Goal: Task Accomplishment & Management: Manage account settings

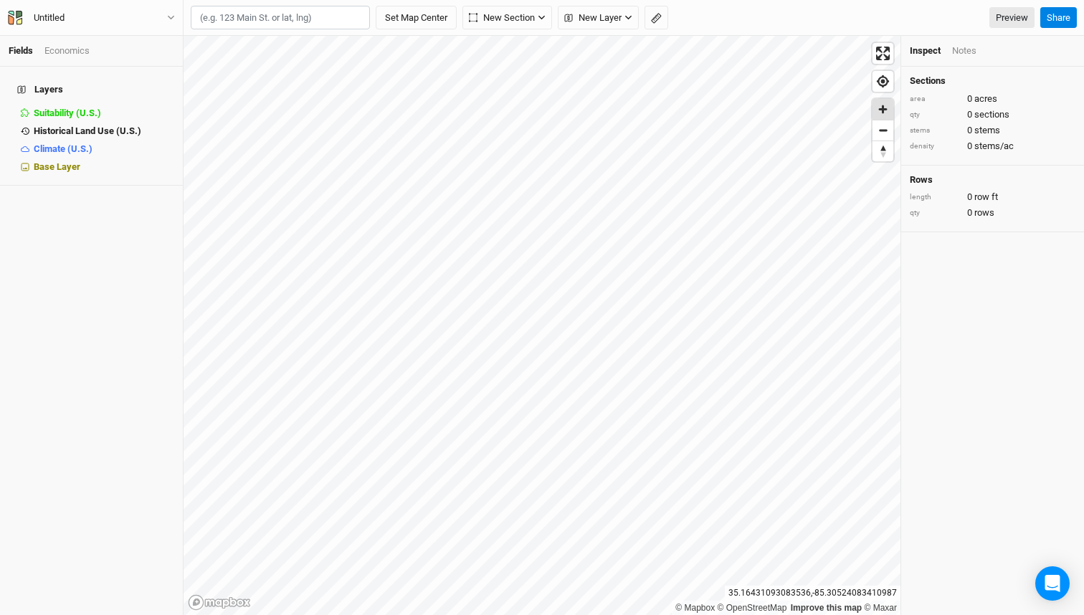
click at [881, 110] on span "Zoom in" at bounding box center [883, 109] width 21 height 21
click at [88, 126] on span "Historical Land Use (U.S.)" at bounding box center [88, 131] width 108 height 11
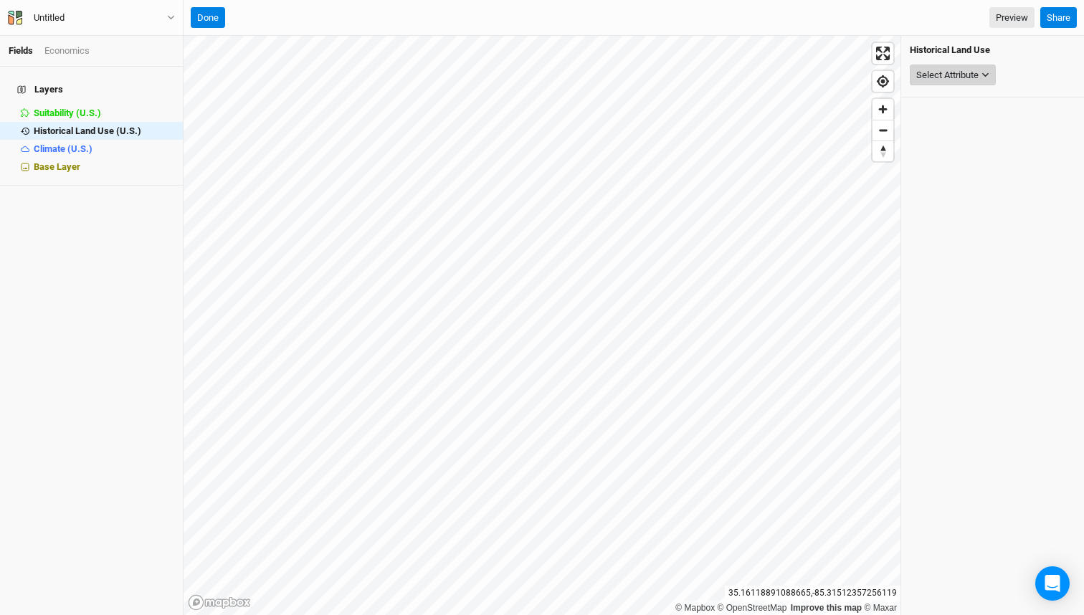
click at [980, 72] on button "Select Attribute" at bounding box center [953, 76] width 86 height 22
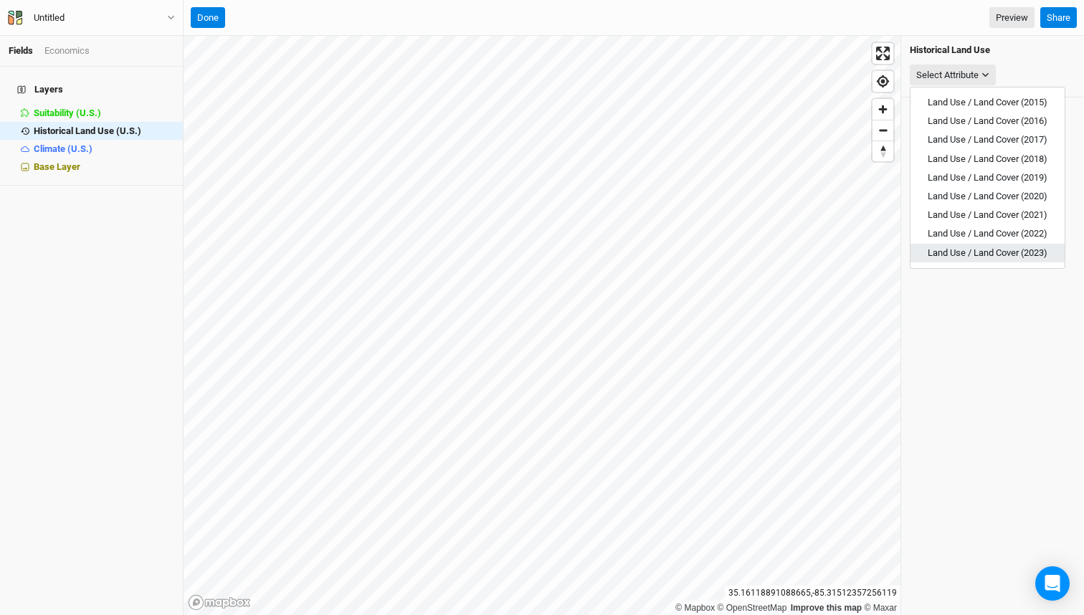
click at [981, 253] on span "Land Use / Land Cover (2023)" at bounding box center [988, 252] width 120 height 11
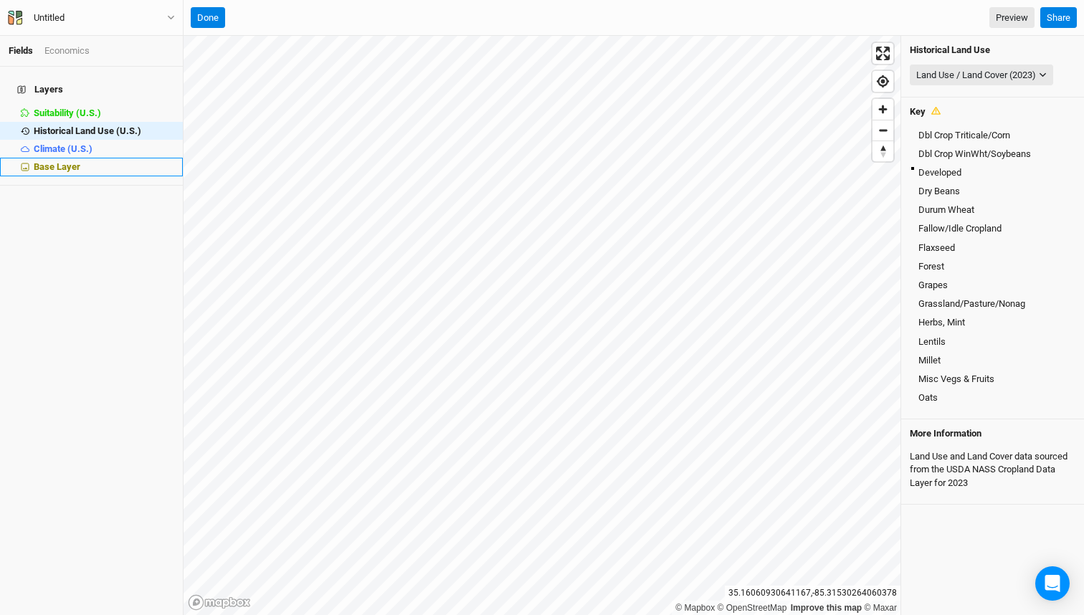
scroll to position [185, 0]
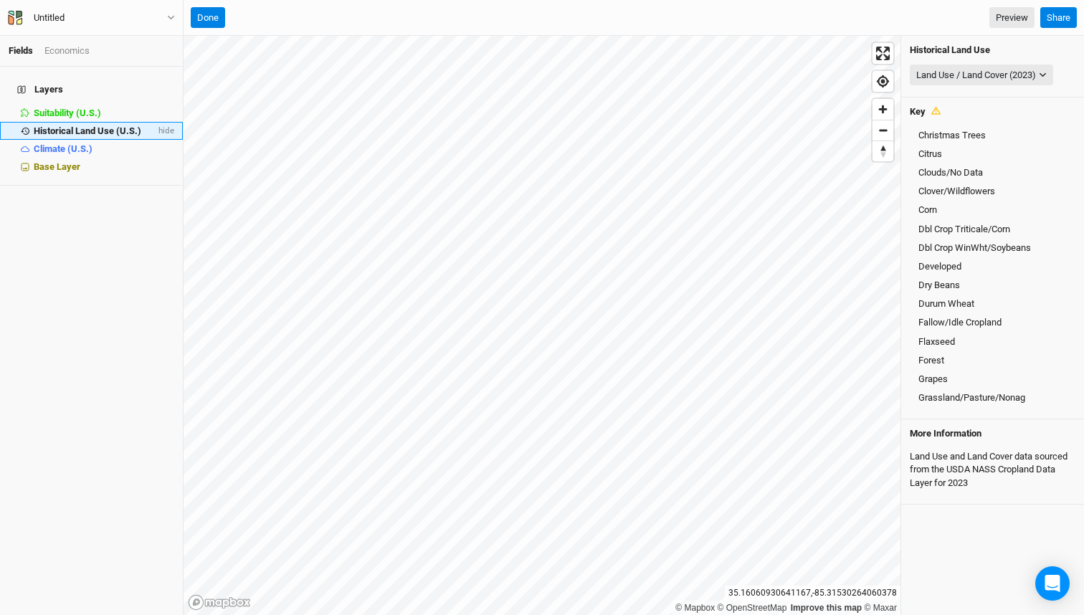
click at [88, 126] on span "Historical Land Use (U.S.)" at bounding box center [88, 131] width 108 height 11
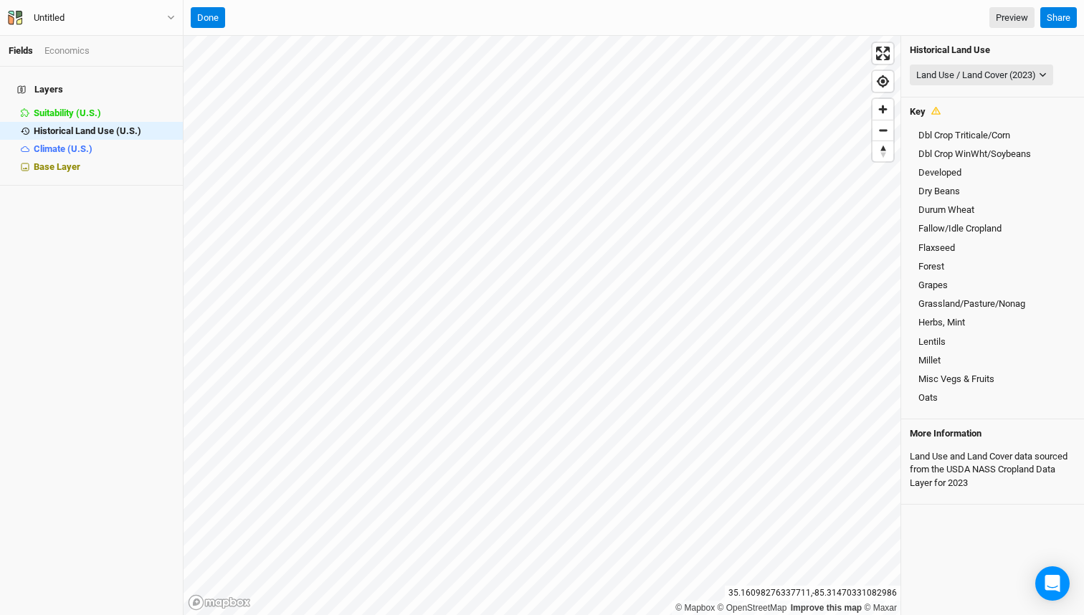
scroll to position [821, 0]
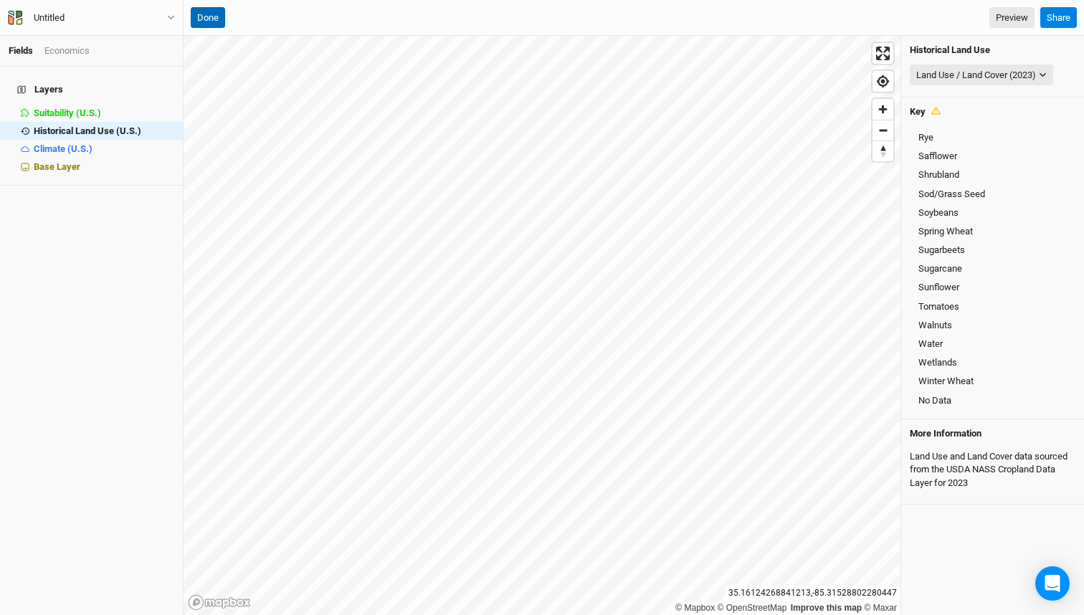
click at [213, 19] on button "Done" at bounding box center [208, 18] width 34 height 22
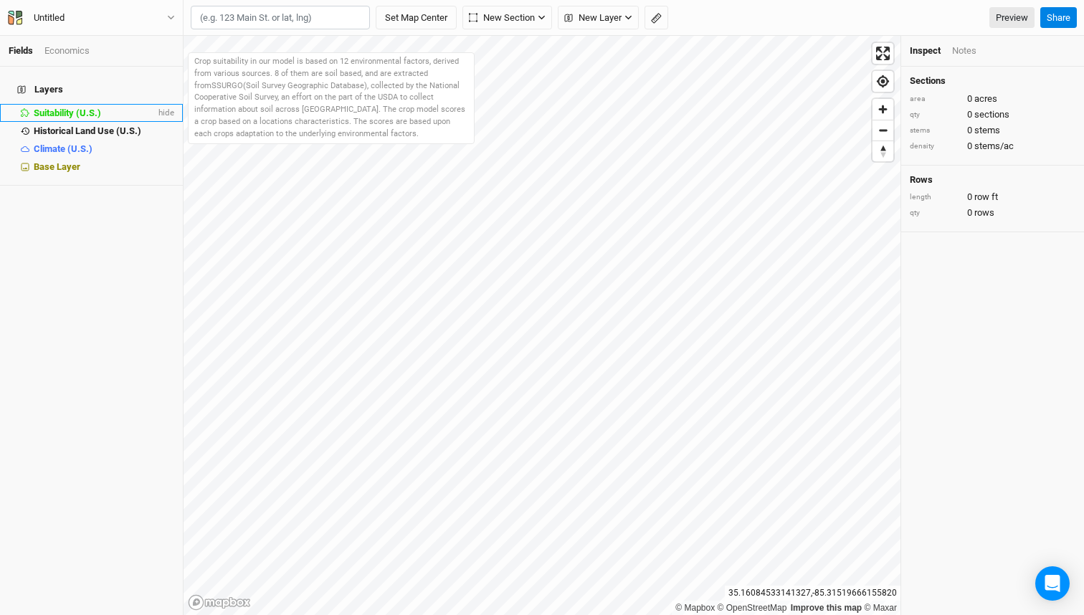
click at [75, 108] on span "Suitability (U.S.)" at bounding box center [67, 113] width 67 height 11
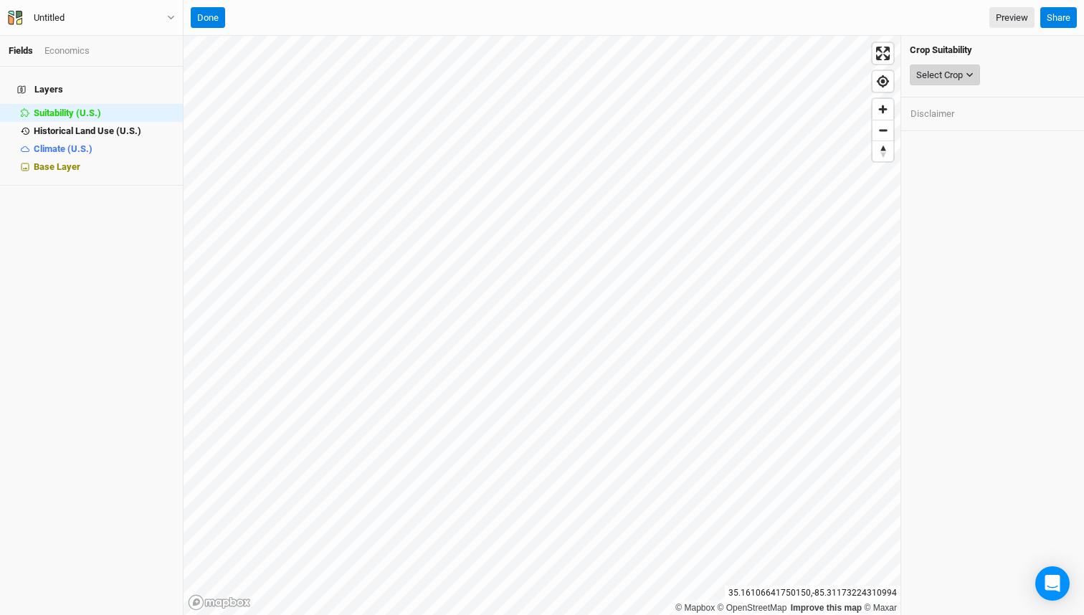
click at [925, 84] on button "Select Crop" at bounding box center [945, 76] width 70 height 22
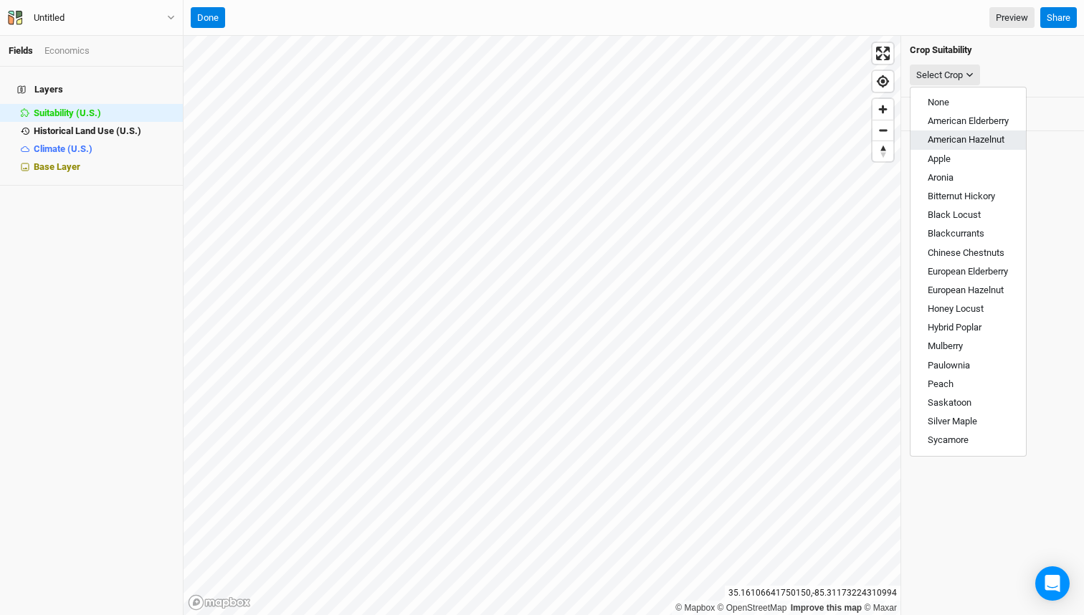
click at [945, 139] on span "American Hazelnut" at bounding box center [966, 139] width 77 height 11
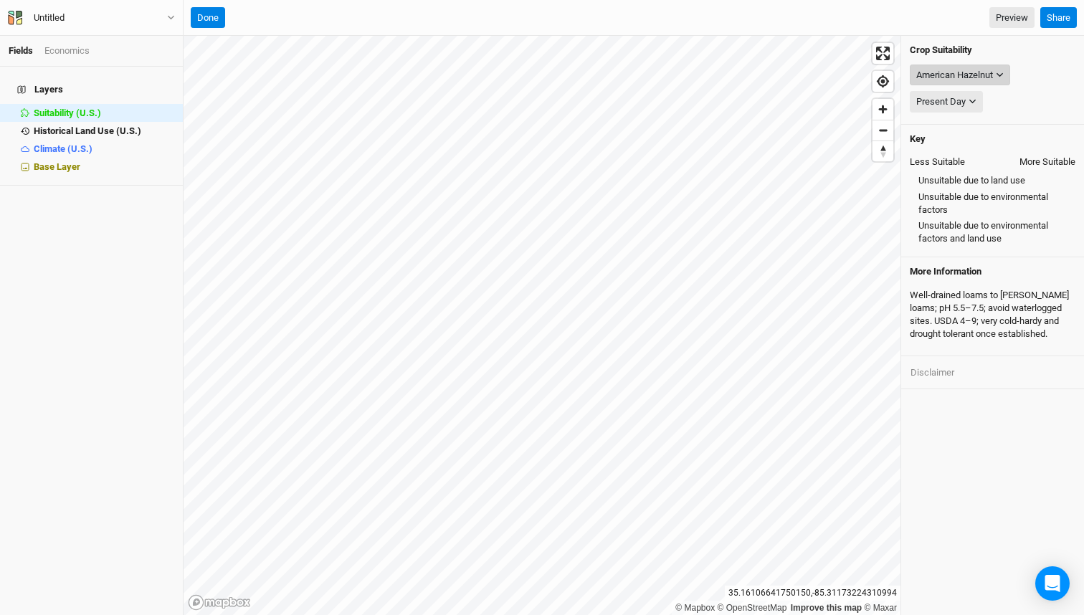
click at [970, 80] on div "American Hazelnut" at bounding box center [955, 75] width 77 height 14
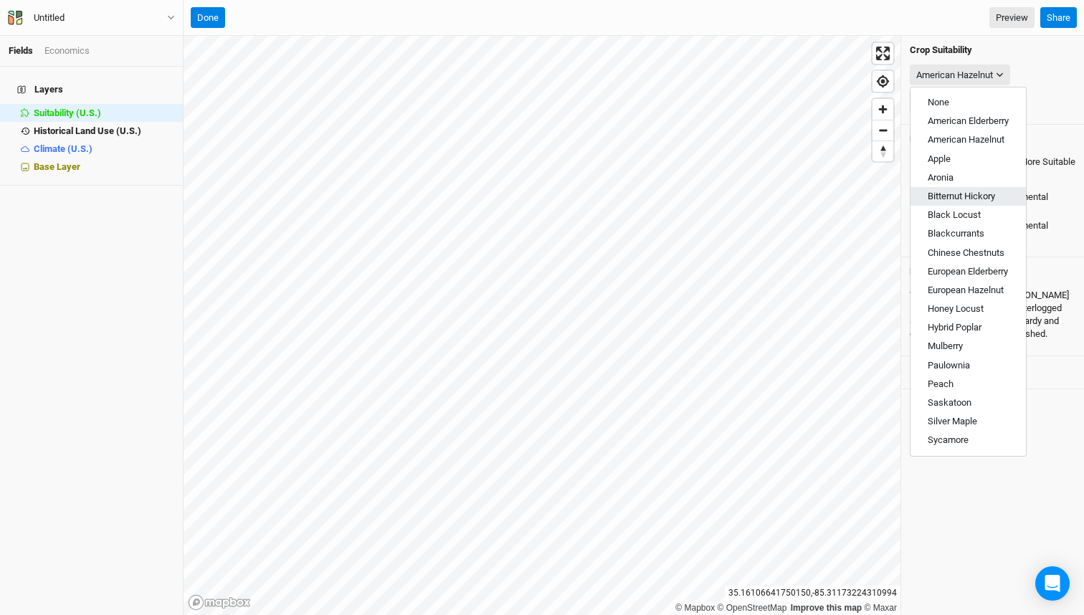
click at [963, 192] on span "Bitternut Hickory" at bounding box center [961, 196] width 67 height 11
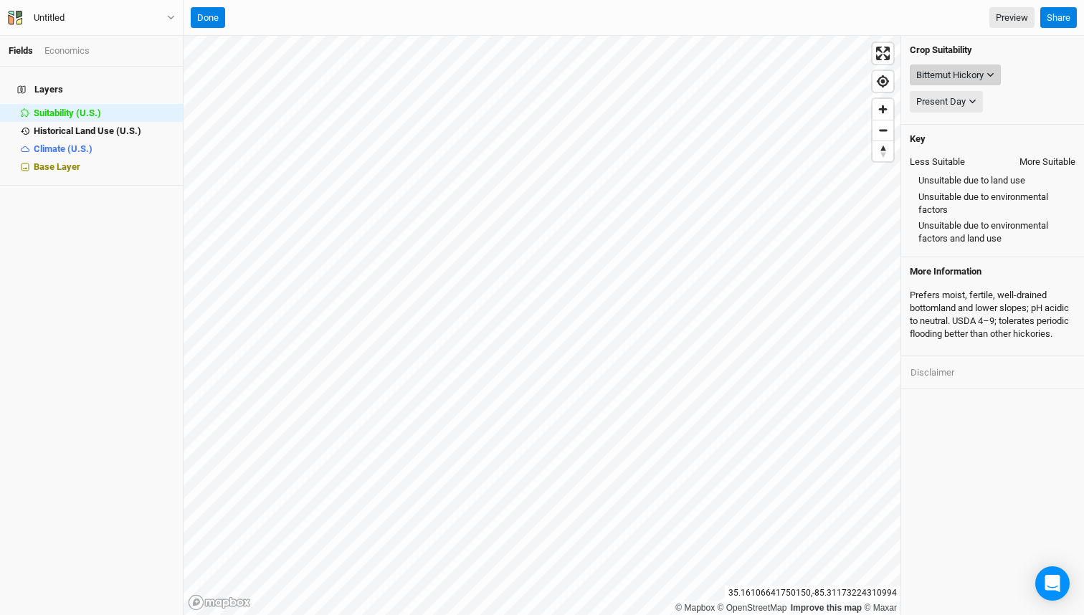
click at [973, 78] on div "Bitternut Hickory" at bounding box center [950, 75] width 67 height 14
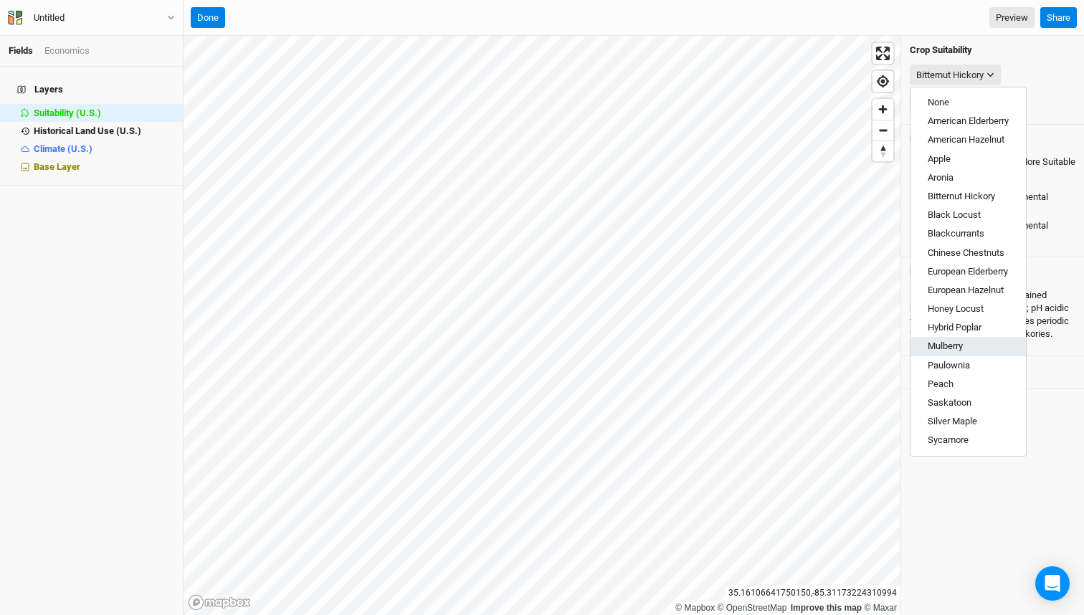
click at [958, 344] on span "Mulberry" at bounding box center [945, 346] width 35 height 11
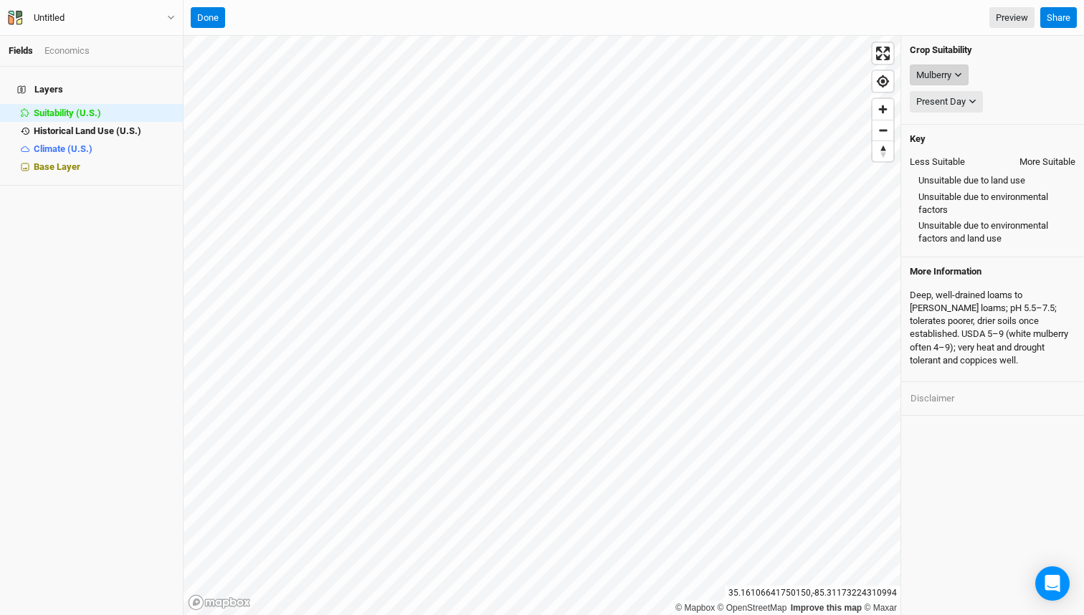
click at [950, 77] on div "Mulberry" at bounding box center [934, 75] width 35 height 14
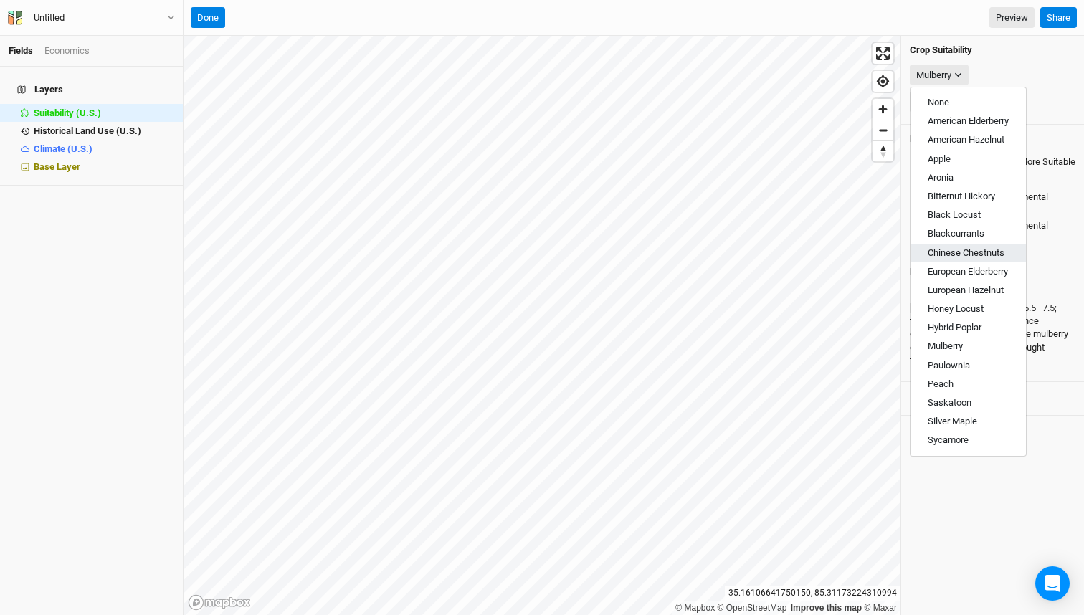
click at [967, 260] on button "Chinese Chestnuts" at bounding box center [968, 253] width 115 height 19
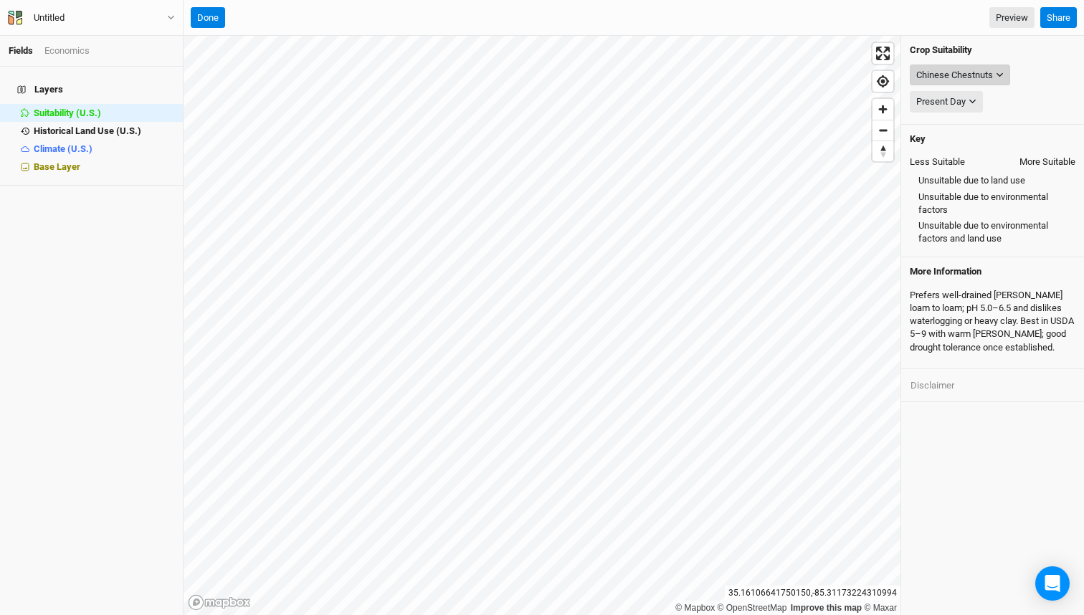
click at [967, 66] on button "Chinese Chestnuts" at bounding box center [960, 76] width 100 height 22
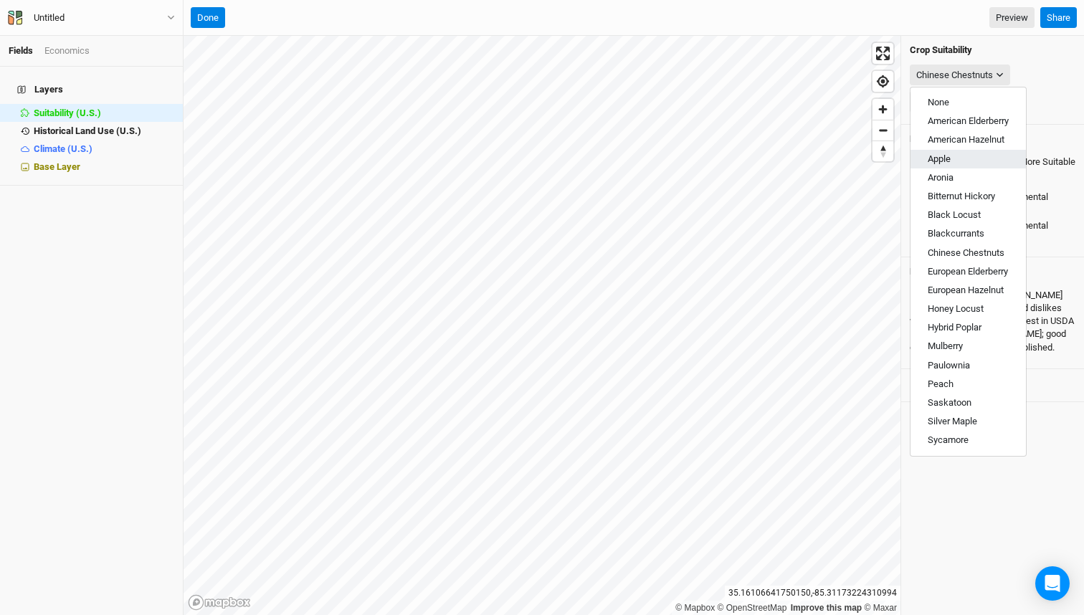
click at [972, 159] on button "Apple" at bounding box center [968, 159] width 115 height 19
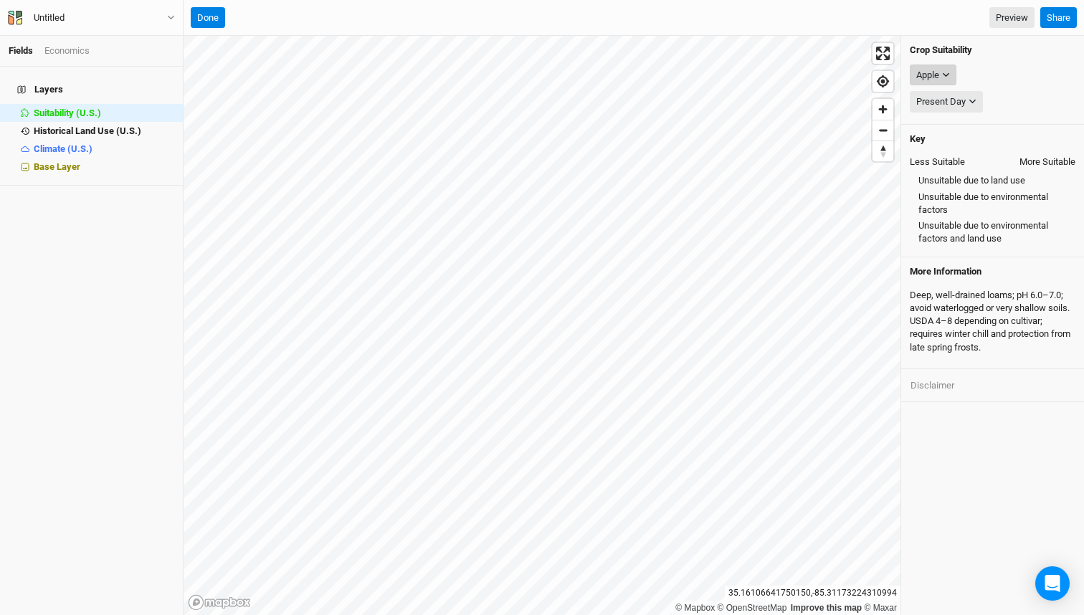
click at [944, 76] on icon "button" at bounding box center [946, 75] width 8 height 8
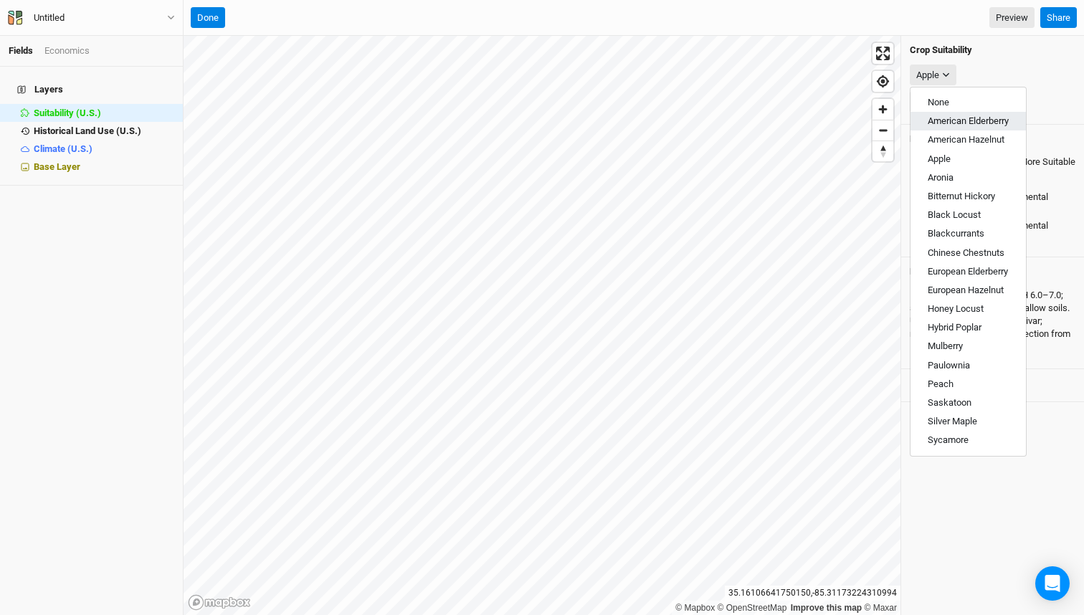
click at [960, 122] on span "American Elderberry" at bounding box center [968, 120] width 81 height 11
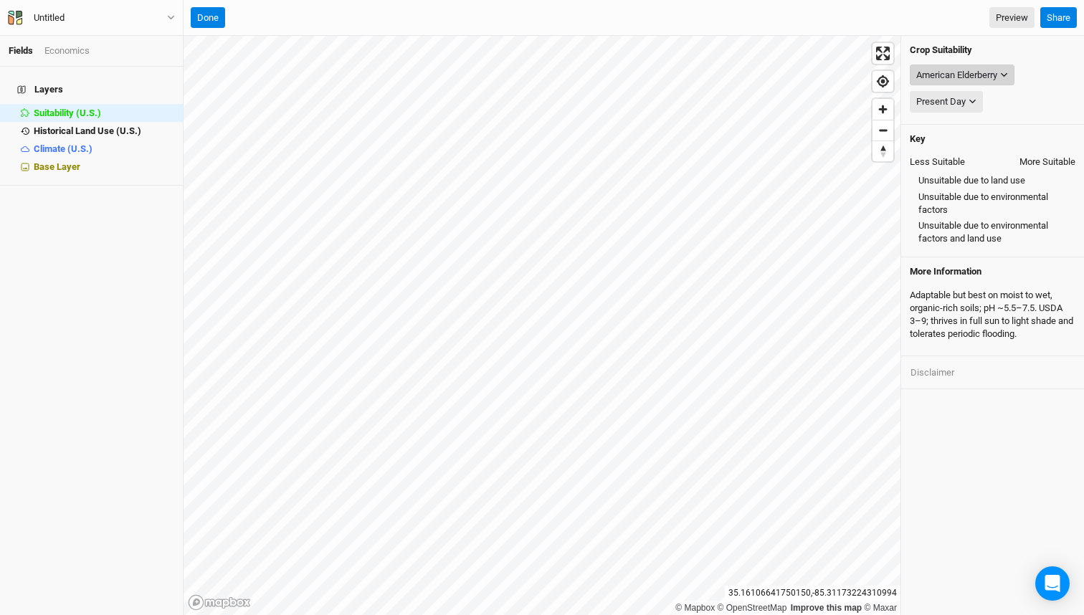
click at [944, 72] on div "American Elderberry" at bounding box center [957, 75] width 81 height 14
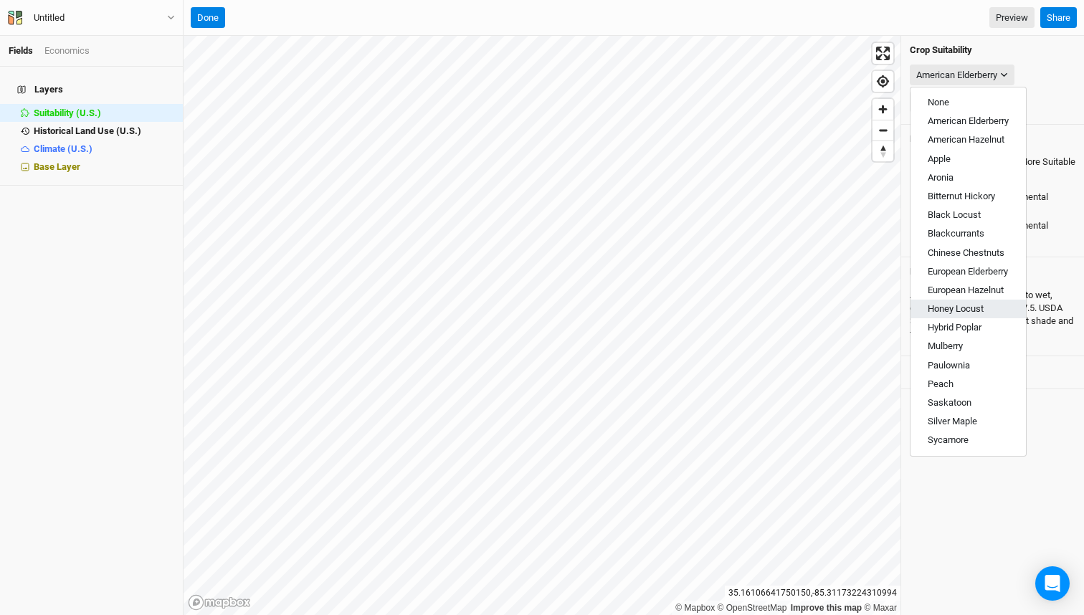
click at [971, 302] on button "Honey Locust" at bounding box center [968, 309] width 115 height 19
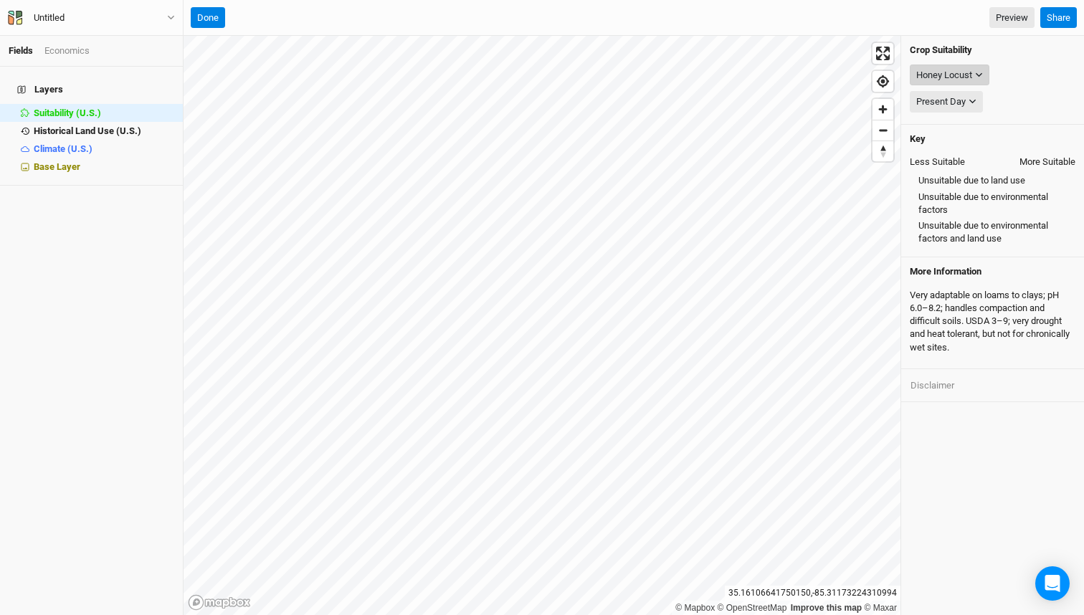
click at [955, 78] on div "Honey Locust" at bounding box center [945, 75] width 56 height 14
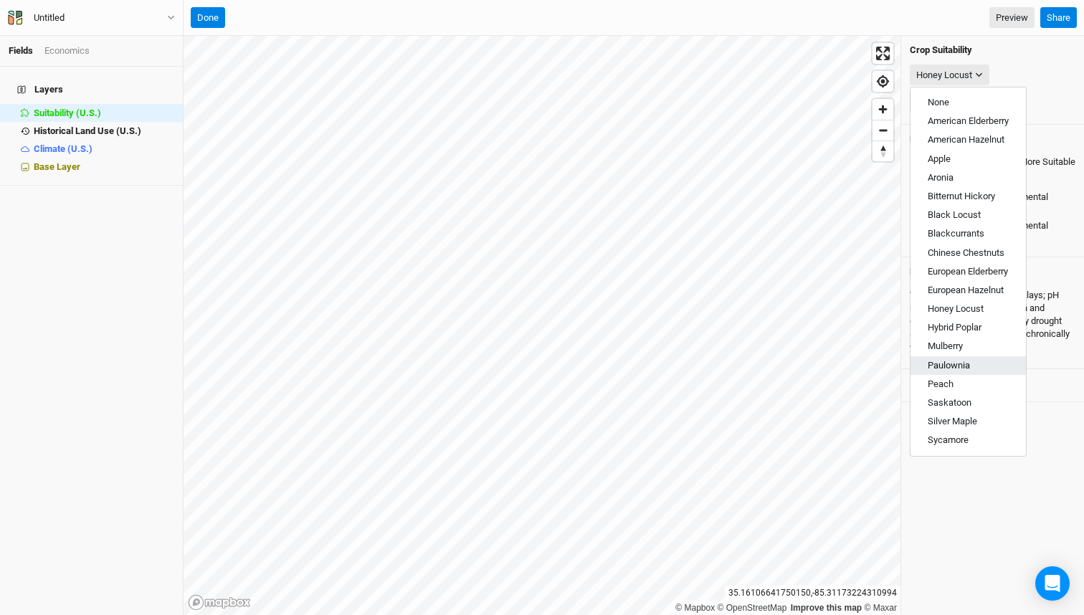
click at [958, 369] on span "Paulownia" at bounding box center [949, 365] width 42 height 11
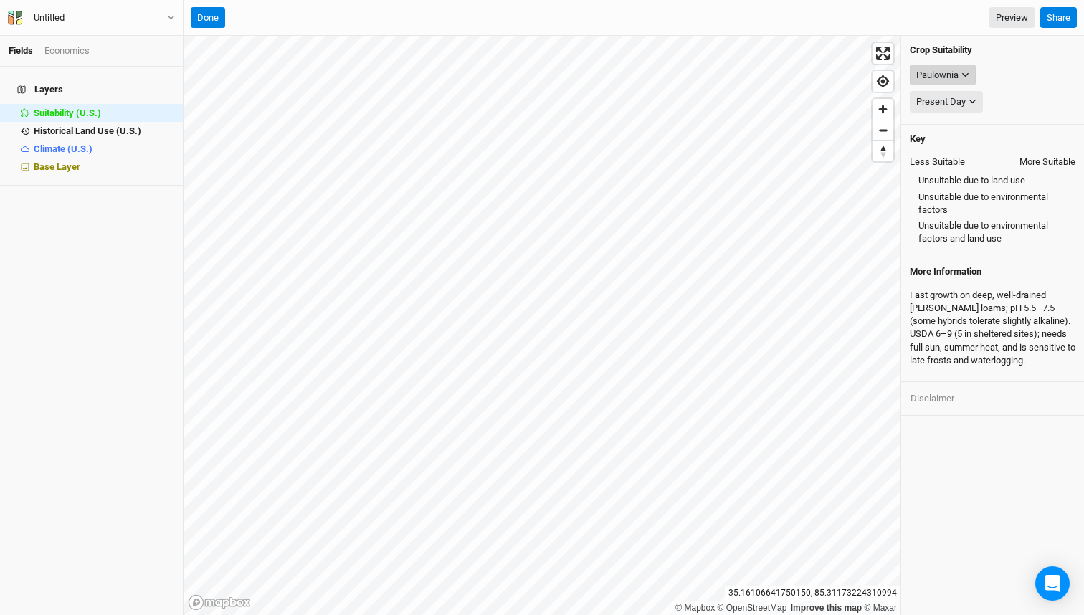
click at [950, 76] on div "Paulownia" at bounding box center [938, 75] width 42 height 14
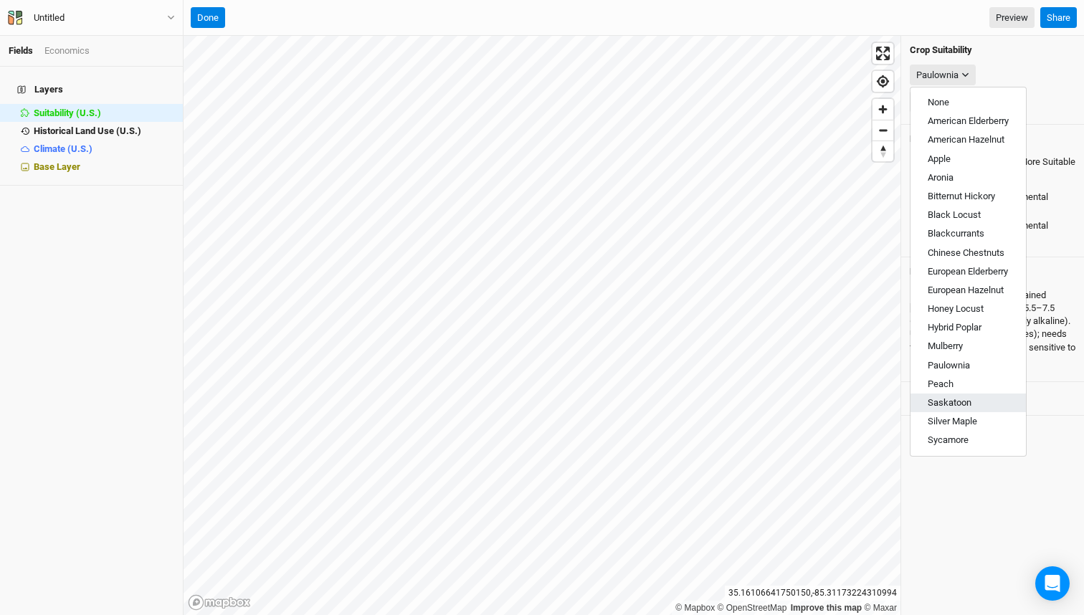
click at [952, 404] on span "Saskatoon" at bounding box center [950, 402] width 44 height 11
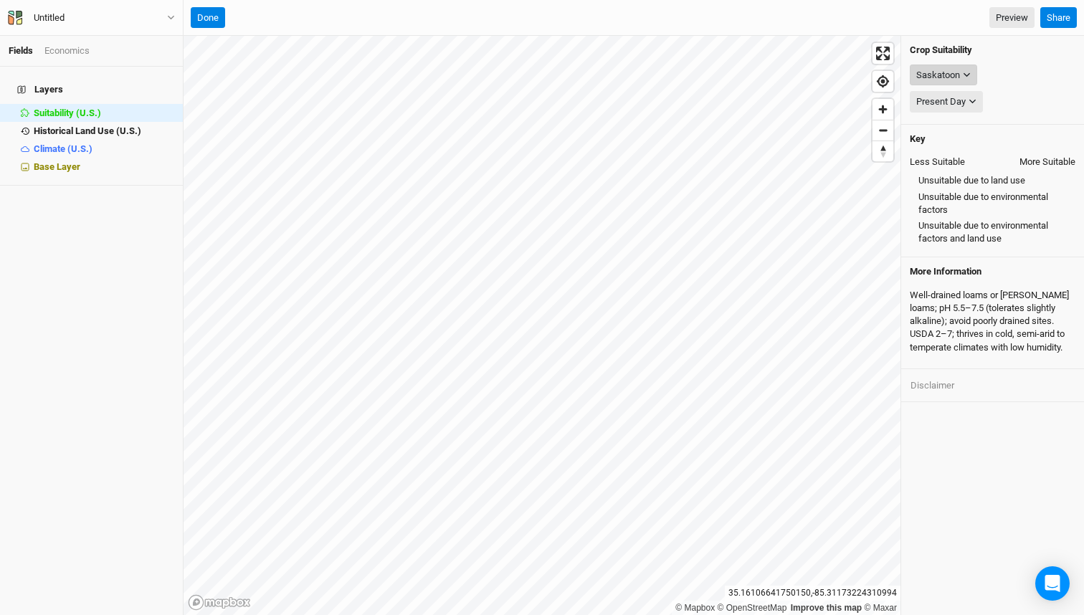
click at [944, 74] on div "Saskatoon" at bounding box center [939, 75] width 44 height 14
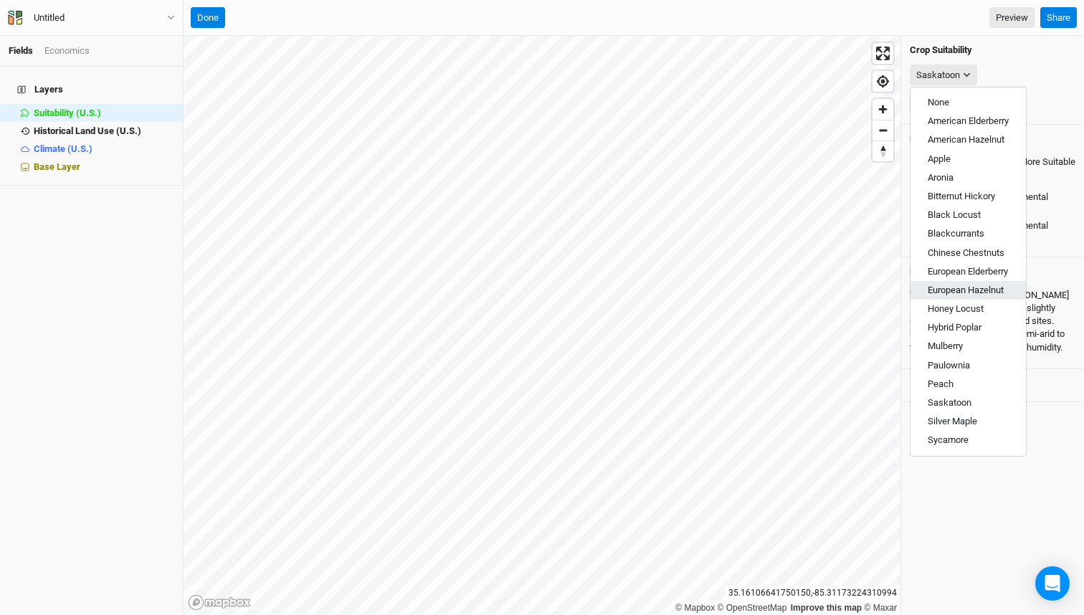
click at [970, 289] on span "European Hazelnut" at bounding box center [966, 290] width 76 height 11
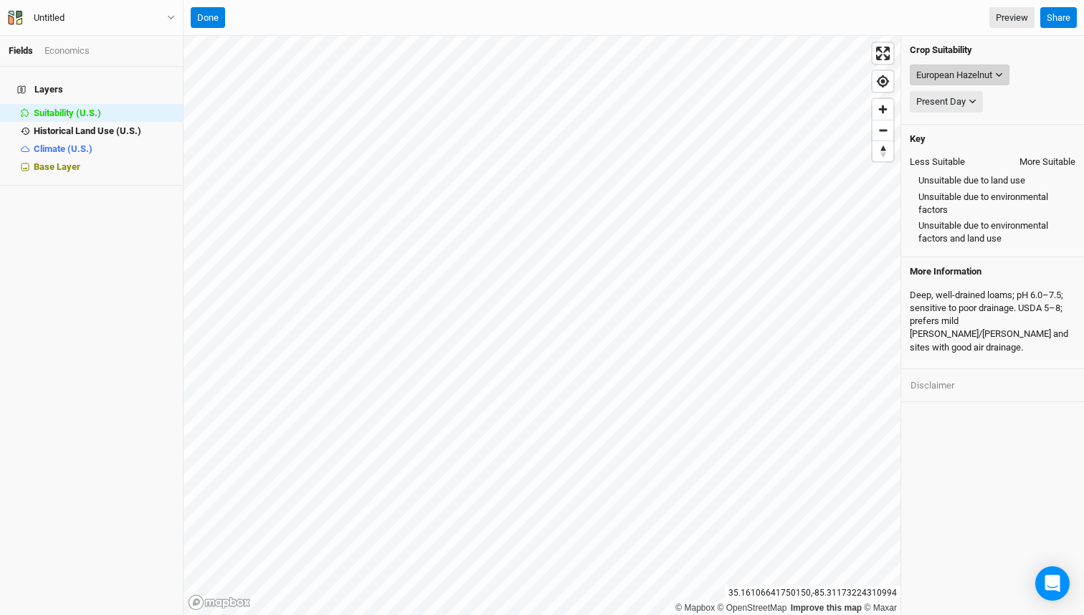
click at [978, 75] on div "European Hazelnut" at bounding box center [955, 75] width 76 height 14
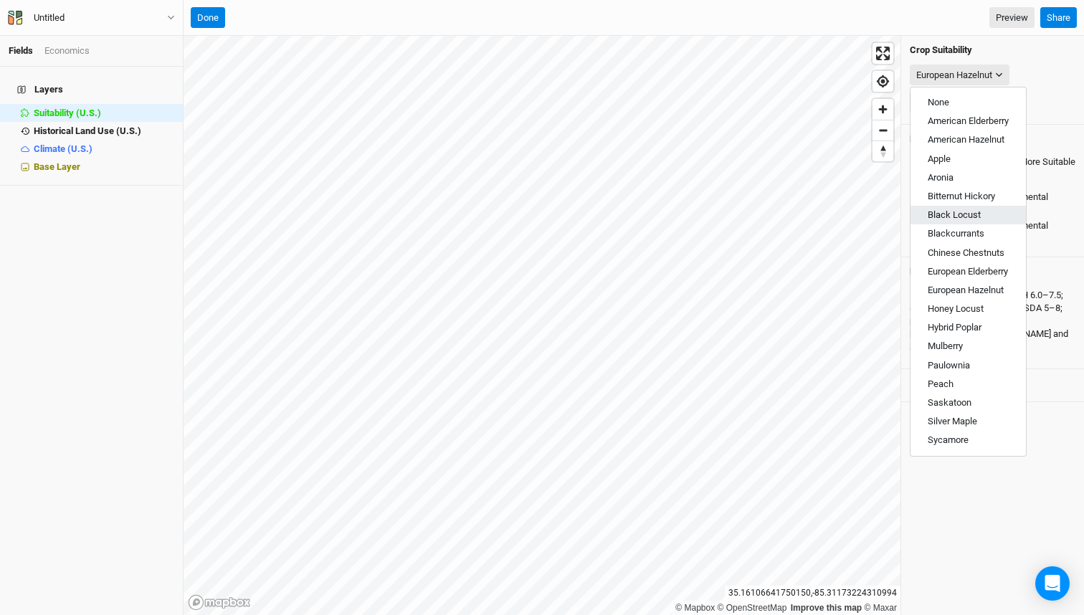
click at [956, 212] on span "Black Locust" at bounding box center [954, 214] width 53 height 11
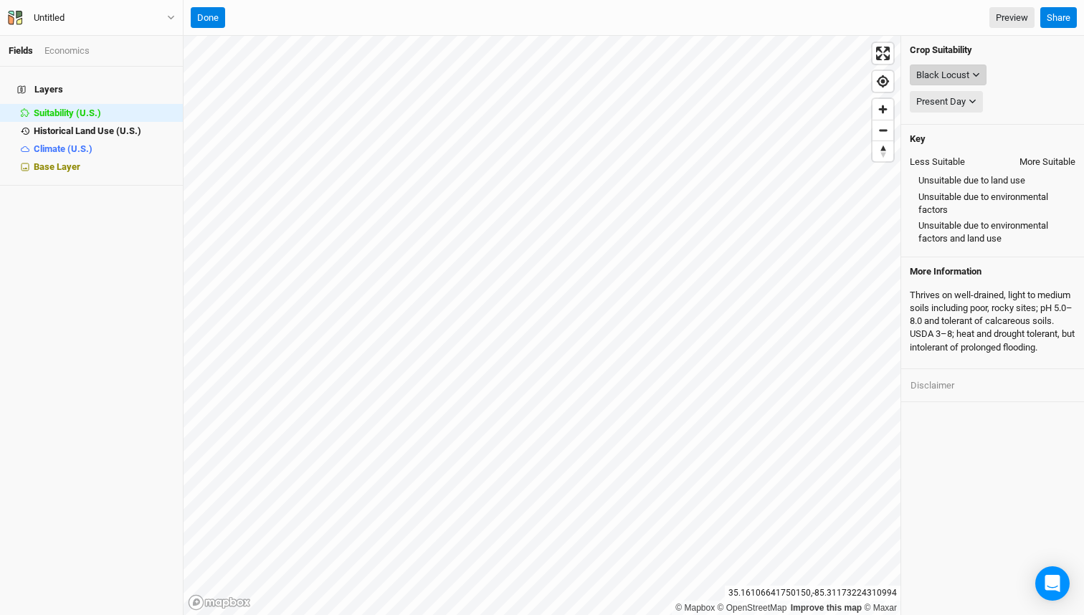
click at [950, 77] on div "Black Locust" at bounding box center [943, 75] width 53 height 14
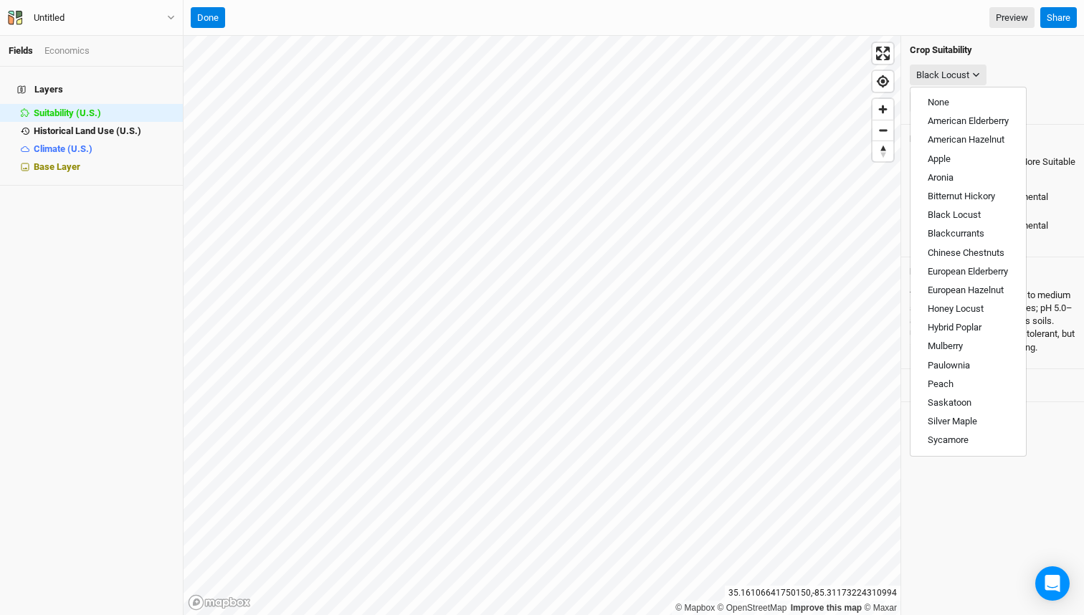
click at [1022, 64] on div "Black Locust" at bounding box center [993, 75] width 166 height 27
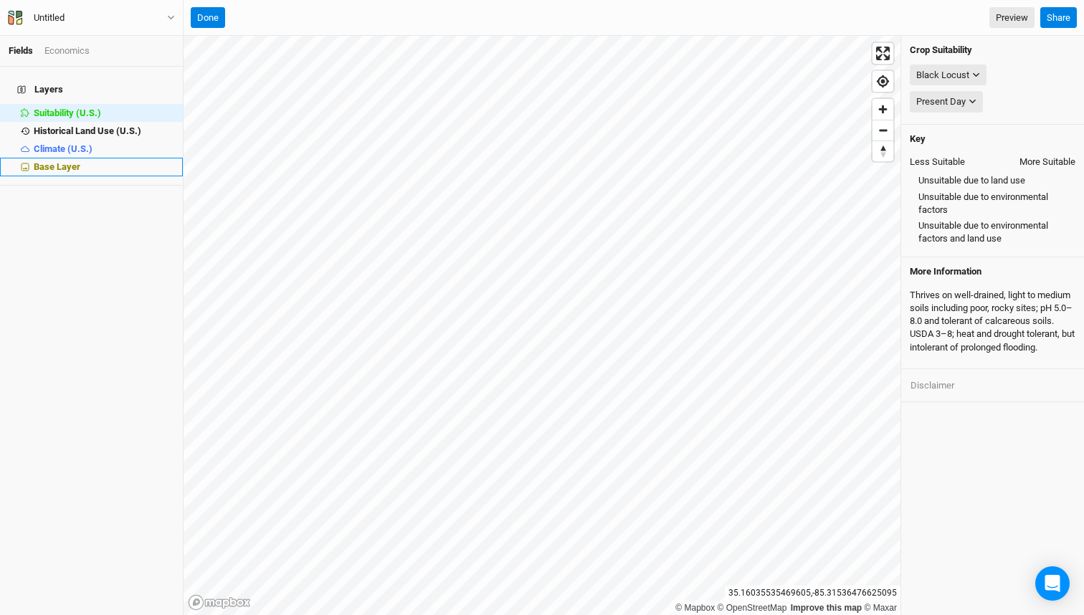
click at [39, 161] on span "Base Layer" at bounding box center [57, 166] width 47 height 11
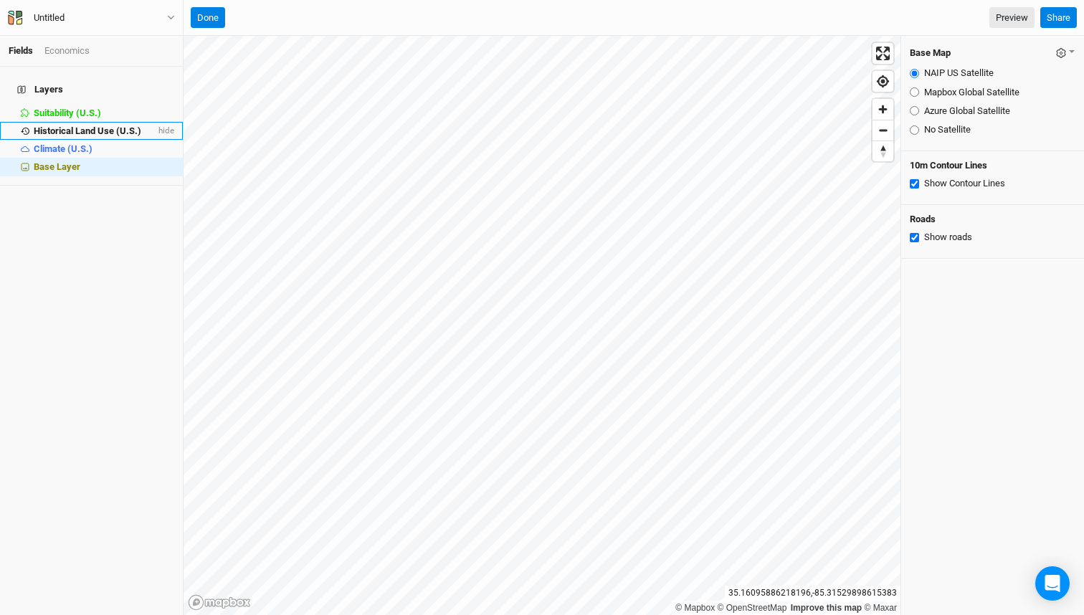
click at [91, 126] on span "Historical Land Use (U.S.)" at bounding box center [88, 131] width 108 height 11
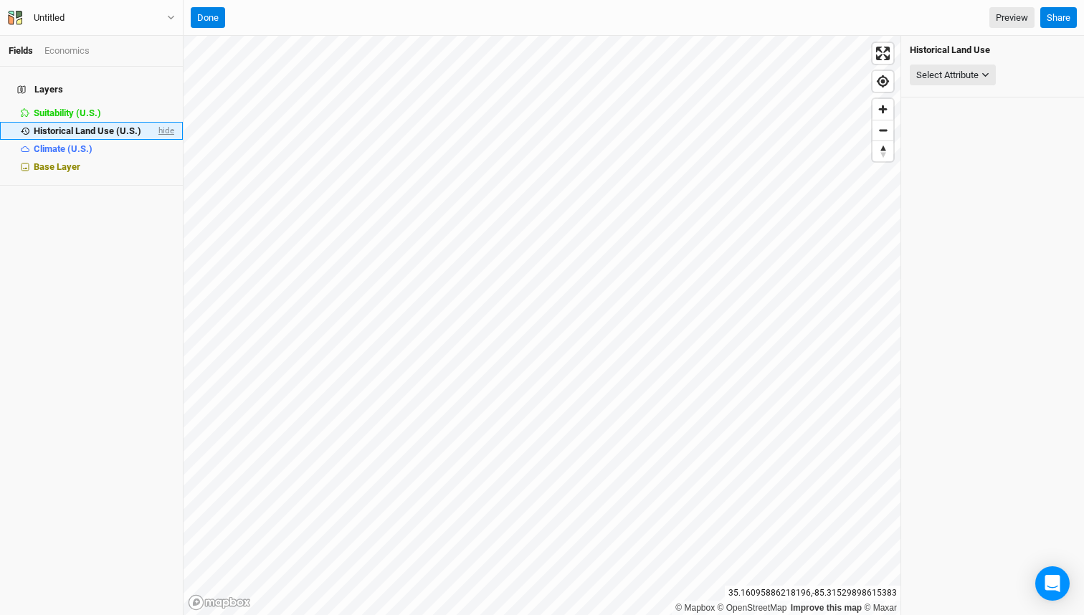
click at [169, 122] on span "hide" at bounding box center [165, 131] width 19 height 18
click at [202, 12] on button "Done" at bounding box center [208, 18] width 34 height 22
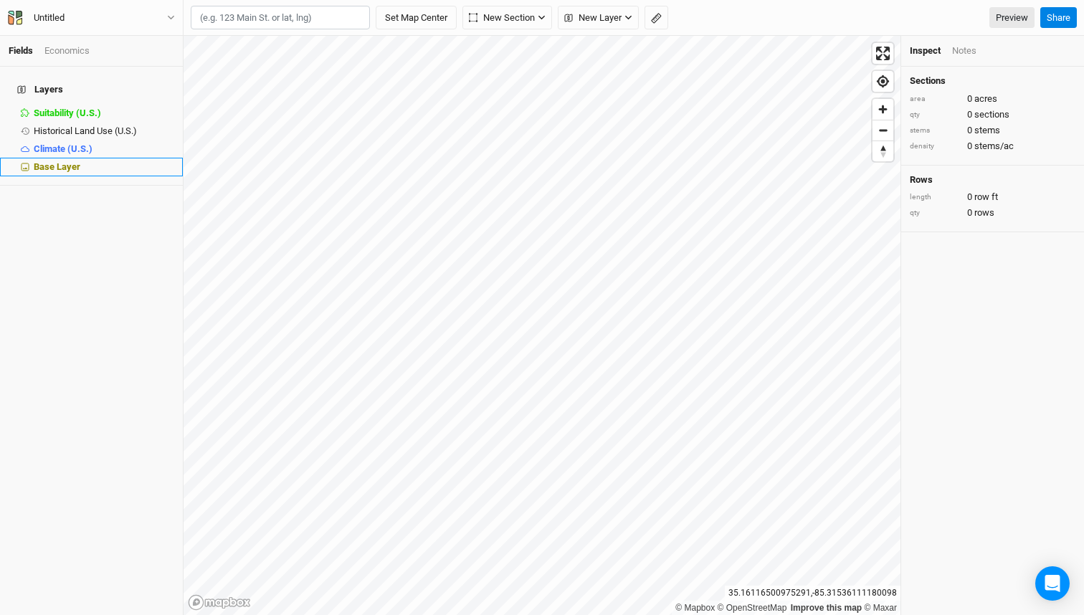
click at [82, 161] on div "Base Layer" at bounding box center [104, 166] width 141 height 11
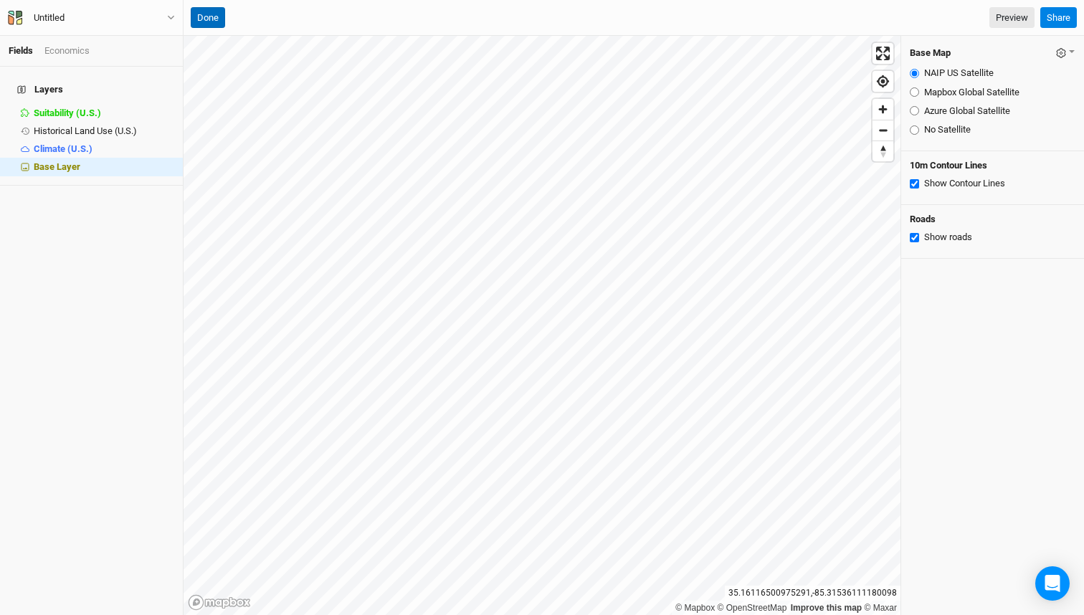
click at [202, 16] on button "Done" at bounding box center [208, 18] width 34 height 22
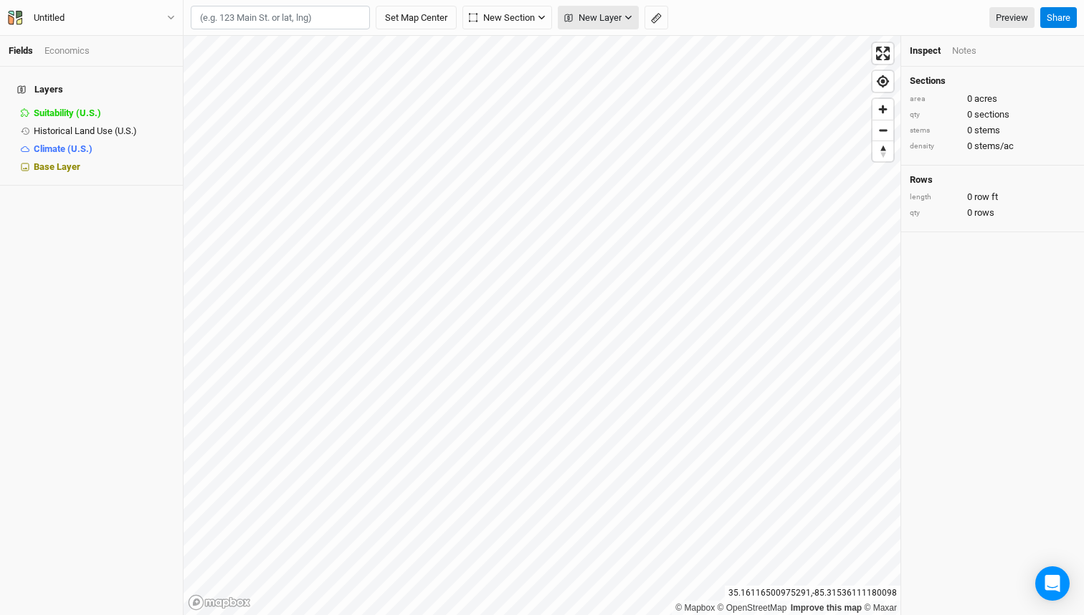
click at [597, 9] on button "New Layer" at bounding box center [598, 18] width 81 height 24
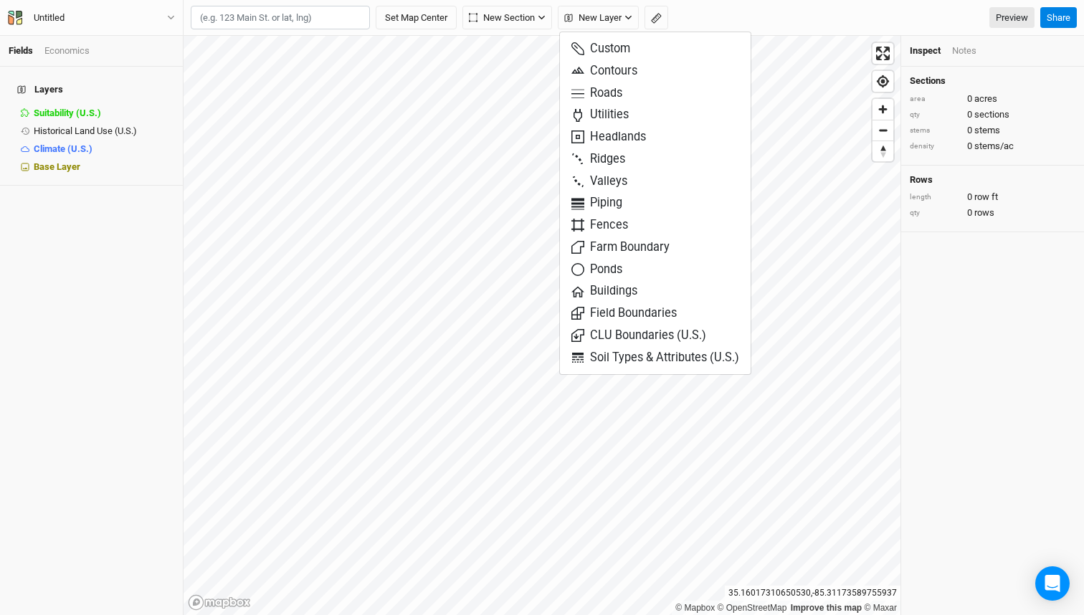
click at [972, 294] on div "Sections area 0 acres qty 0 sections stems 0 stems density 0 stems/ac Rows leng…" at bounding box center [993, 341] width 183 height 549
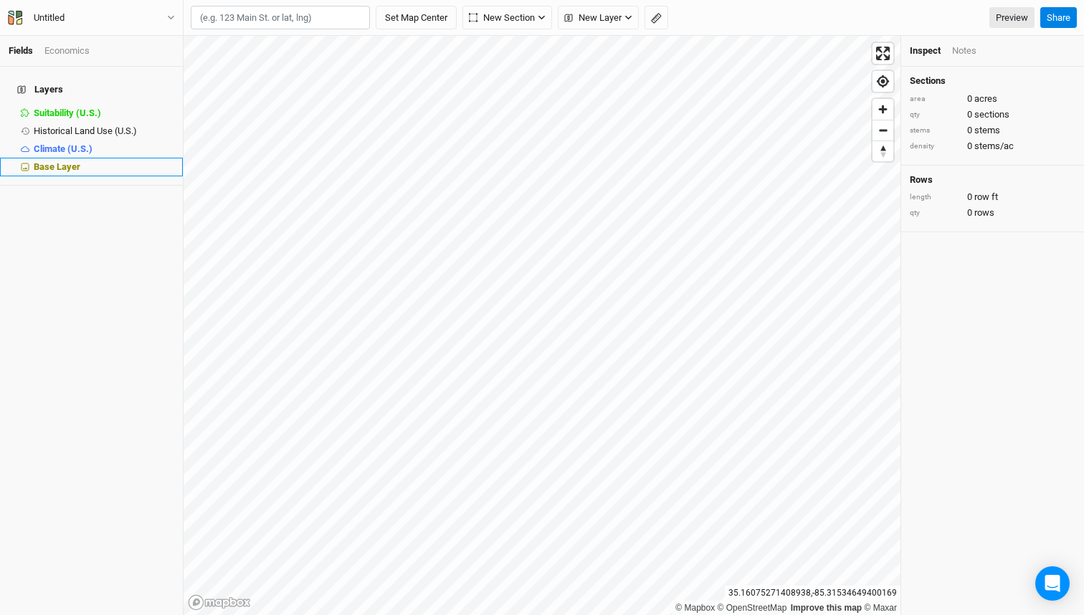
click at [63, 161] on span "Base Layer" at bounding box center [57, 166] width 47 height 11
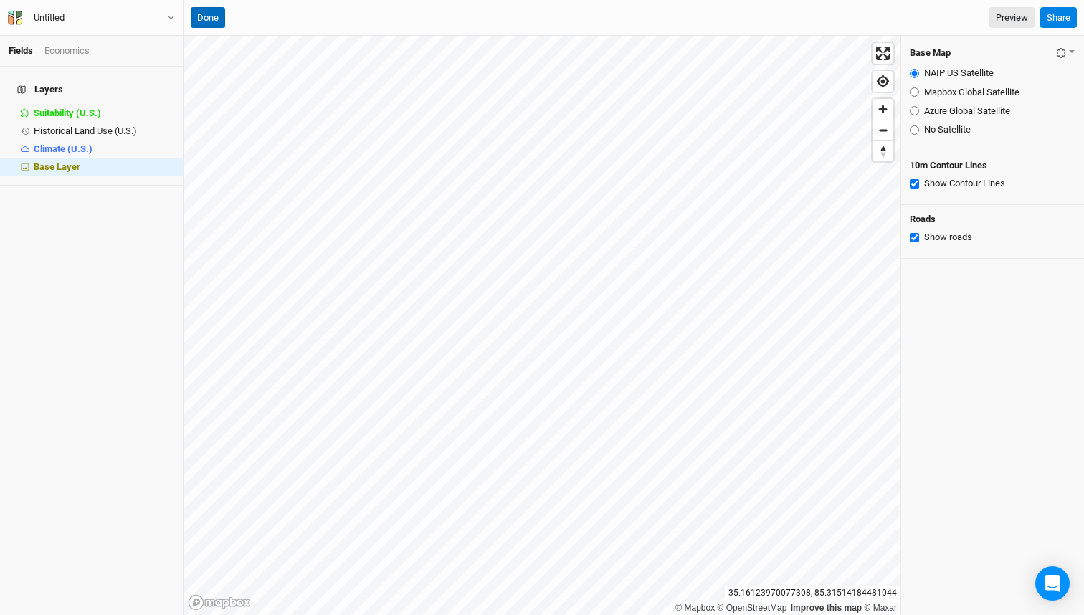
click at [209, 27] on button "Done" at bounding box center [208, 18] width 34 height 22
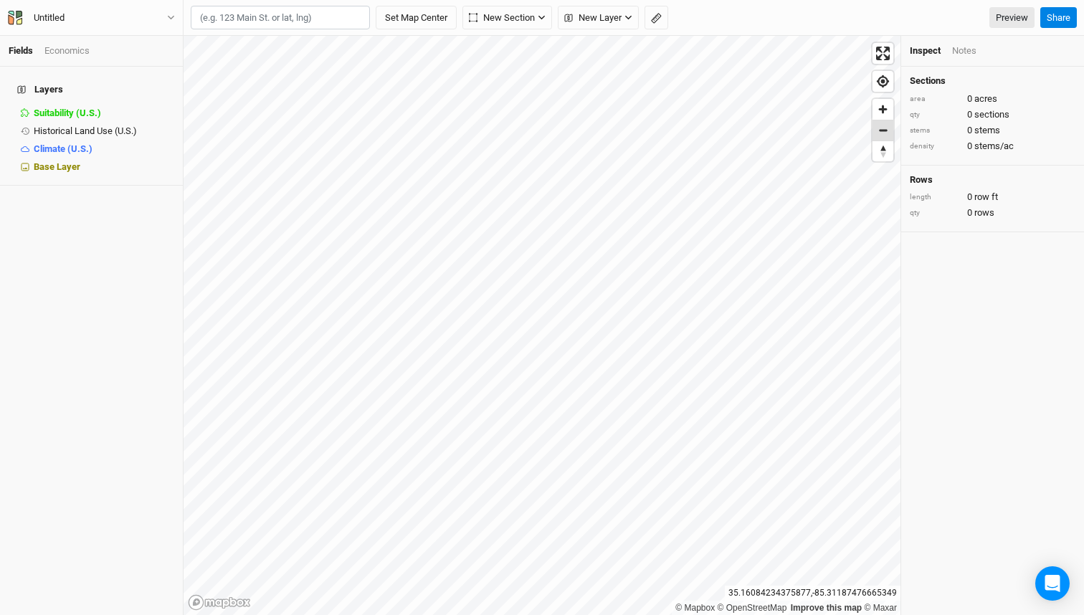
click at [882, 131] on span "Zoom out" at bounding box center [883, 130] width 21 height 20
click at [22, 50] on link "Fields" at bounding box center [21, 50] width 24 height 11
click at [602, 22] on span "New Layer" at bounding box center [592, 18] width 57 height 14
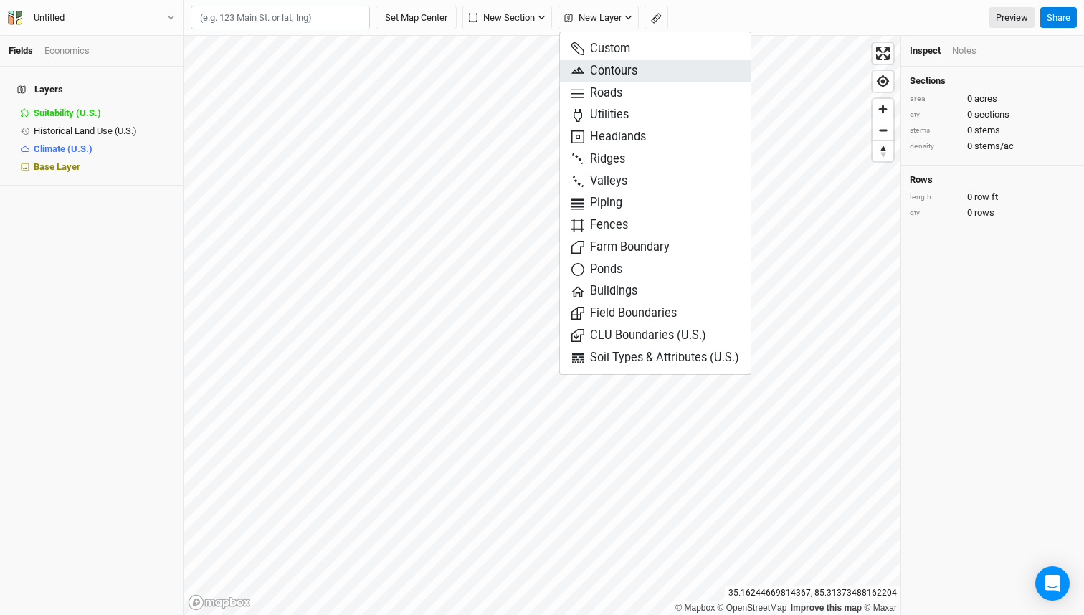
click at [620, 73] on span "Contours" at bounding box center [605, 71] width 66 height 16
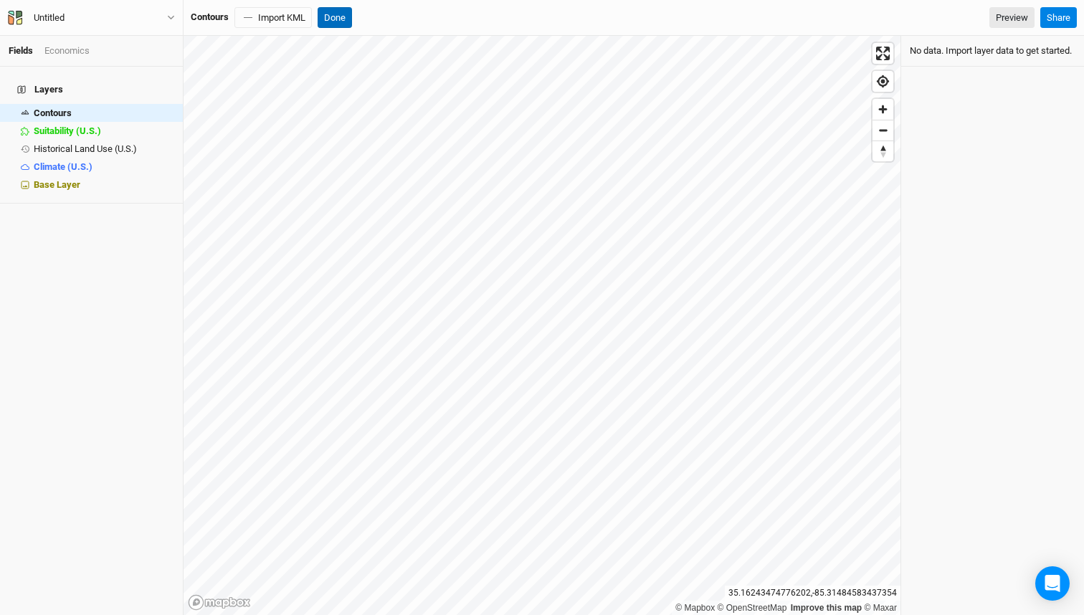
click at [342, 16] on button "Done" at bounding box center [335, 18] width 34 height 22
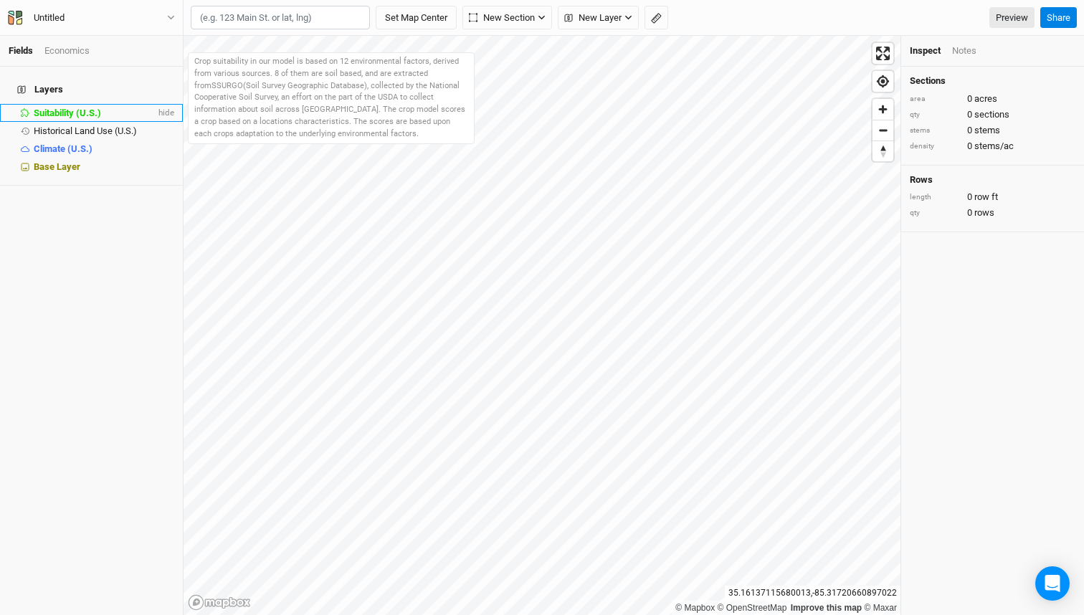
click at [67, 108] on span "Suitability (U.S.)" at bounding box center [67, 113] width 67 height 11
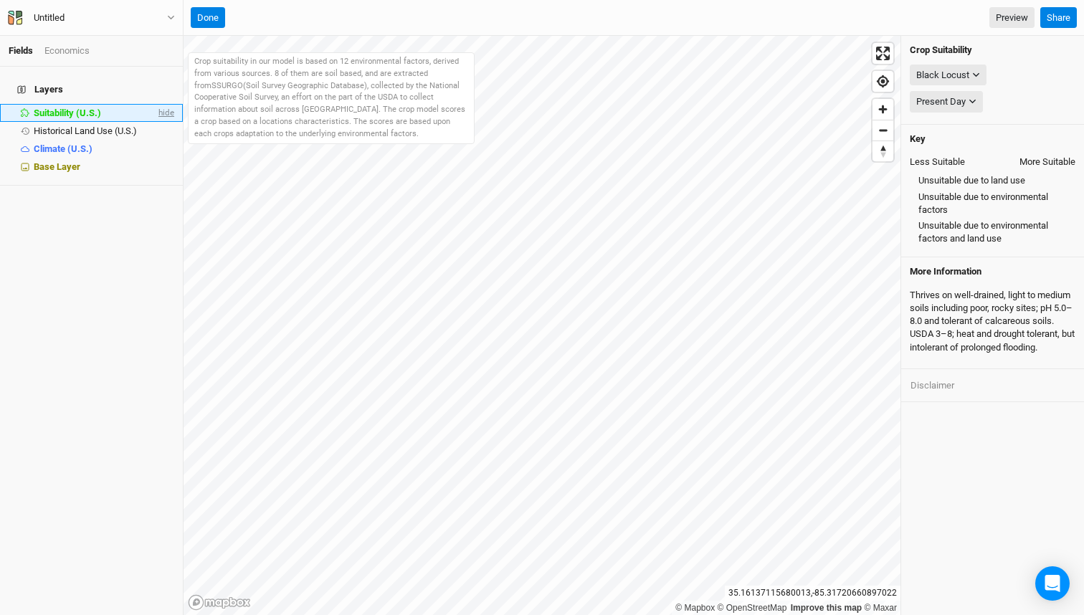
click at [172, 104] on span "hide" at bounding box center [165, 113] width 19 height 18
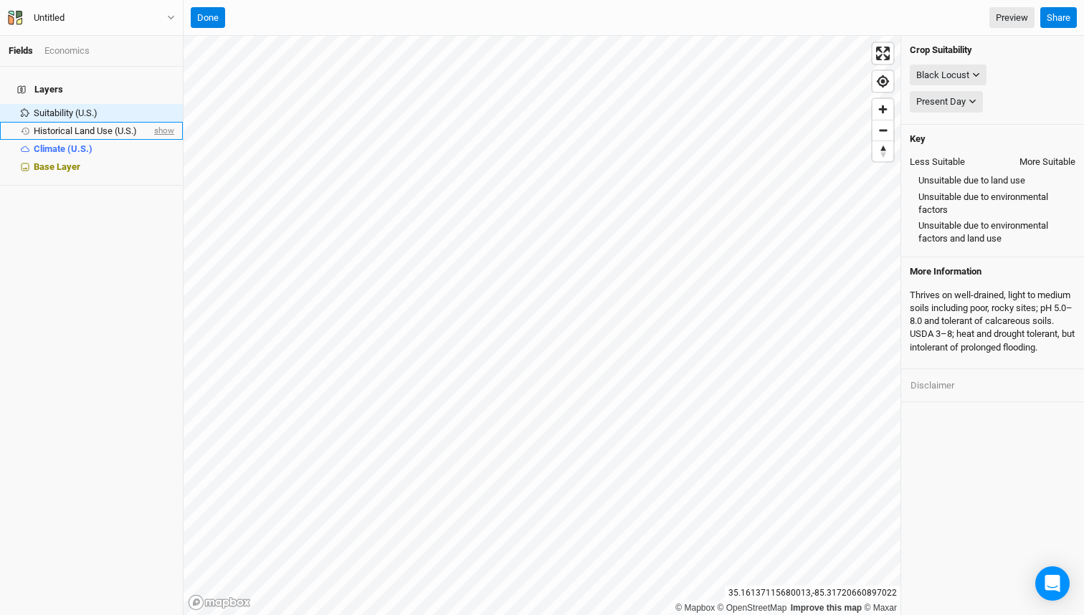
click at [161, 124] on span "show" at bounding box center [162, 131] width 23 height 18
click at [223, 12] on button "Done" at bounding box center [208, 18] width 34 height 22
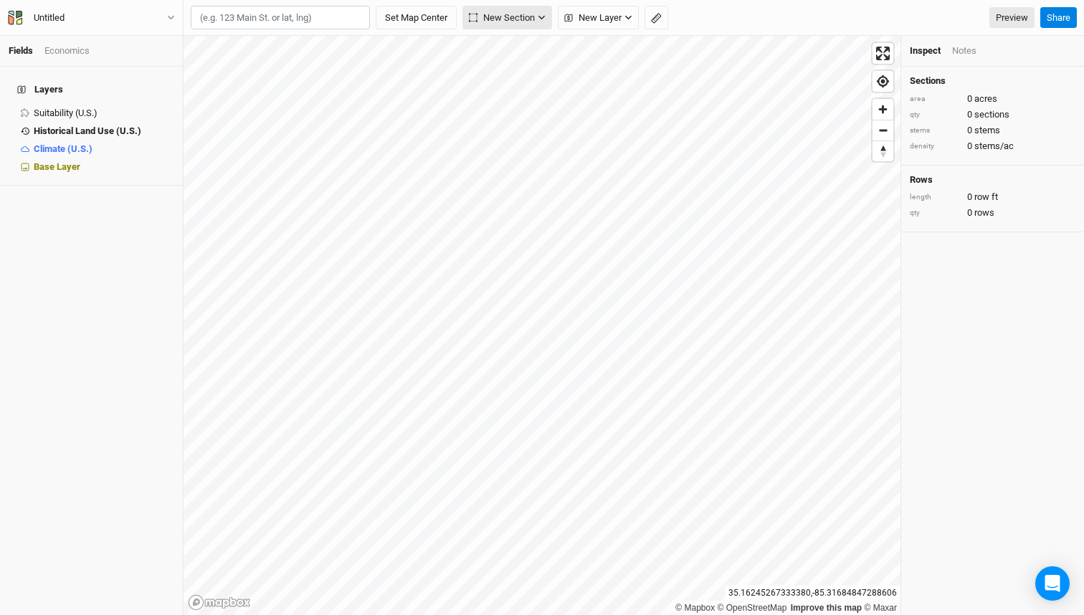
click at [506, 22] on span "New Section" at bounding box center [502, 18] width 66 height 14
click at [521, 21] on span "New Section" at bounding box center [502, 18] width 66 height 14
click at [598, 19] on span "New Layer" at bounding box center [592, 18] width 57 height 14
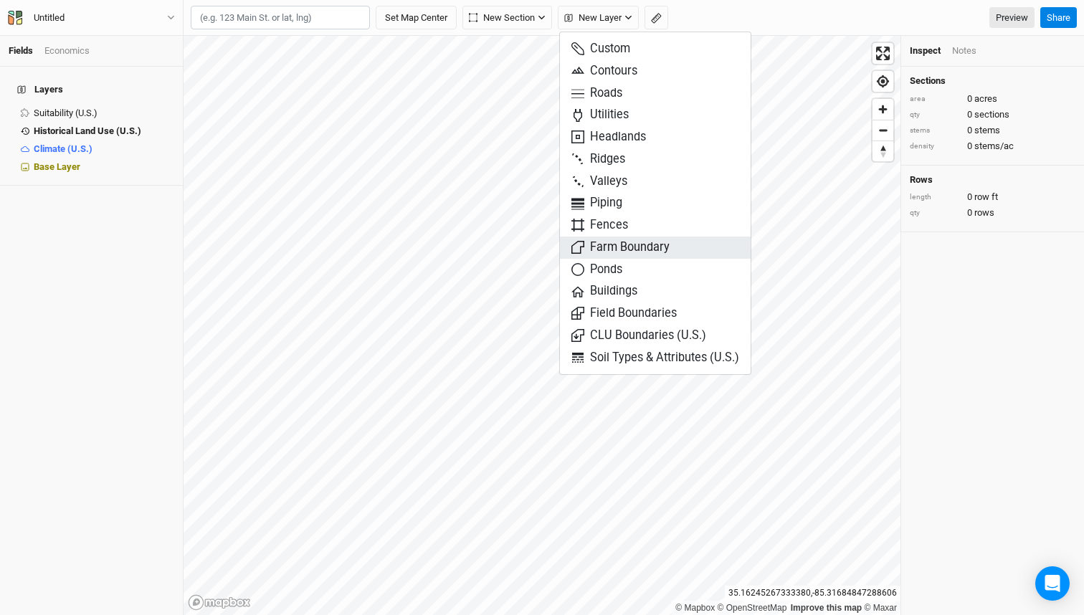
click at [629, 242] on span "Farm Boundary" at bounding box center [621, 248] width 98 height 16
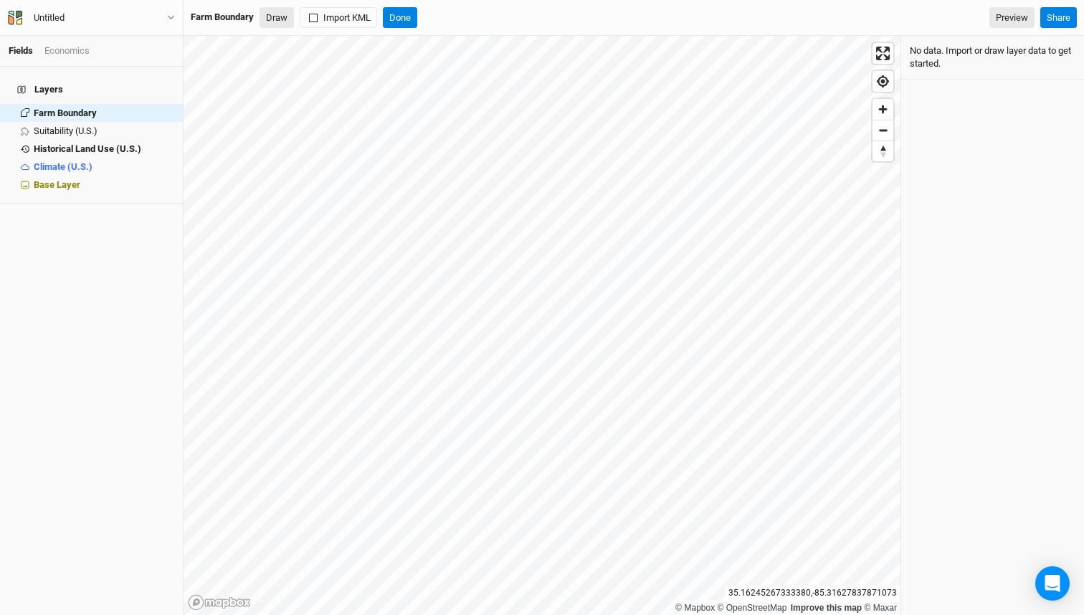
click at [282, 24] on button "Draw" at bounding box center [277, 18] width 34 height 22
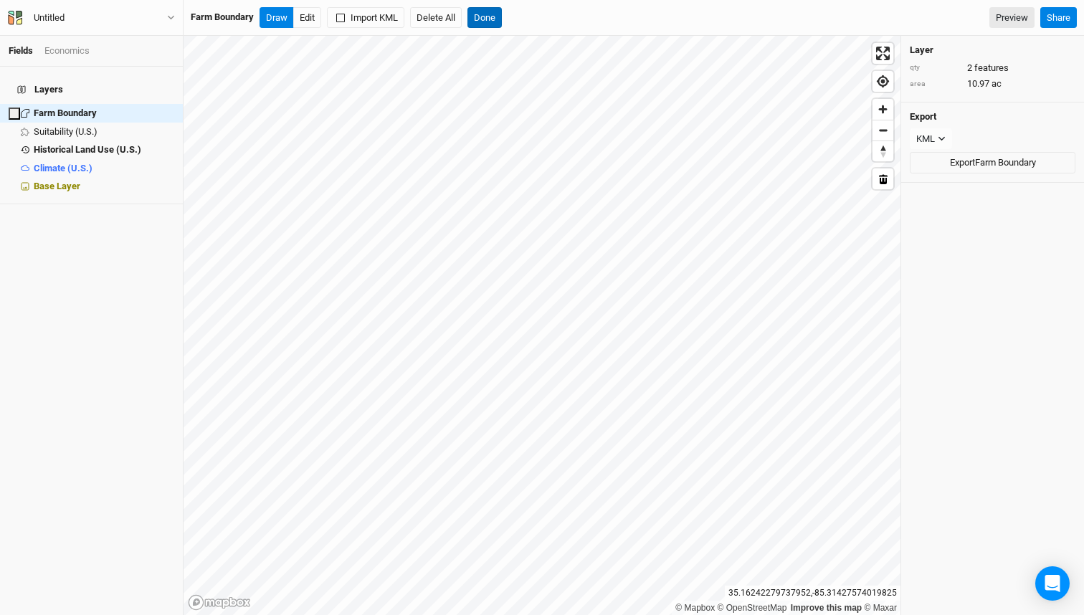
click at [492, 16] on button "Done" at bounding box center [485, 18] width 34 height 22
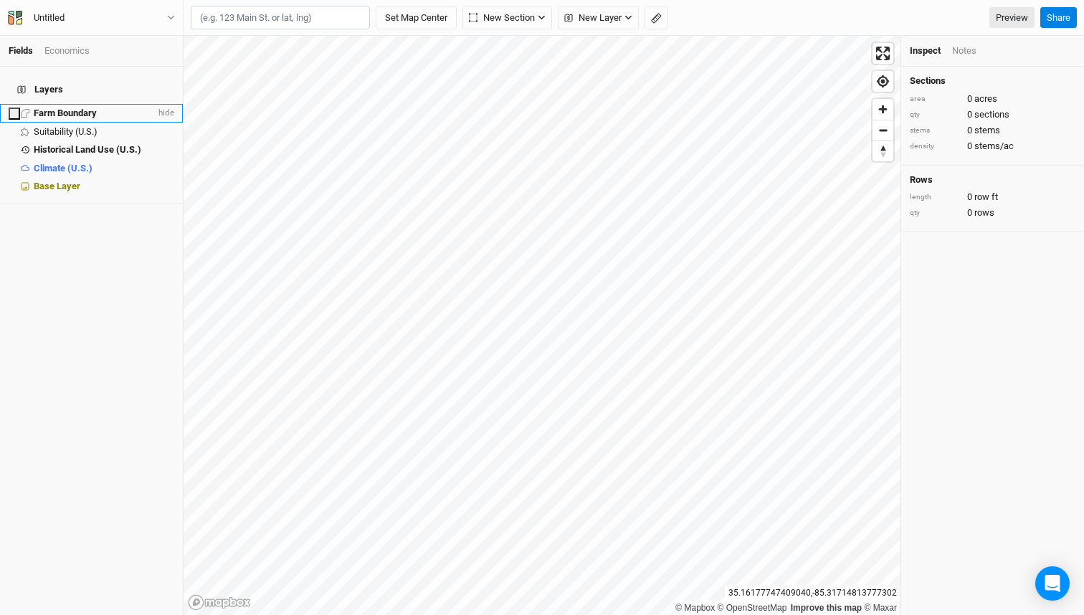
click at [87, 108] on span "Farm Boundary" at bounding box center [65, 113] width 63 height 11
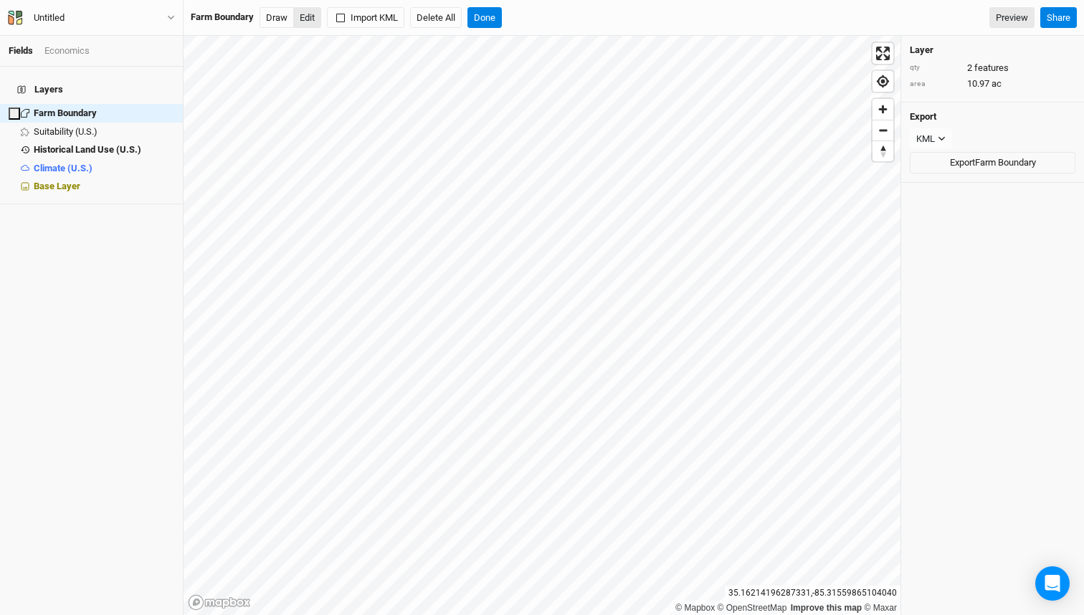
click at [308, 16] on button "Edit" at bounding box center [307, 18] width 28 height 22
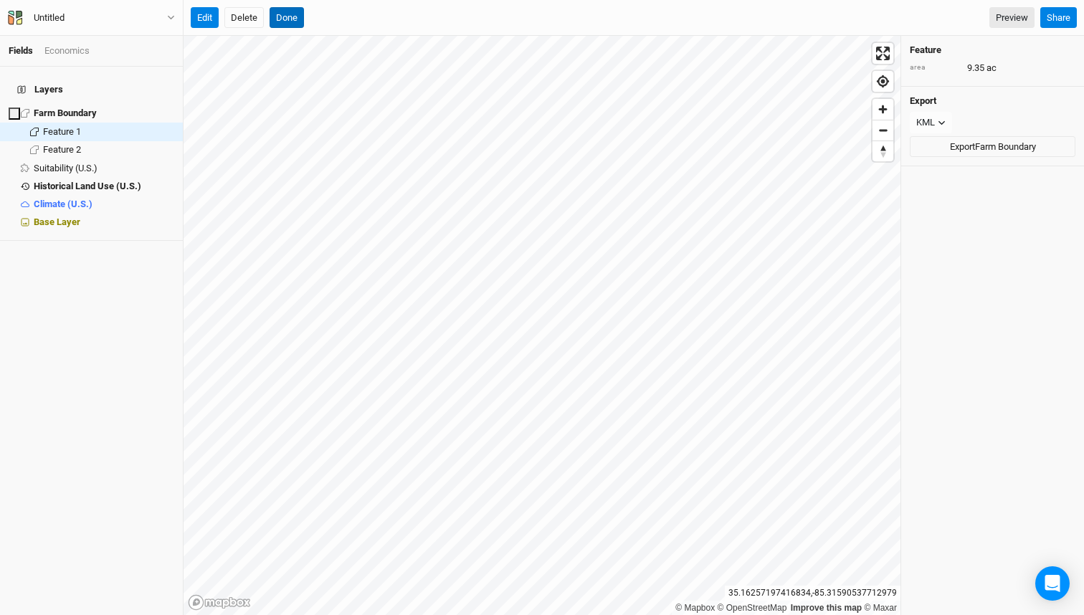
click at [296, 14] on button "Done" at bounding box center [287, 18] width 34 height 22
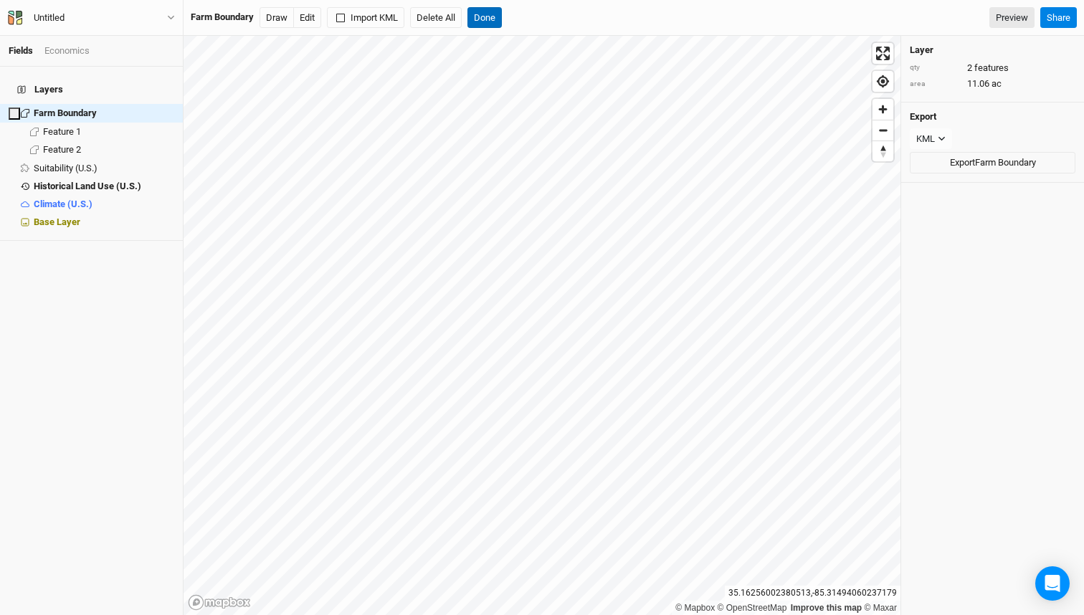
click at [478, 9] on button "Done" at bounding box center [485, 18] width 34 height 22
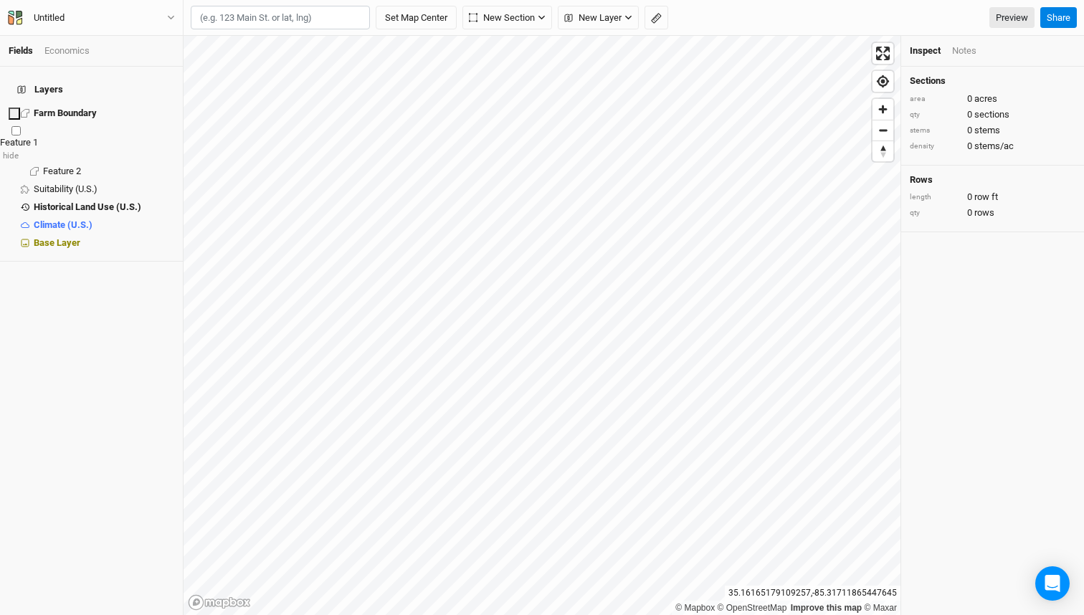
click at [38, 137] on span "Feature 1" at bounding box center [19, 142] width 38 height 11
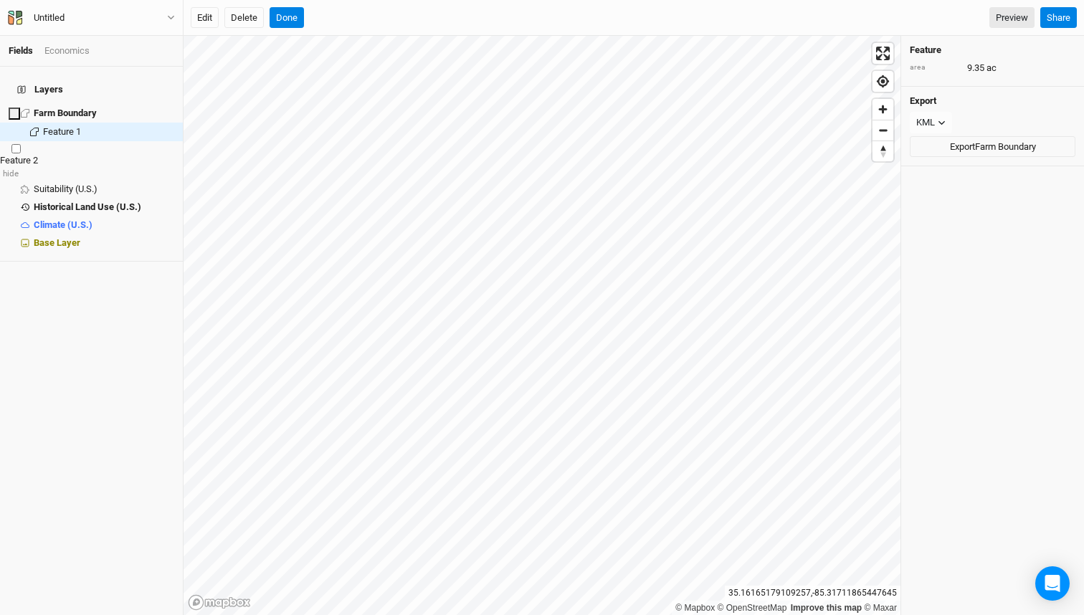
click at [90, 154] on div "Feature 2" at bounding box center [91, 160] width 183 height 13
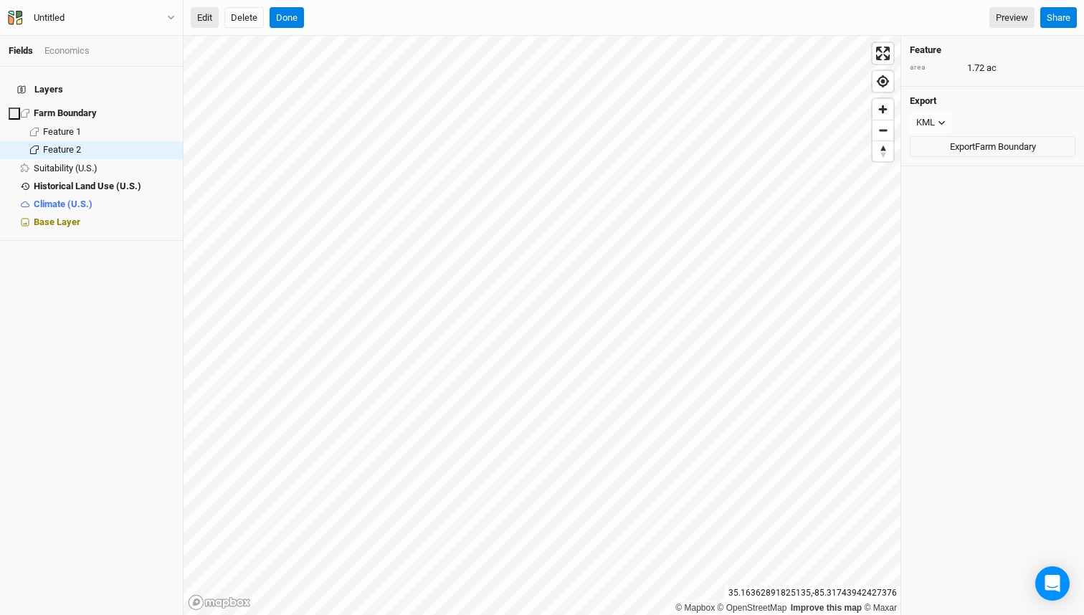
click at [201, 23] on button "Edit" at bounding box center [205, 18] width 28 height 22
click at [281, 11] on button "Done" at bounding box center [287, 18] width 34 height 22
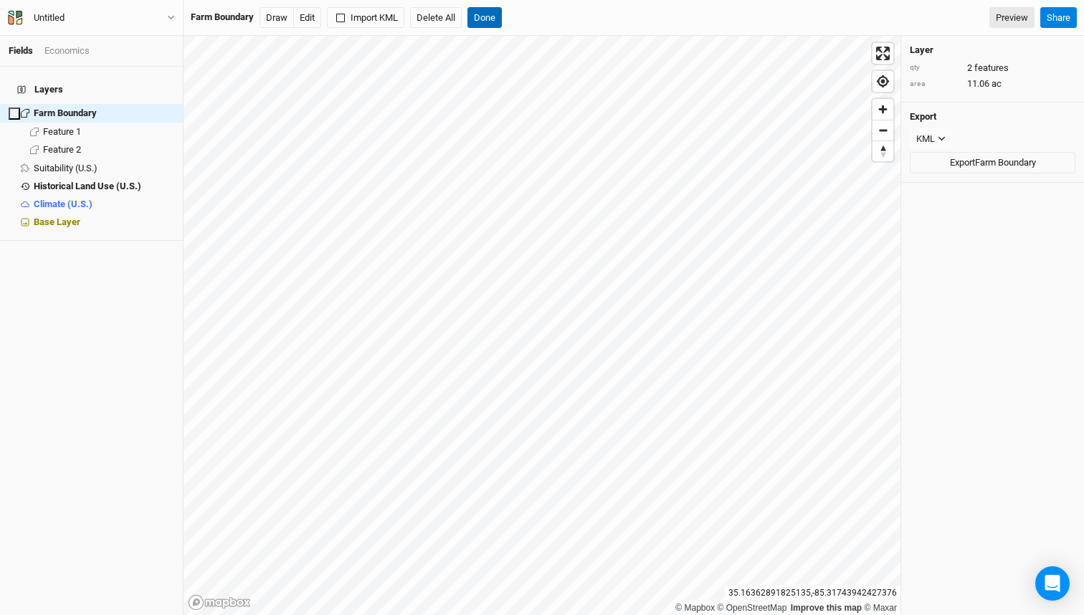
click at [479, 9] on button "Done" at bounding box center [485, 18] width 34 height 22
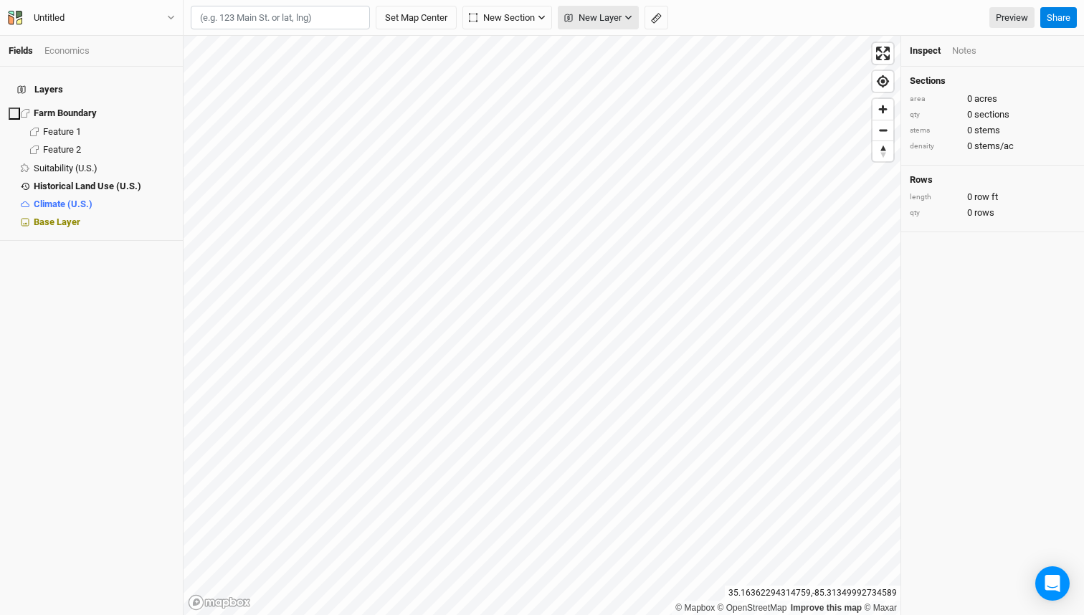
click at [596, 22] on span "New Layer" at bounding box center [592, 18] width 57 height 14
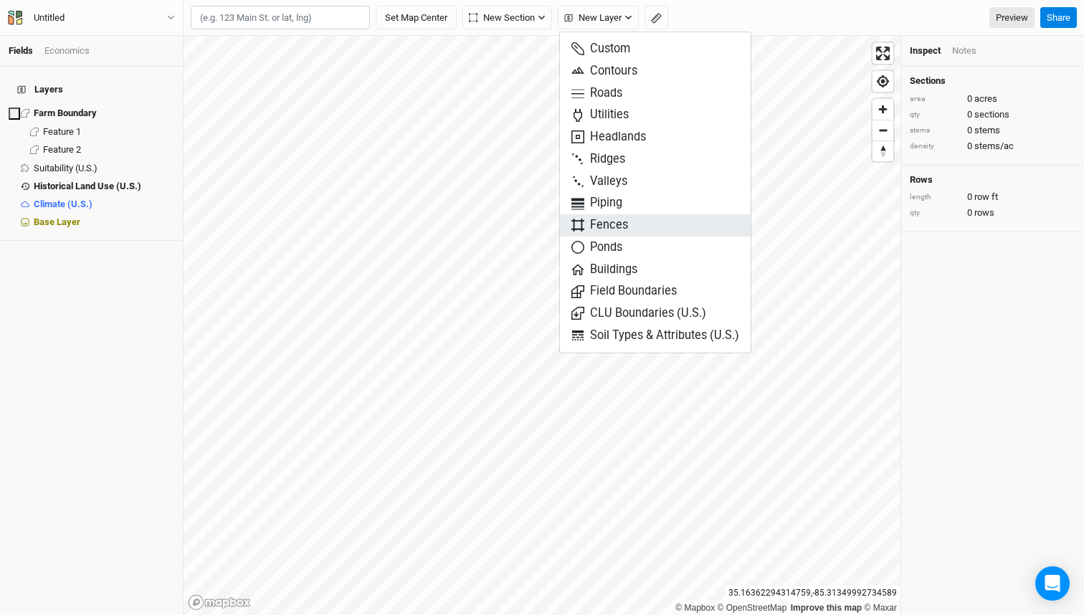
click at [615, 224] on span "Fences" at bounding box center [600, 225] width 57 height 16
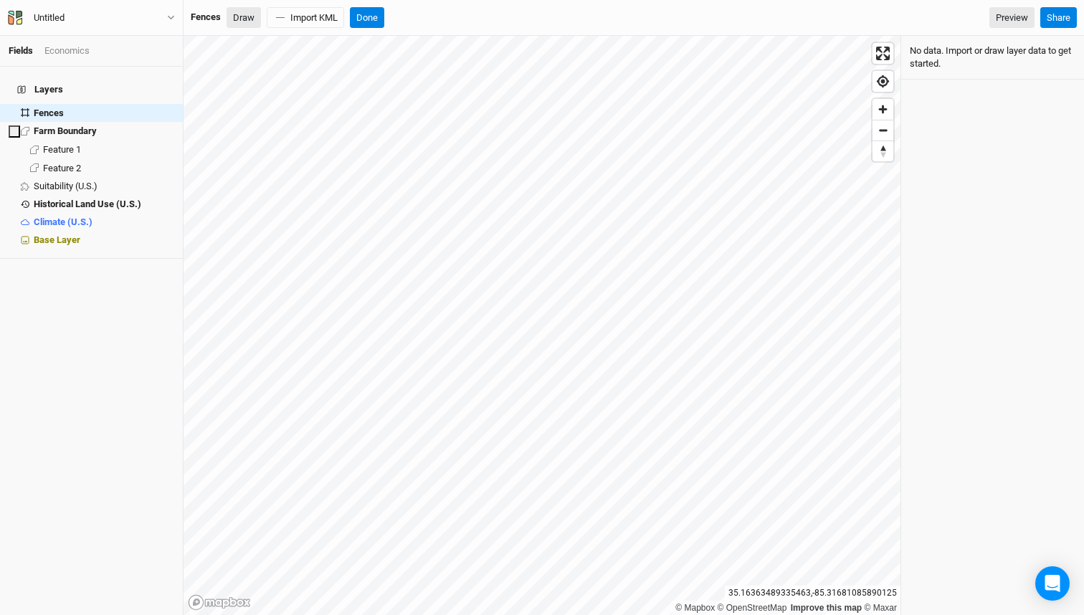
click at [246, 18] on button "Draw" at bounding box center [244, 18] width 34 height 22
click at [370, 18] on button "Done" at bounding box center [367, 18] width 34 height 22
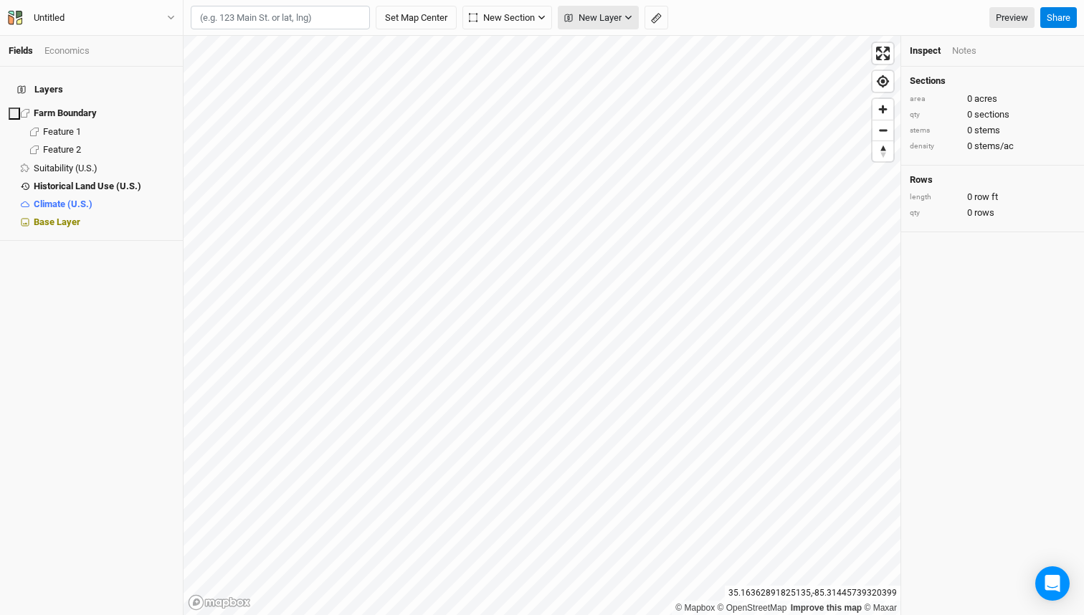
click at [580, 19] on span "New Layer" at bounding box center [592, 18] width 57 height 14
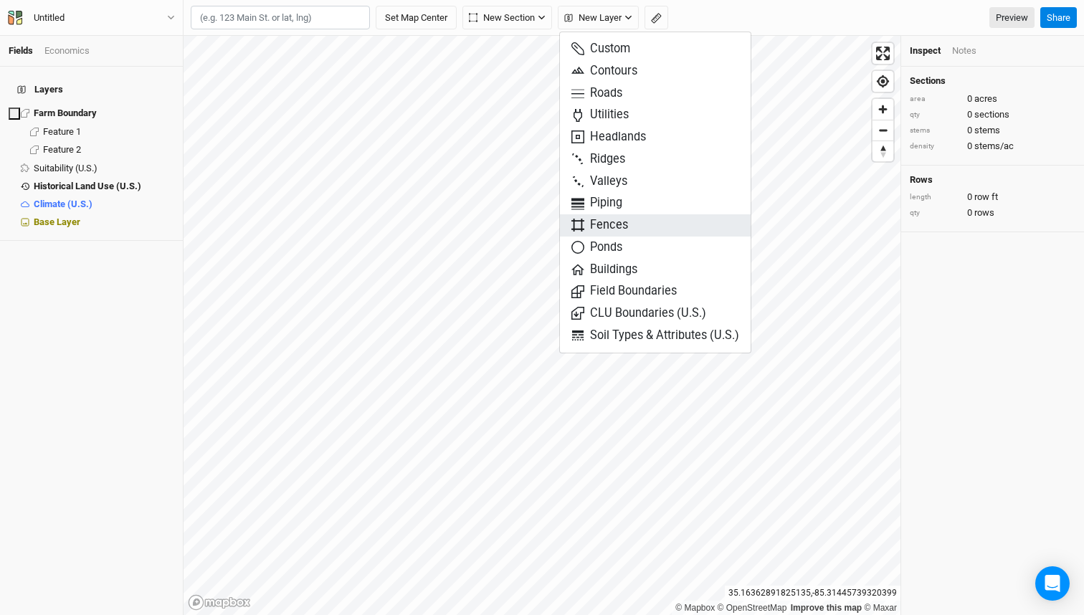
click at [625, 226] on span "Fences" at bounding box center [600, 225] width 57 height 16
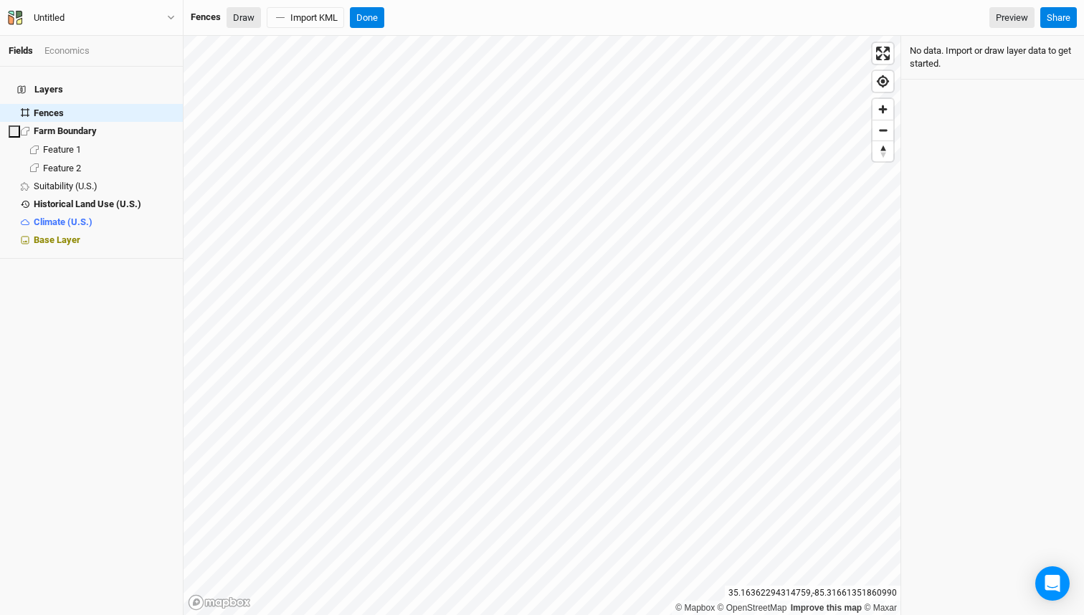
click at [253, 21] on button "Draw" at bounding box center [244, 18] width 34 height 22
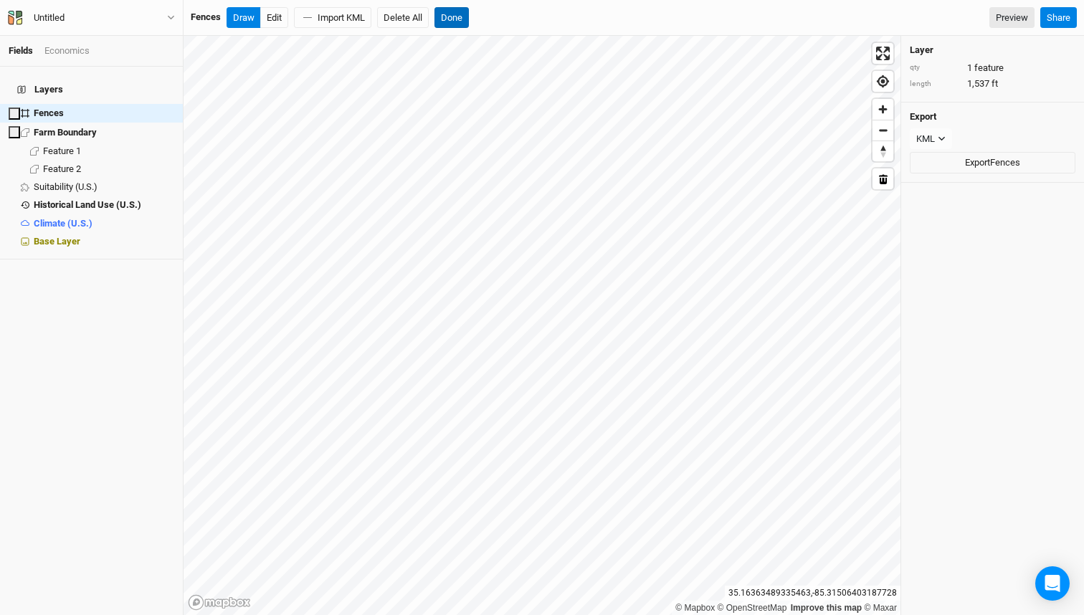
click at [455, 14] on button "Done" at bounding box center [452, 18] width 34 height 22
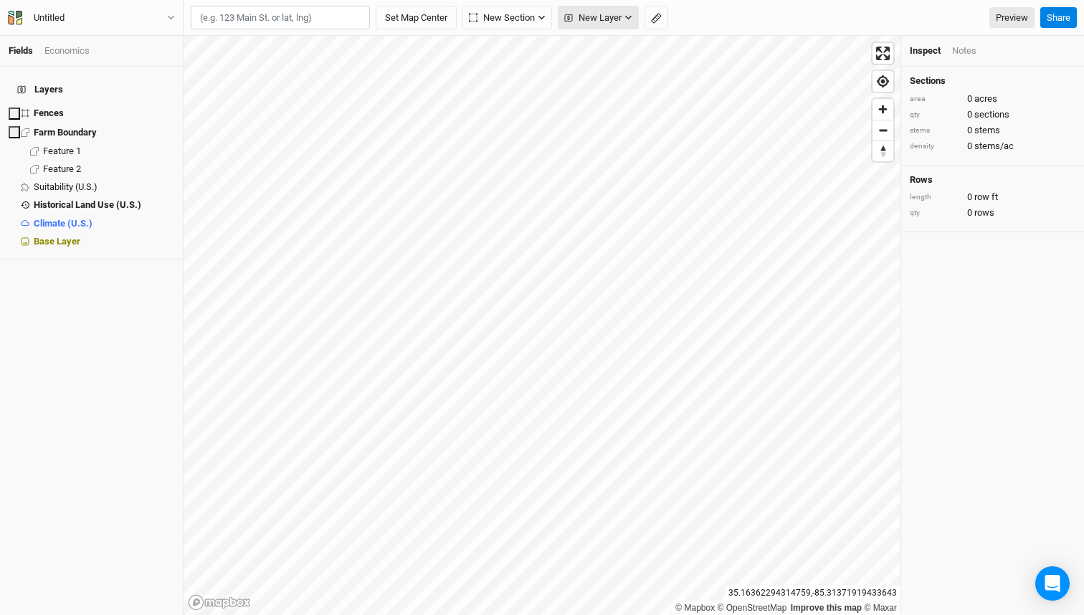
click at [584, 22] on span "New Layer" at bounding box center [592, 18] width 57 height 14
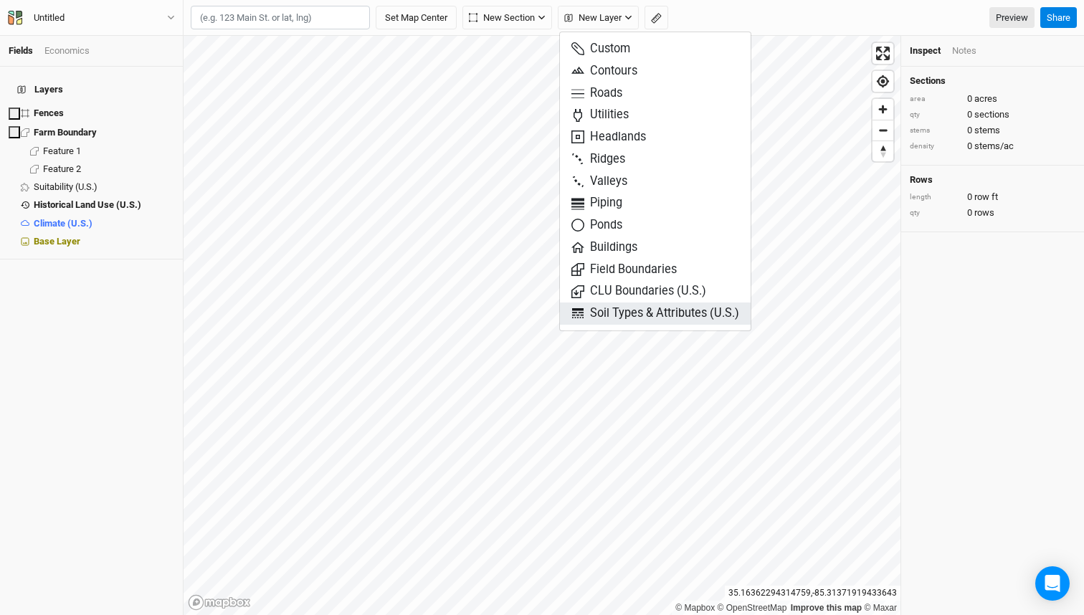
click at [650, 309] on span "Soil Types & Attributes (U.S.)" at bounding box center [656, 314] width 168 height 16
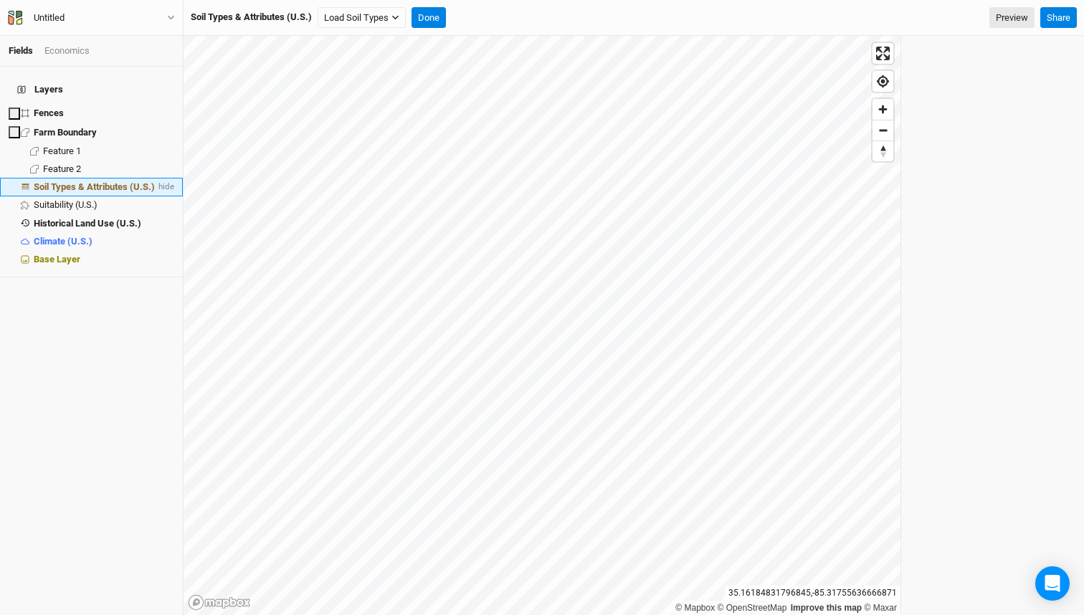
click at [123, 181] on span "Soil Types & Attributes (U.S.)" at bounding box center [94, 186] width 121 height 11
click at [378, 19] on button "Load Soil Types" at bounding box center [362, 18] width 88 height 22
click at [377, 47] on button "Load for Farm Boundary" at bounding box center [379, 43] width 120 height 19
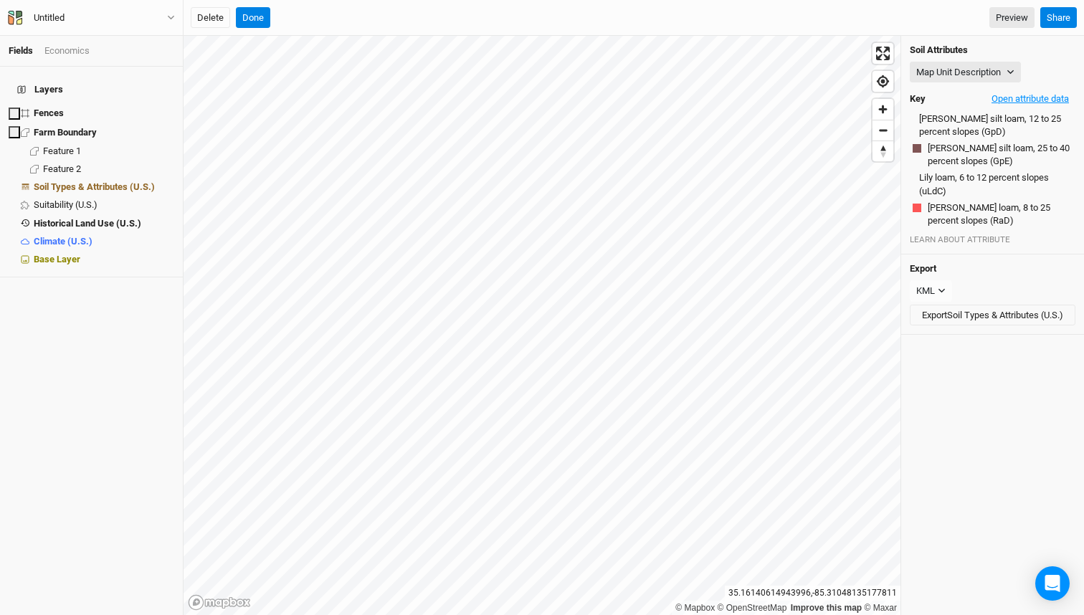
click at [1029, 96] on button "Open attribute data" at bounding box center [1030, 99] width 90 height 22
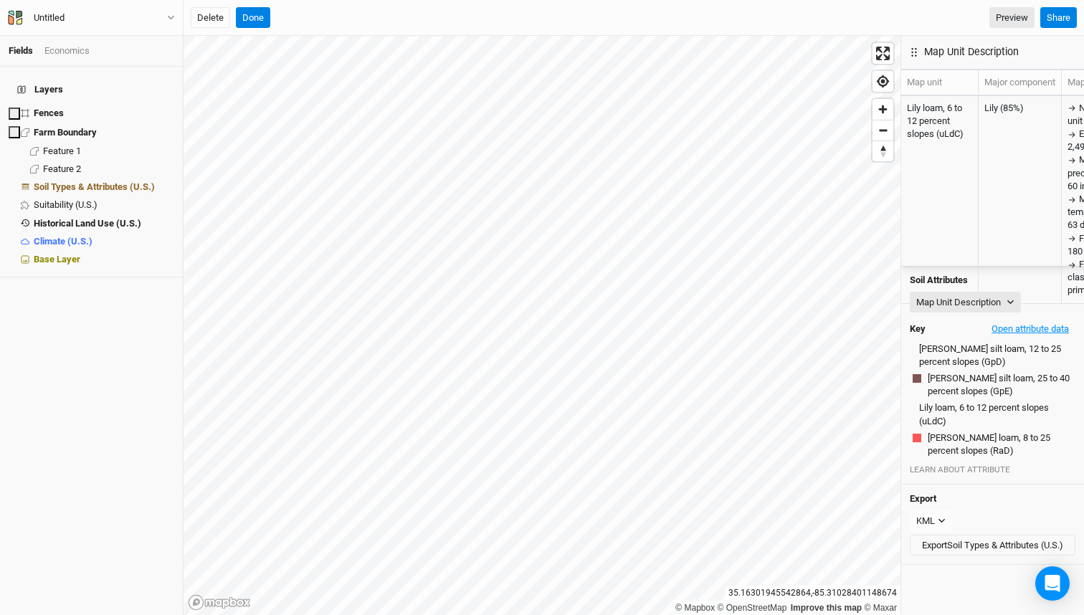
scroll to position [0, 0]
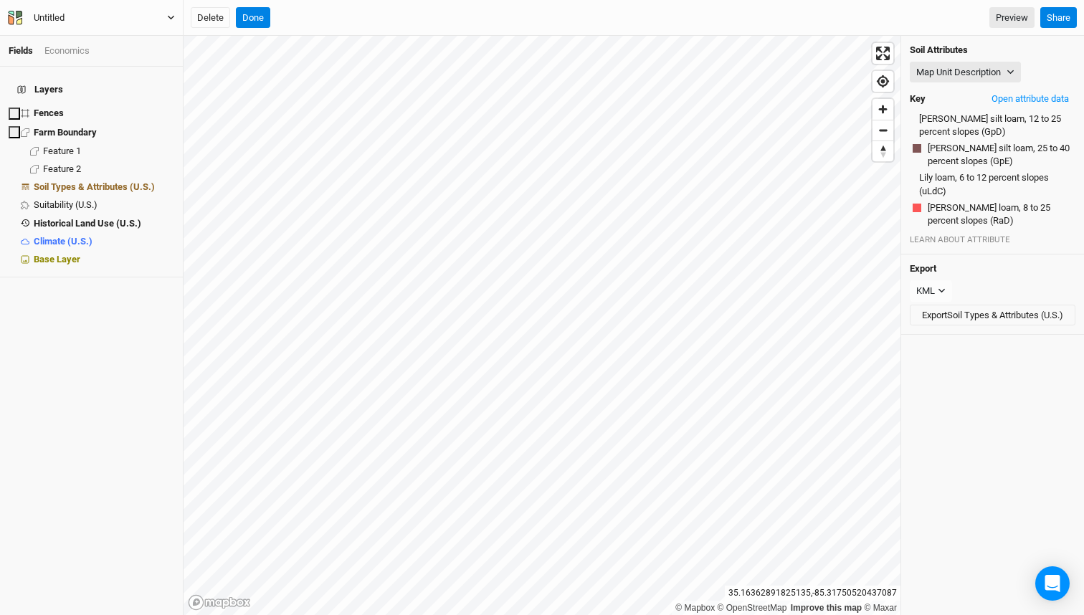
click at [60, 17] on div "Untitled" at bounding box center [49, 18] width 31 height 14
click at [97, 57] on button "Project Settings" at bounding box center [118, 58] width 113 height 19
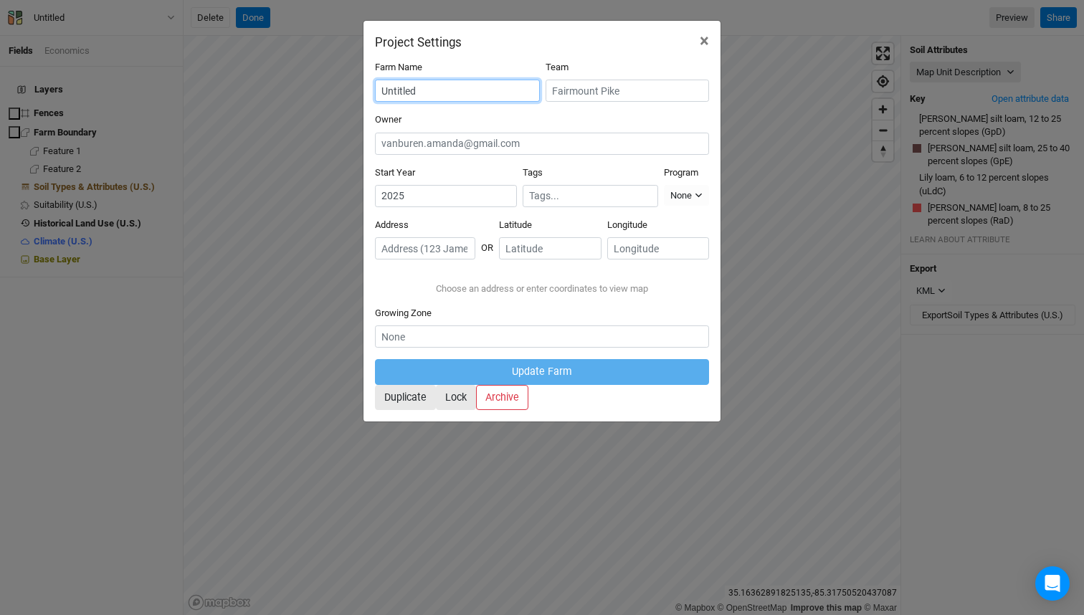
click at [452, 90] on input "Untitled" at bounding box center [457, 91] width 165 height 22
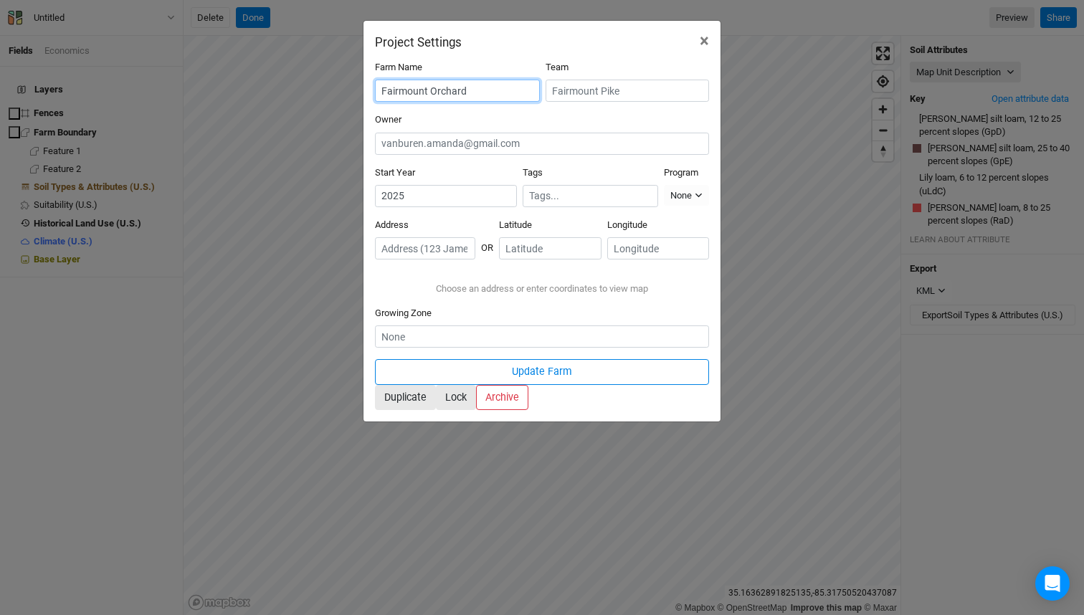
type input "Fairmount Orchard"
click at [467, 237] on input "text" at bounding box center [425, 248] width 100 height 22
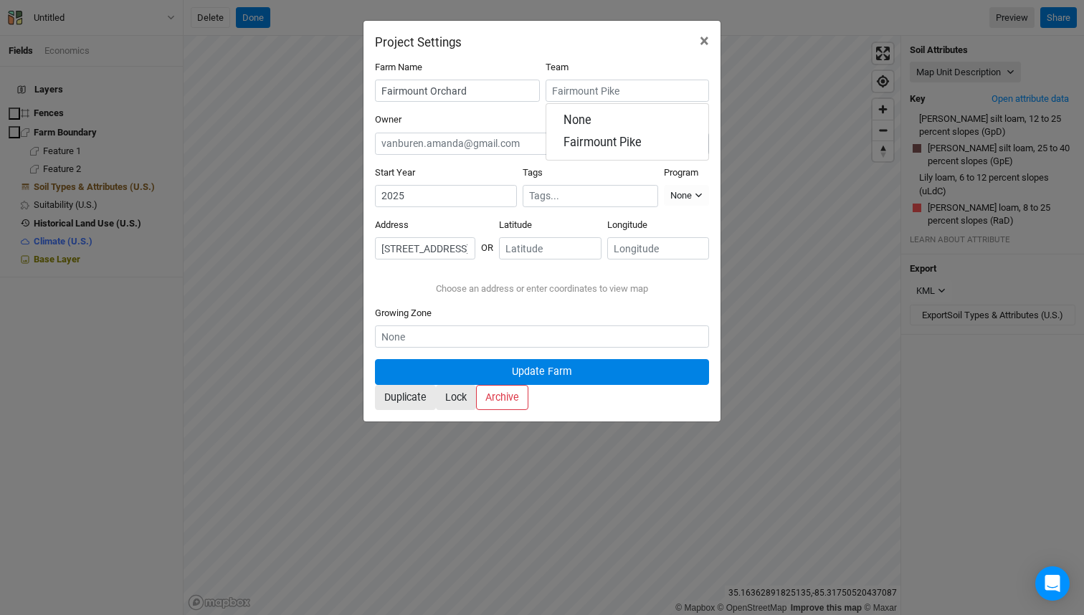
click at [485, 384] on button "Update Farm" at bounding box center [542, 371] width 334 height 25
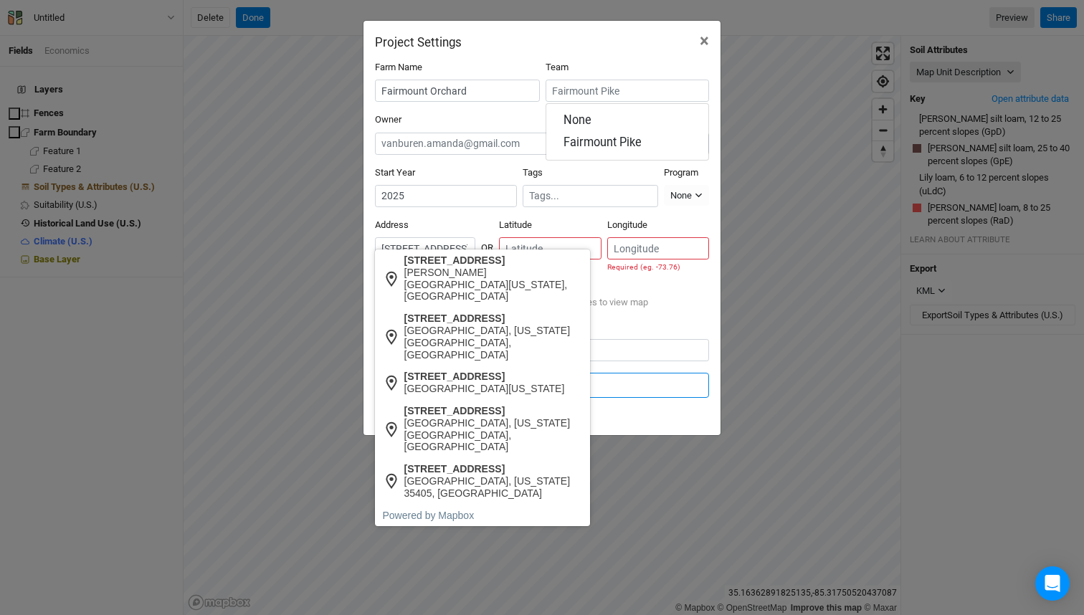
click at [476, 238] on input "[STREET_ADDRESS]" at bounding box center [425, 248] width 100 height 22
click at [476, 237] on input "[STREET_ADDRESS]" at bounding box center [425, 248] width 100 height 22
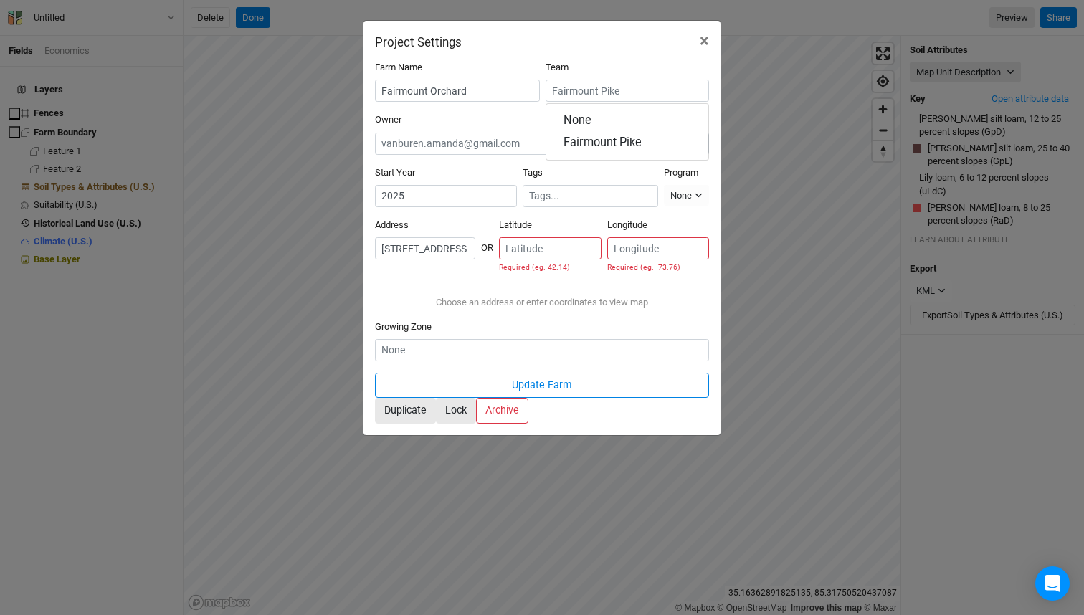
click at [428, 285] on div "Choose an address or enter coordinates to view map" at bounding box center [542, 303] width 334 height 36
click at [476, 237] on input "[STREET_ADDRESS]" at bounding box center [425, 248] width 100 height 22
click at [481, 260] on div "Address 5 results are available. [STREET_ADDRESS] is selected. [STREET_ADDRESS]" at bounding box center [428, 252] width 106 height 66
click at [476, 237] on input "[STREET_ADDRESS]" at bounding box center [425, 248] width 100 height 22
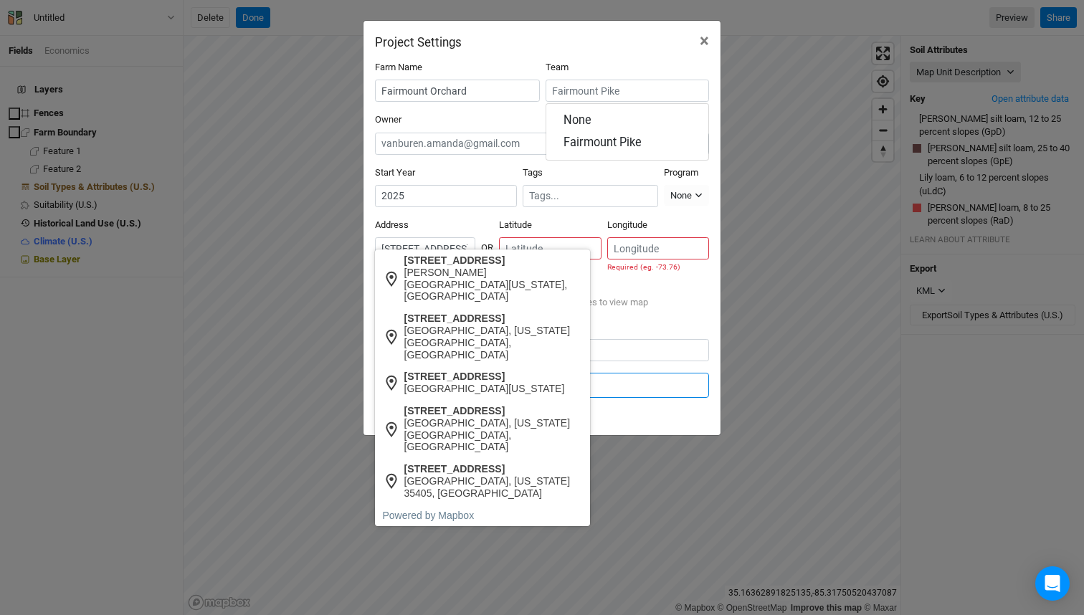
click at [476, 237] on input "[STREET_ADDRESS]" at bounding box center [425, 248] width 100 height 22
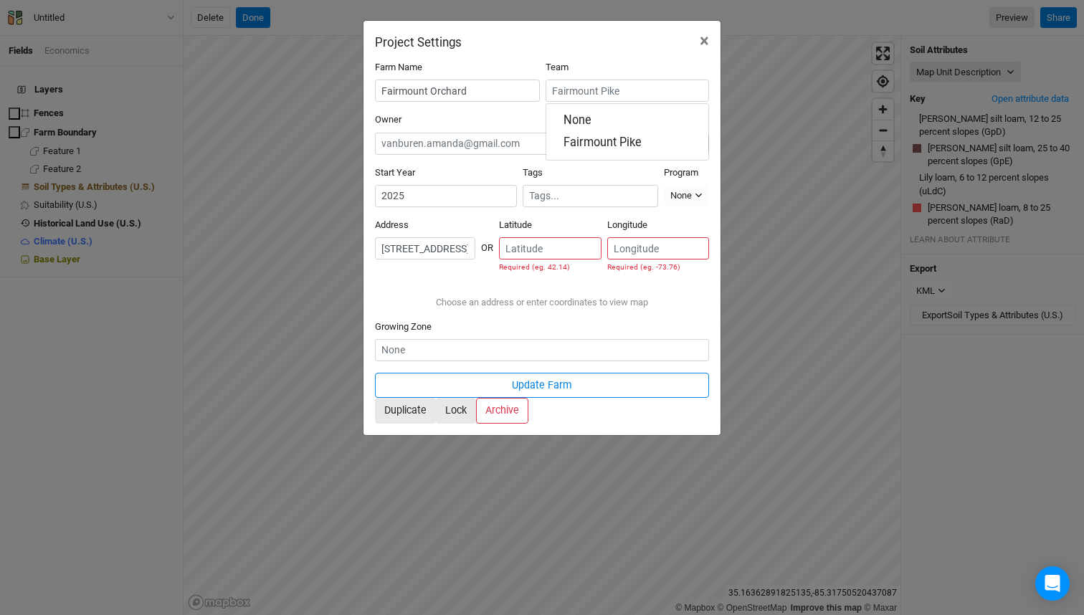
click at [476, 237] on input "[STREET_ADDRESS]" at bounding box center [425, 248] width 100 height 22
click at [506, 255] on div "[STREET_ADDRESS]" at bounding box center [494, 261] width 179 height 12
type input "[STREET_ADDRESS][US_STATE]"
type input "35.16057"
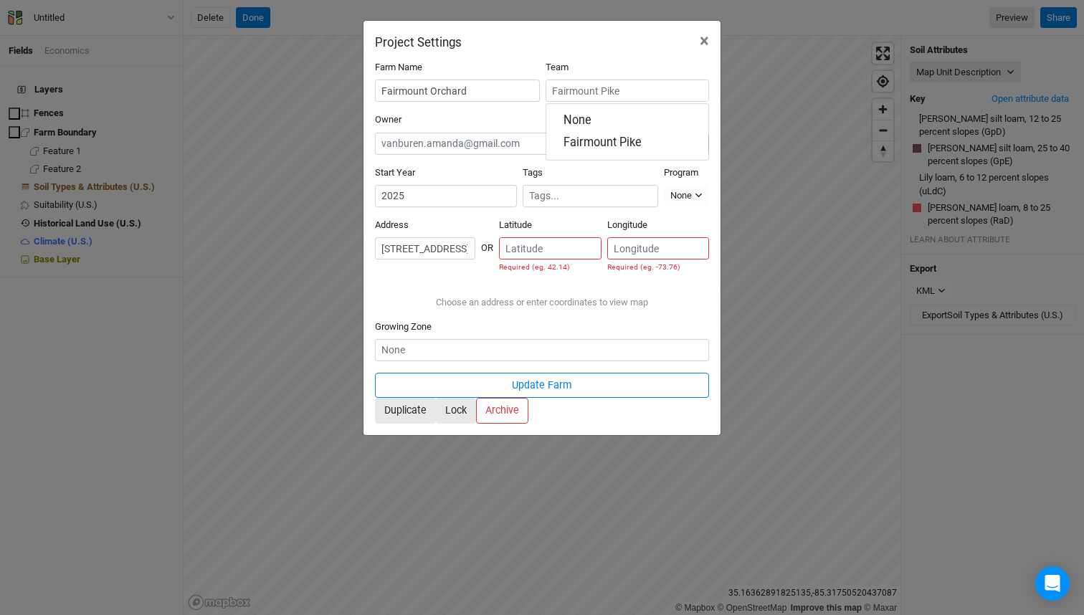
type input "-85.31484"
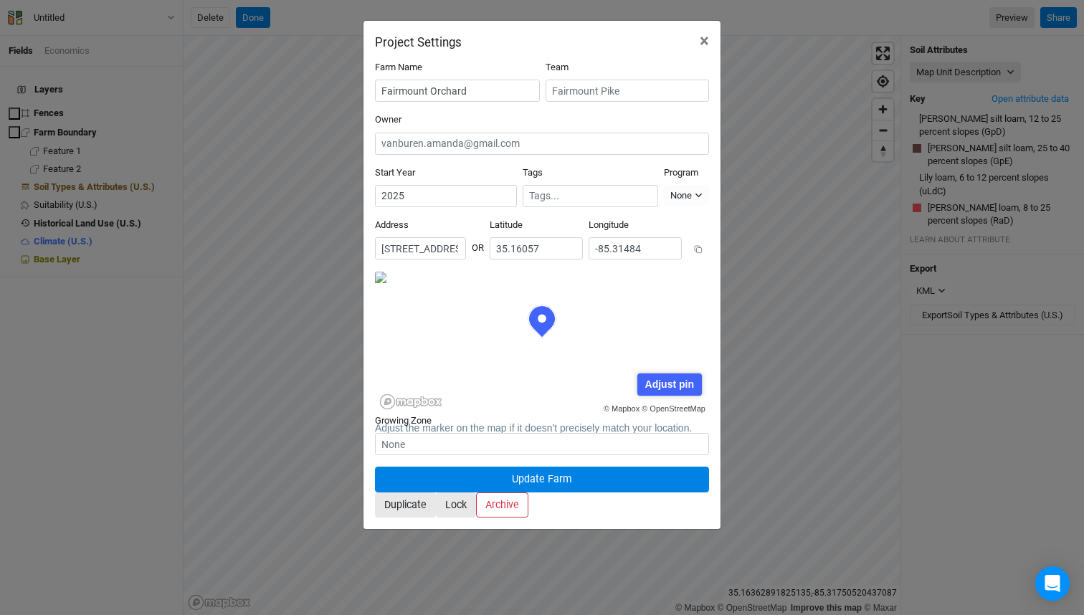
scroll to position [72, 167]
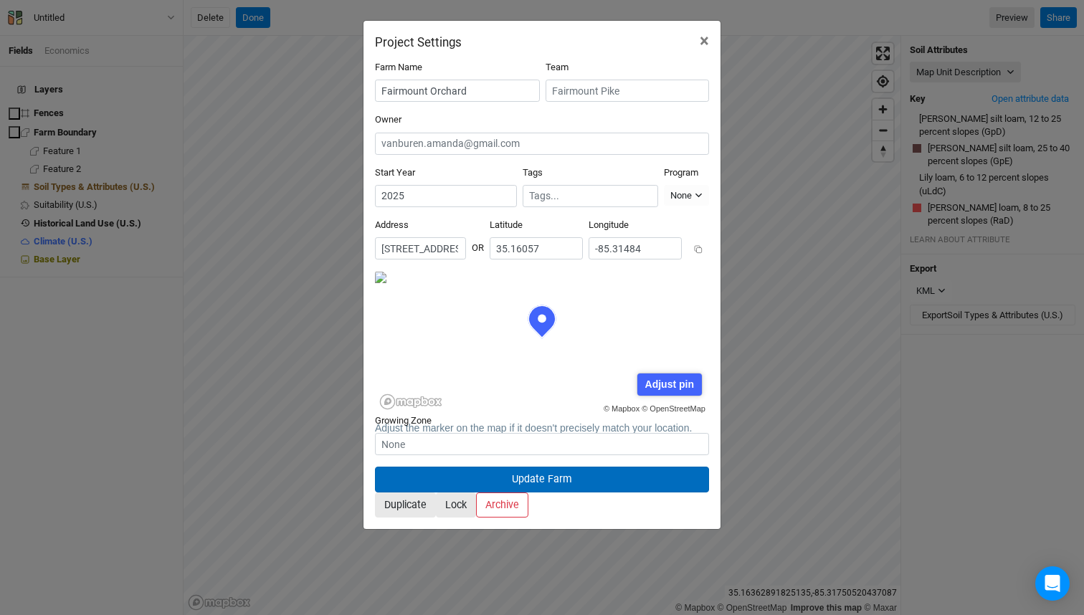
click at [582, 467] on button "Update Farm" at bounding box center [542, 479] width 334 height 25
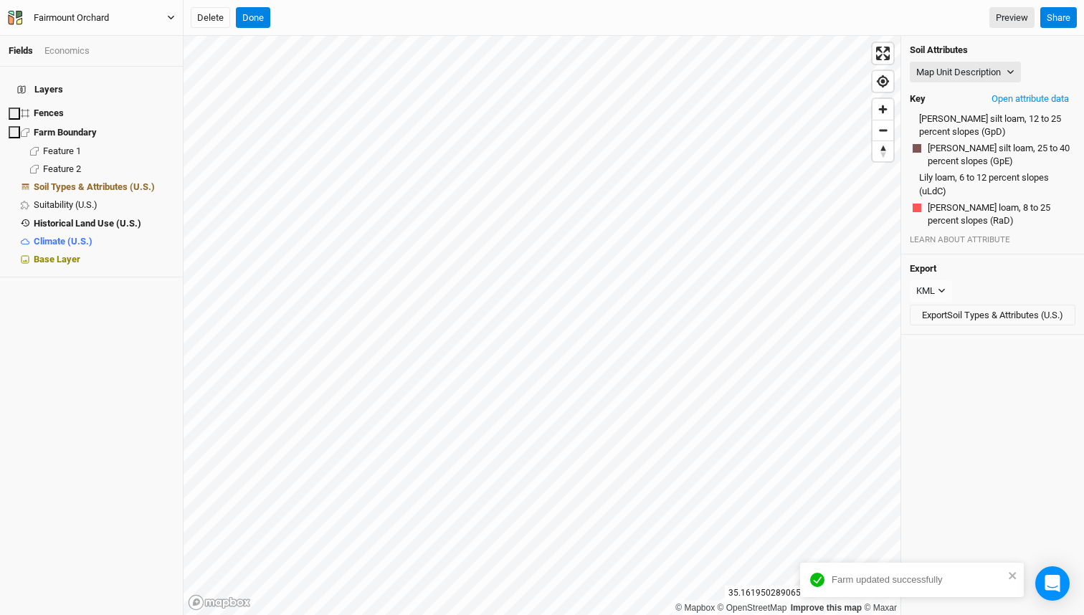
click at [162, 15] on button "Fairmount Orchard" at bounding box center [91, 18] width 169 height 16
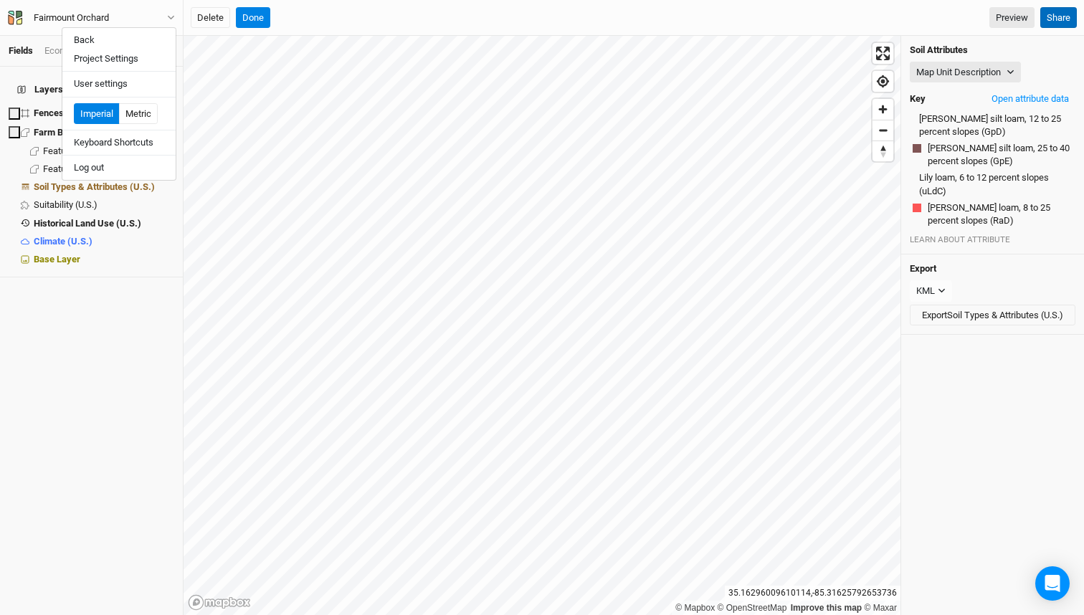
click at [1056, 15] on button "Share" at bounding box center [1059, 18] width 37 height 22
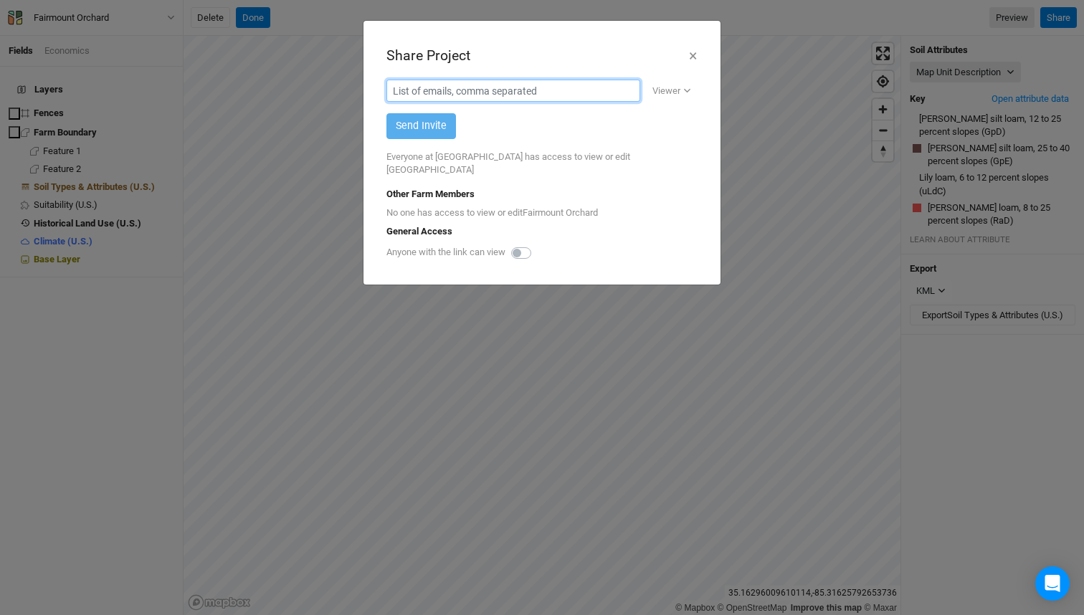
click at [476, 93] on input "text" at bounding box center [514, 91] width 254 height 22
type input "n"
type input "[PERSON_NAME][EMAIL_ADDRESS][DOMAIN_NAME]"
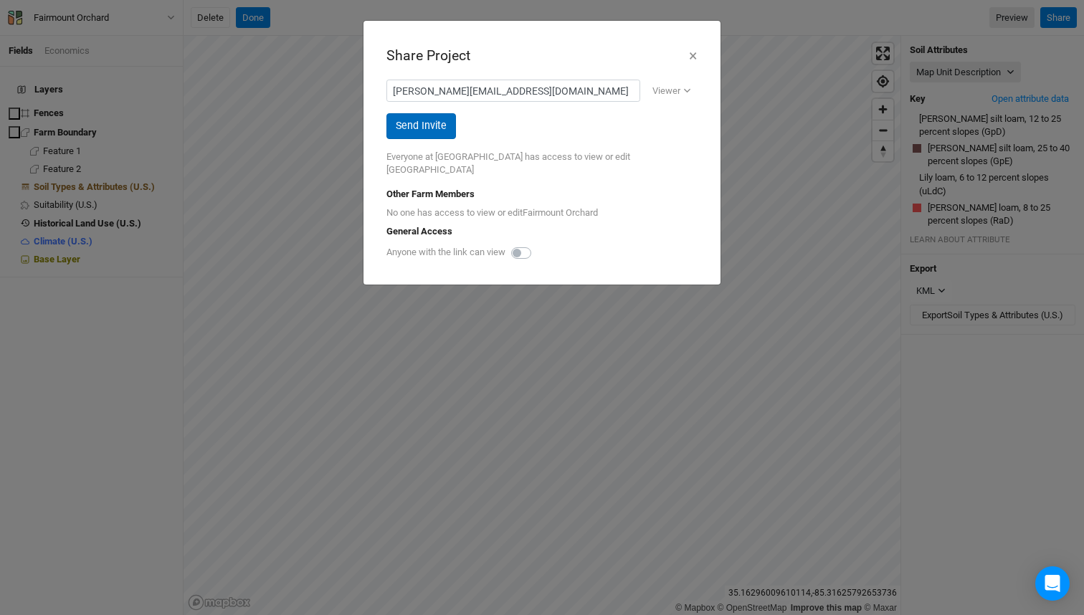
click at [394, 136] on button "Send Invite" at bounding box center [422, 125] width 70 height 25
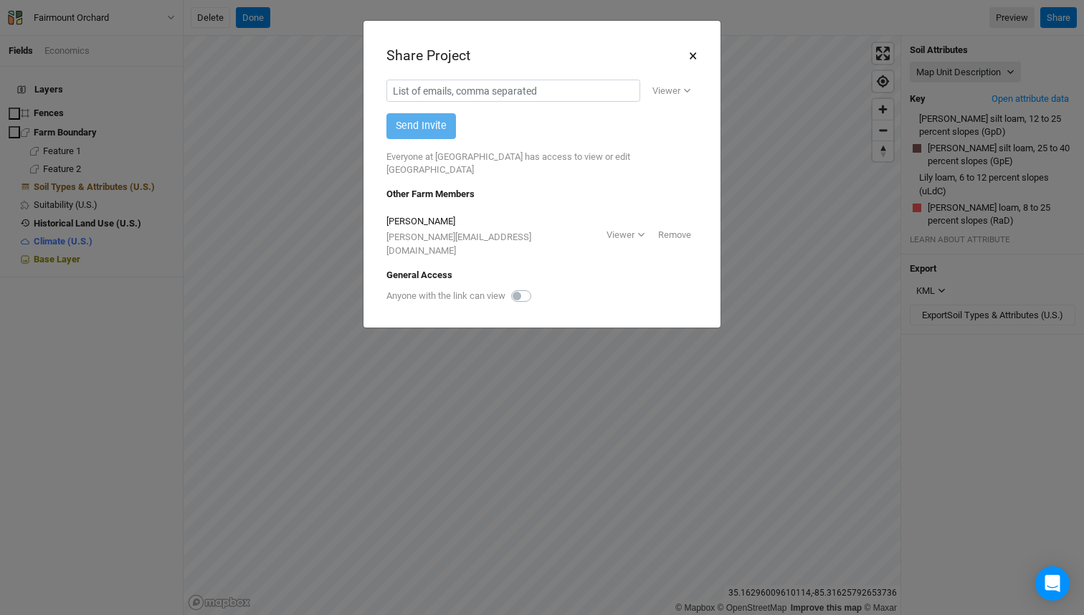
click at [692, 55] on button "×" at bounding box center [693, 56] width 9 height 24
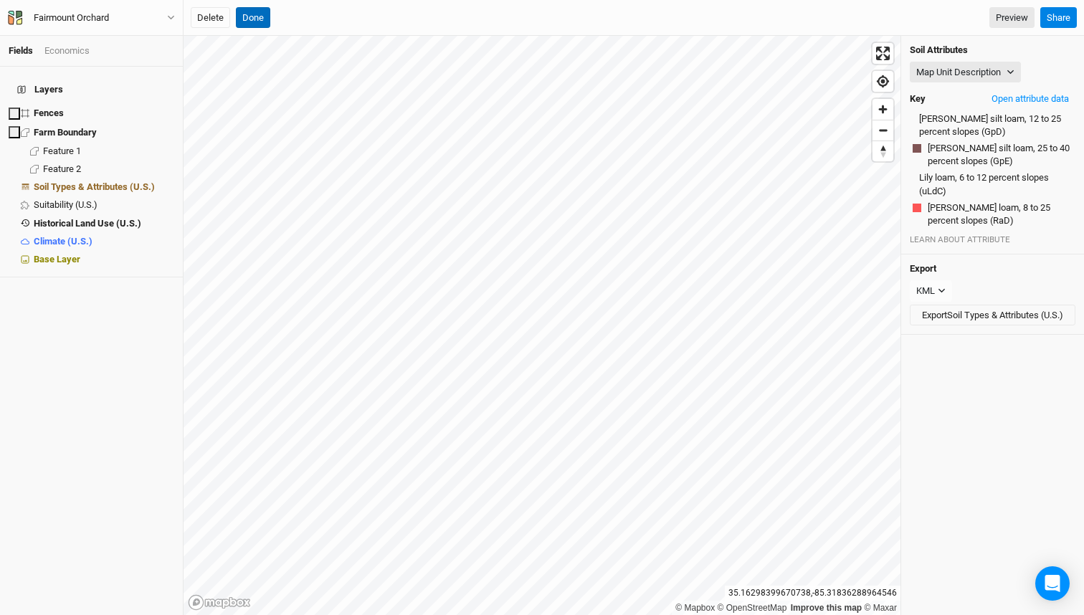
click at [255, 19] on button "Done" at bounding box center [253, 18] width 34 height 22
click at [495, 21] on button "Done" at bounding box center [486, 18] width 34 height 22
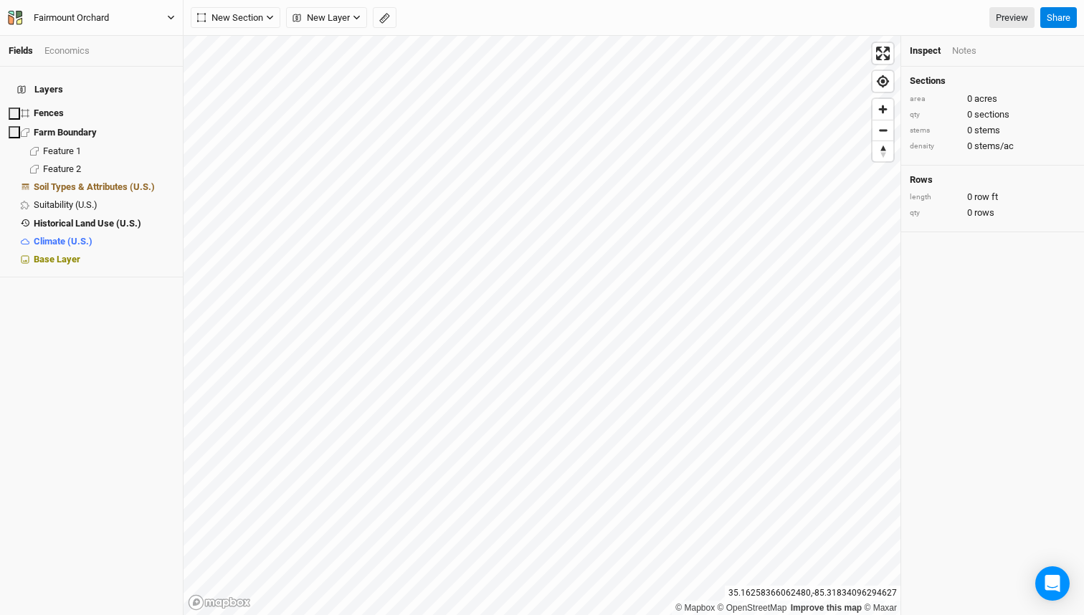
click at [12, 17] on icon "button" at bounding box center [12, 19] width 6 height 10
click at [19, 14] on icon "button" at bounding box center [19, 15] width 6 height 8
click at [179, 9] on div "Fairmount Orchard Back Project Settings User settings Imperial Metric Keyboard …" at bounding box center [92, 18] width 184 height 36
click at [171, 16] on icon "button" at bounding box center [171, 18] width 8 height 8
click at [18, 14] on icon "button" at bounding box center [19, 15] width 6 height 8
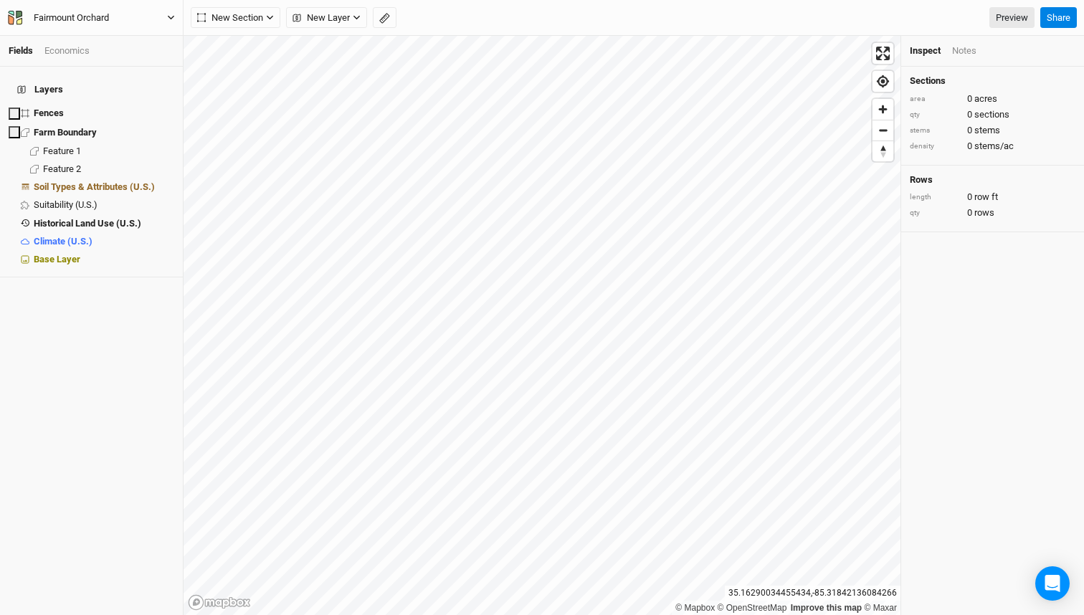
click at [18, 15] on icon "button" at bounding box center [19, 15] width 6 height 8
click at [108, 41] on button "Back" at bounding box center [118, 40] width 113 height 19
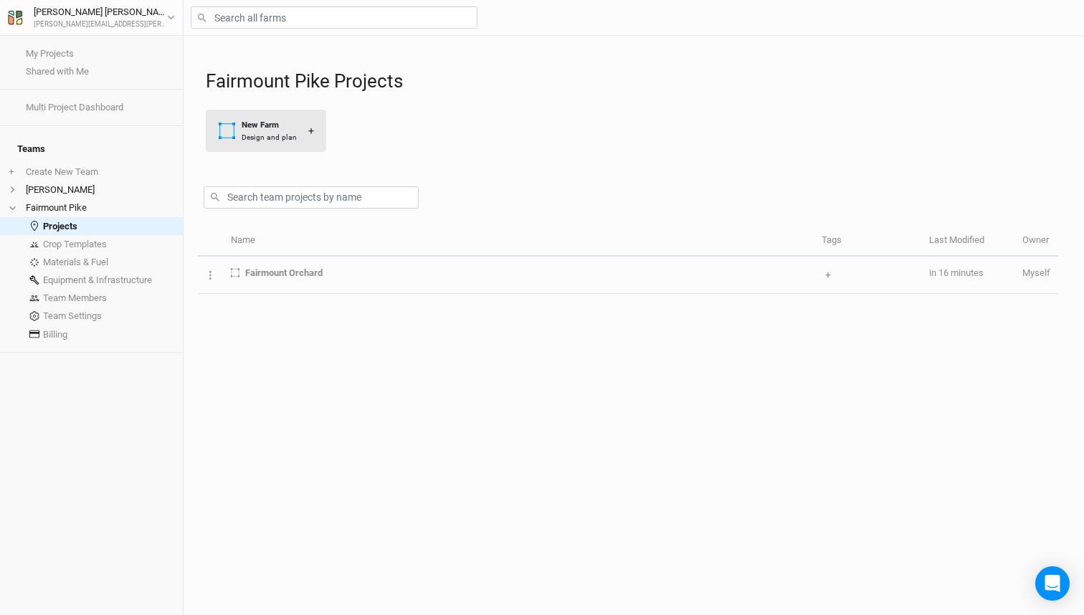
click at [247, 128] on div "New Farm" at bounding box center [269, 125] width 55 height 12
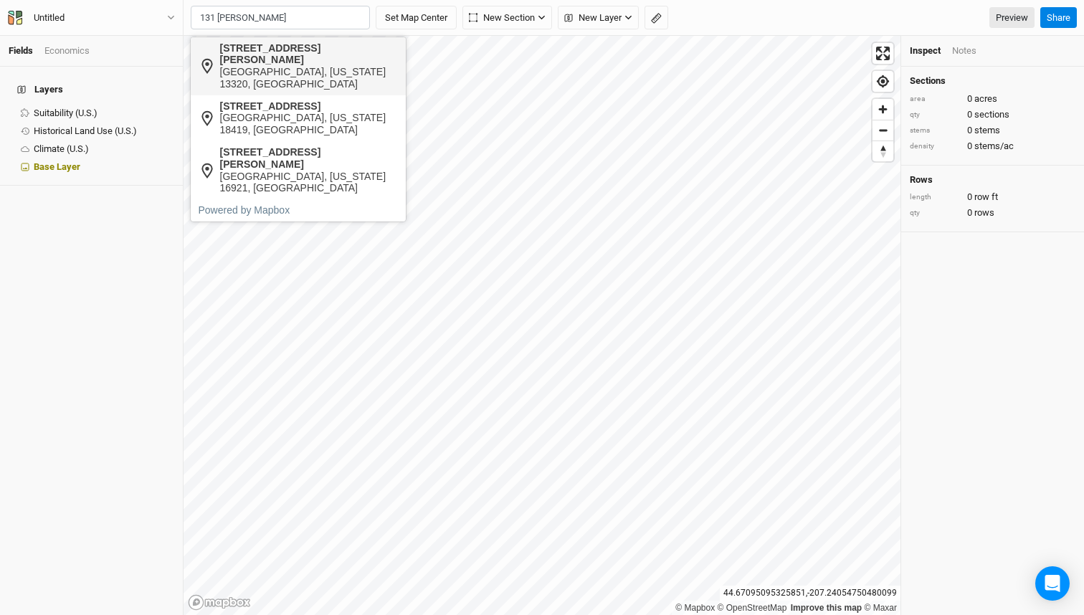
click at [263, 48] on div "[STREET_ADDRESS][PERSON_NAME]" at bounding box center [309, 54] width 179 height 24
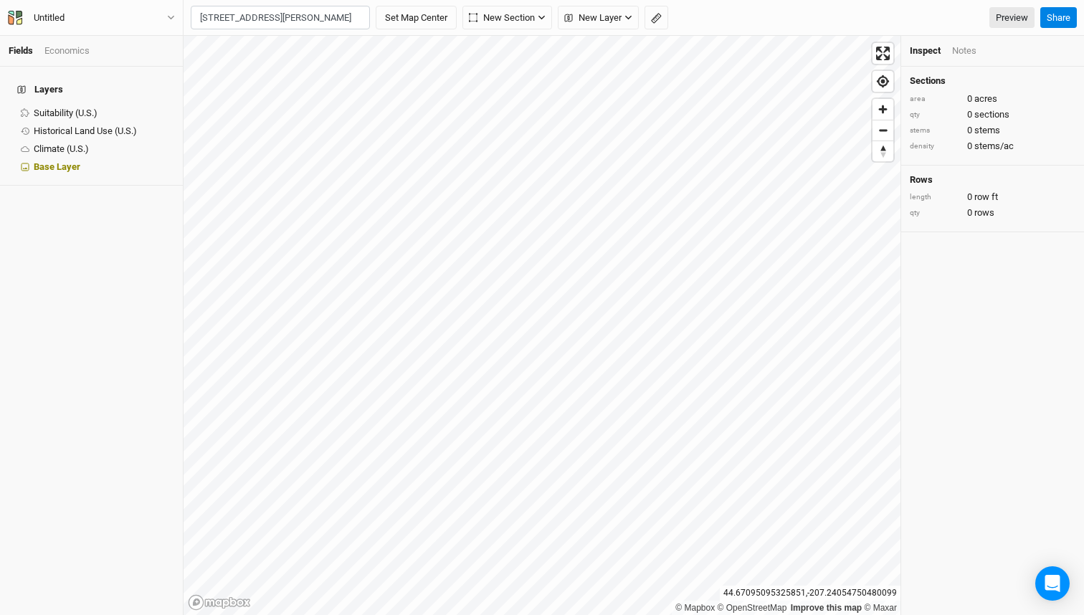
type input "[STREET_ADDRESS][PERSON_NAME][US_STATE]"
click at [610, 11] on span "New Layer" at bounding box center [592, 18] width 57 height 14
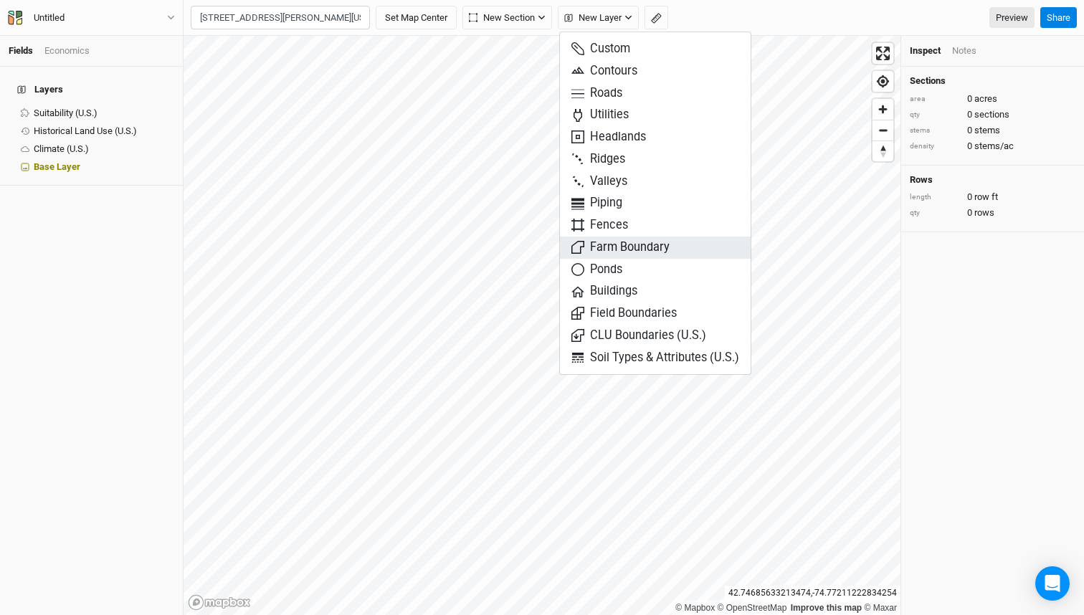
click at [635, 242] on span "Farm Boundary" at bounding box center [621, 248] width 98 height 16
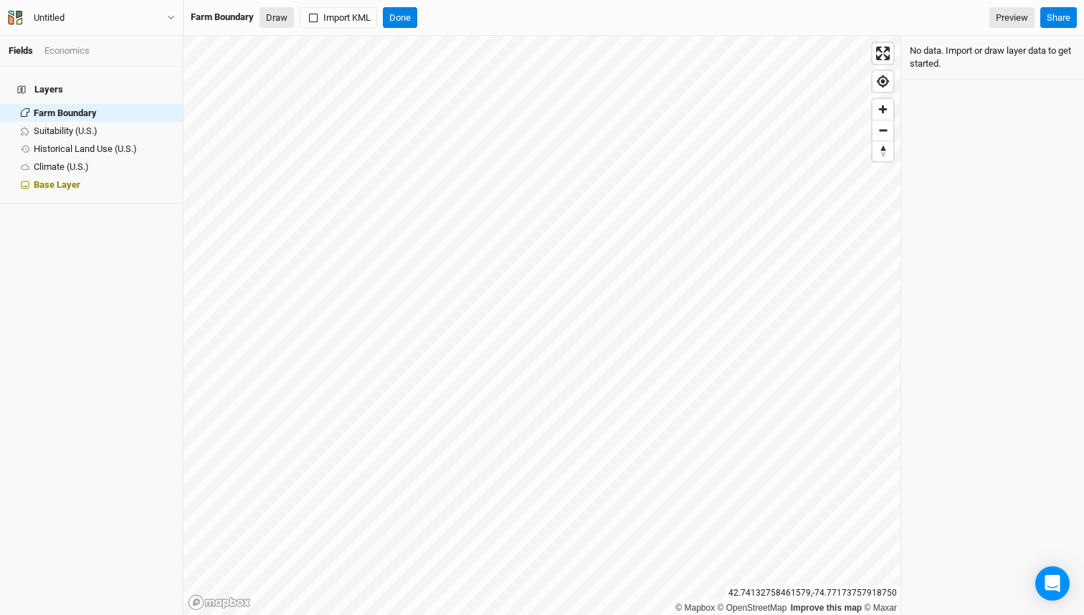
click at [282, 23] on button "Draw" at bounding box center [277, 18] width 34 height 22
click at [886, 133] on span "Zoom out" at bounding box center [883, 130] width 21 height 20
click at [416, 14] on button "Done" at bounding box center [400, 18] width 34 height 22
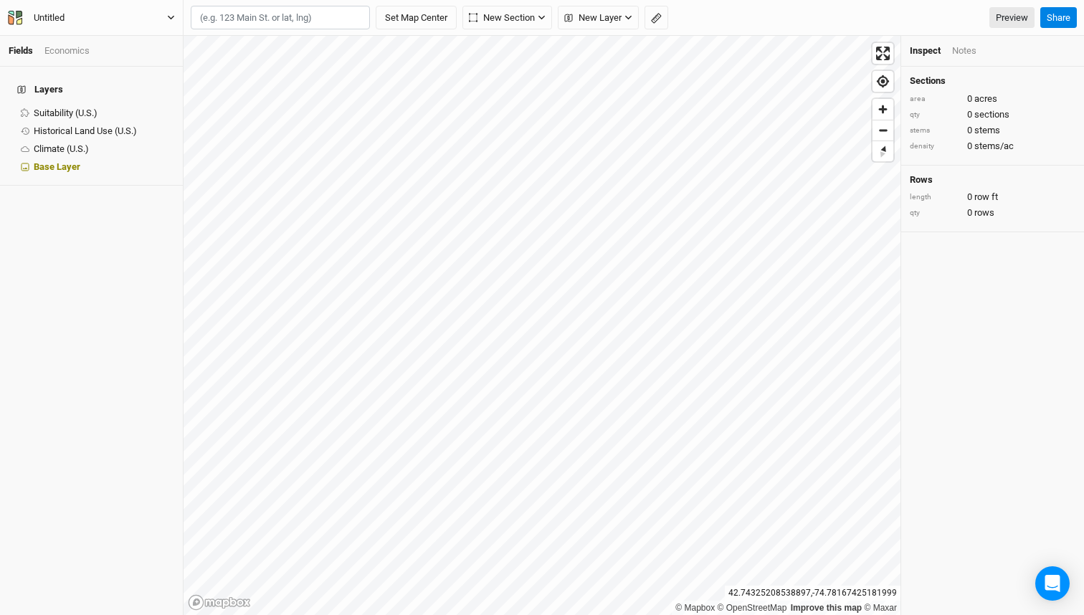
click at [71, 16] on div "Untitled" at bounding box center [49, 18] width 54 height 14
click at [114, 56] on button "Project Settings" at bounding box center [118, 58] width 113 height 19
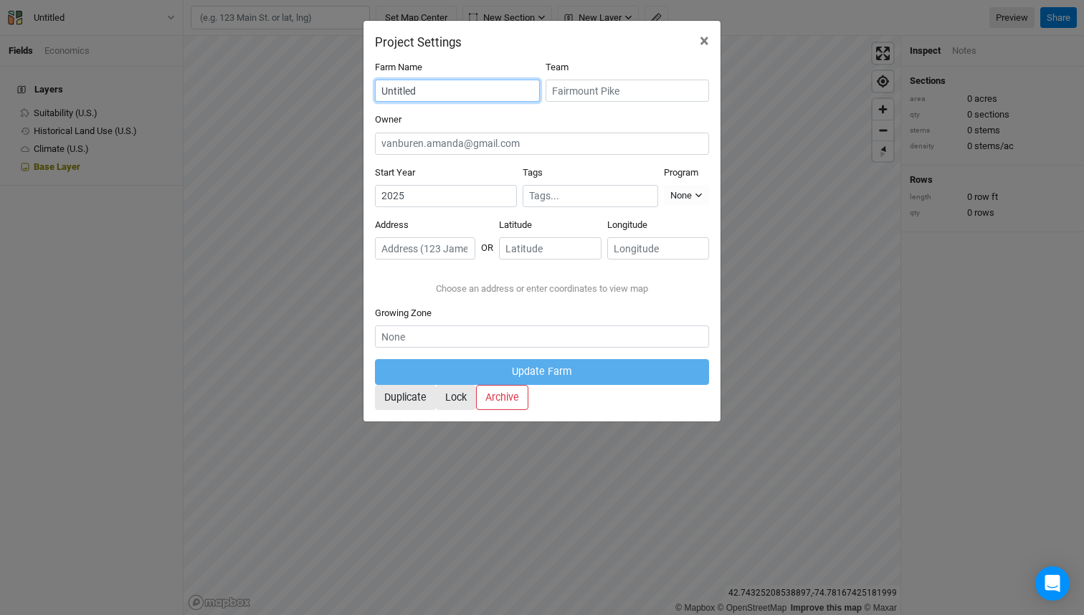
click at [428, 91] on input "Untitled" at bounding box center [457, 91] width 165 height 22
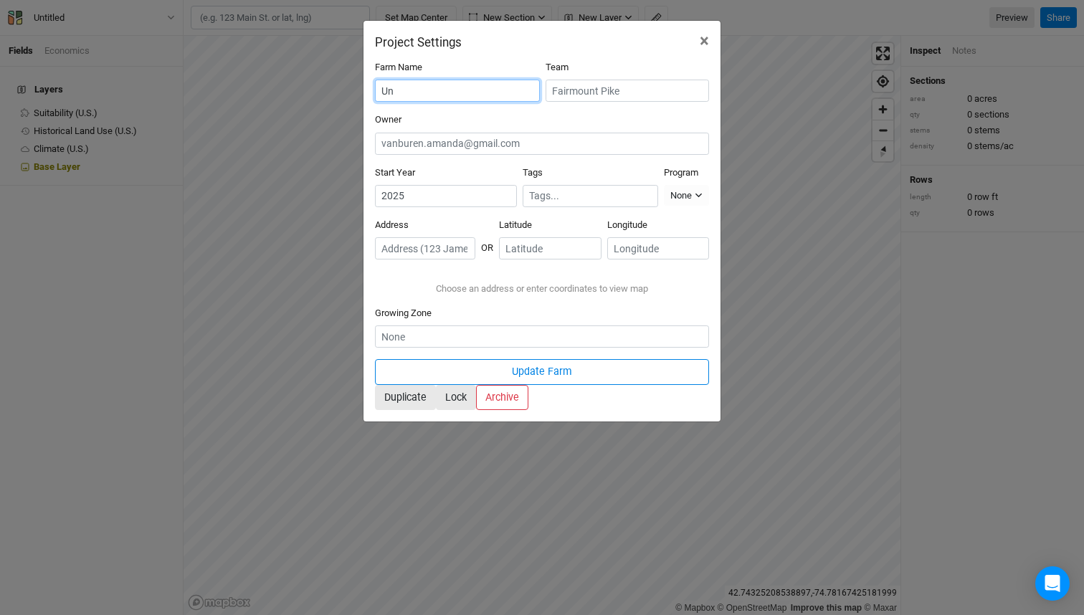
type input "U"
type input "Van Buren Farm"
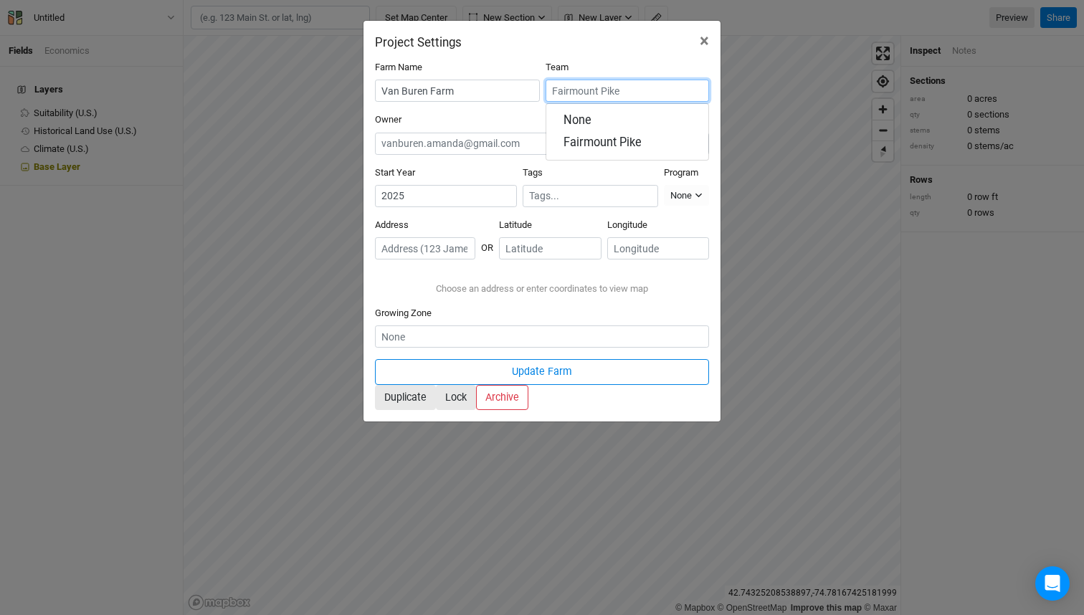
click at [579, 92] on input "text" at bounding box center [628, 91] width 164 height 22
click at [579, 93] on input "text" at bounding box center [628, 91] width 164 height 22
click at [455, 116] on div "Owner" at bounding box center [542, 133] width 334 height 41
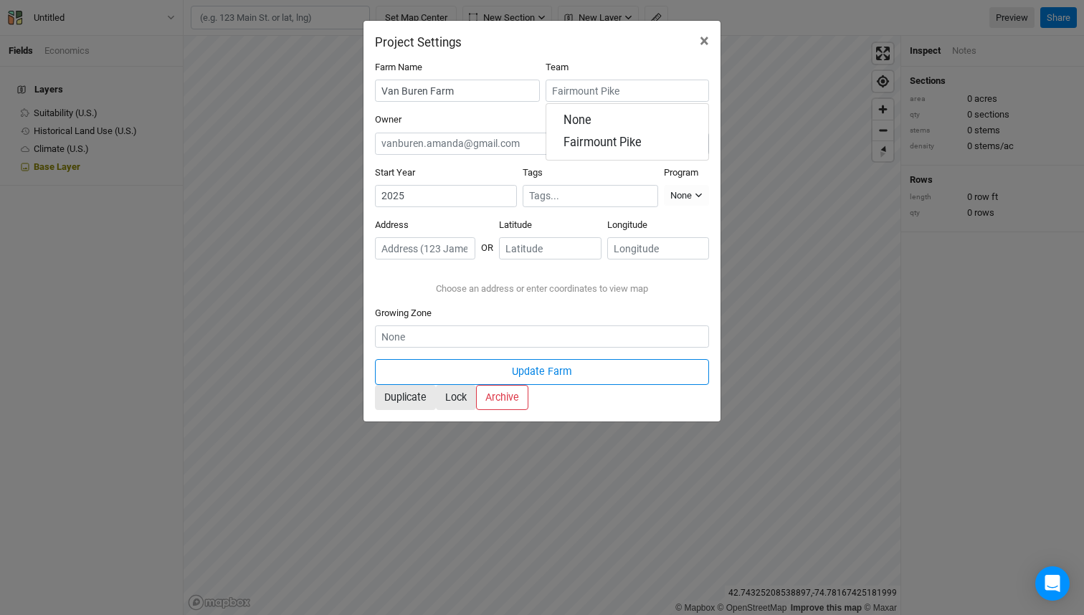
click at [476, 241] on input "text" at bounding box center [425, 248] width 100 height 22
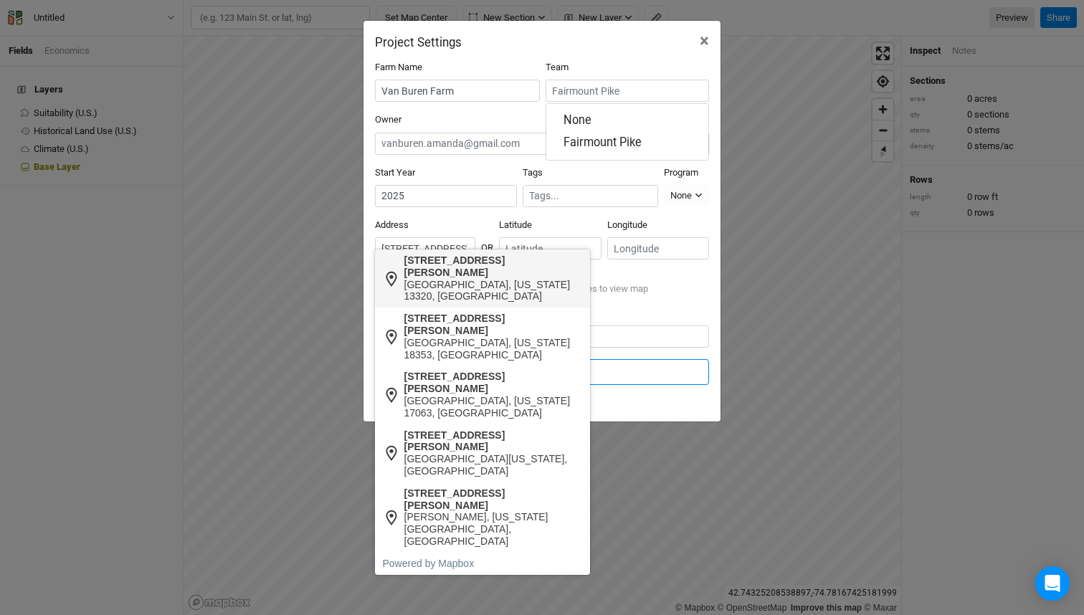
click at [478, 257] on div "[STREET_ADDRESS][PERSON_NAME]" at bounding box center [494, 267] width 179 height 24
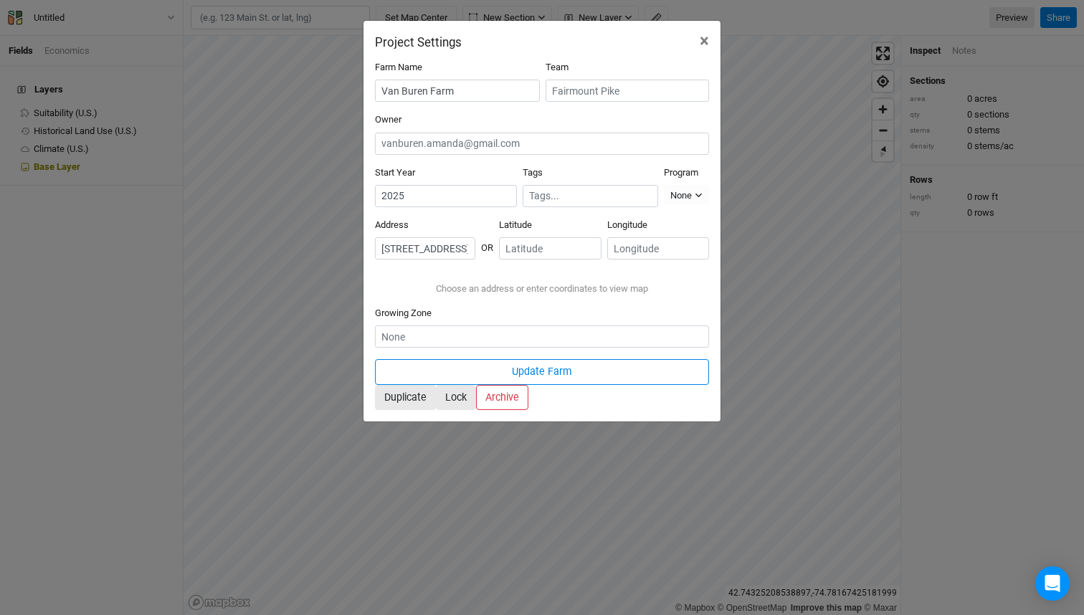
type input "[STREET_ADDRESS][PERSON_NAME][US_STATE]"
type input "42.73889"
type input "-74.76972"
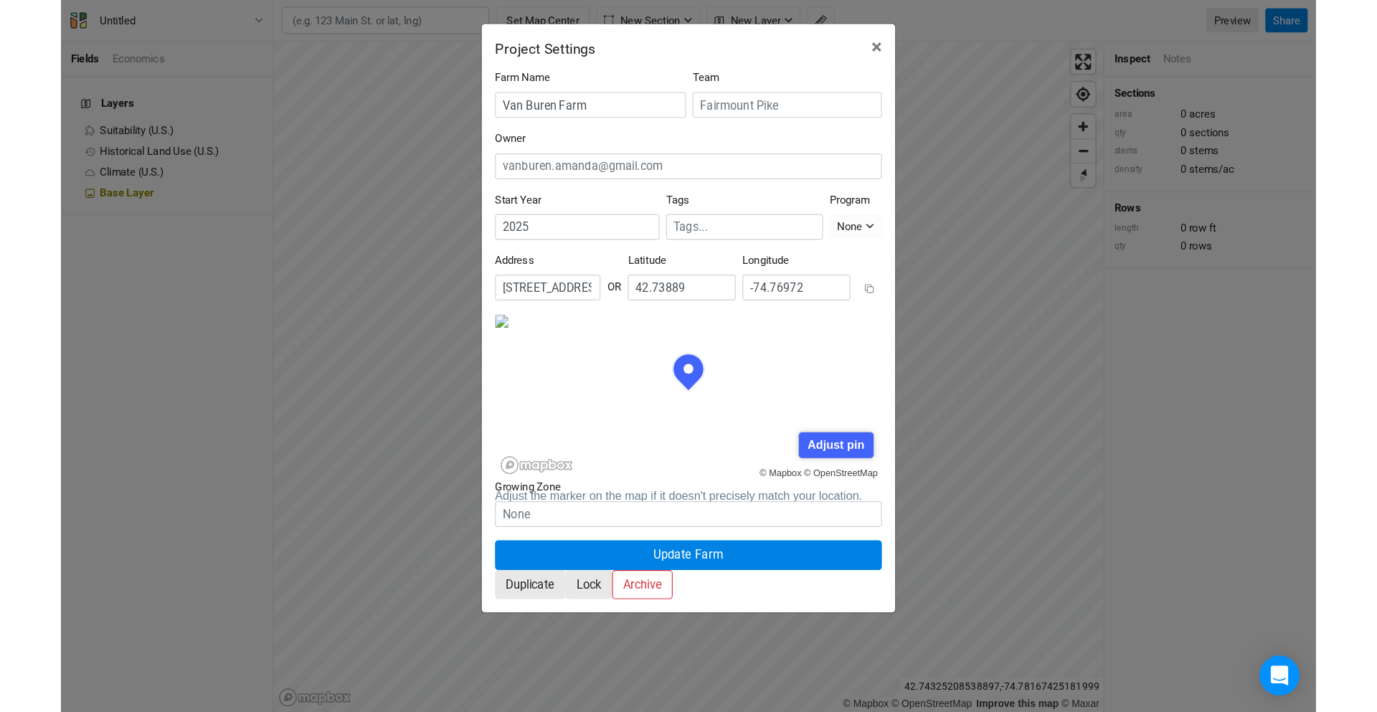
scroll to position [72, 167]
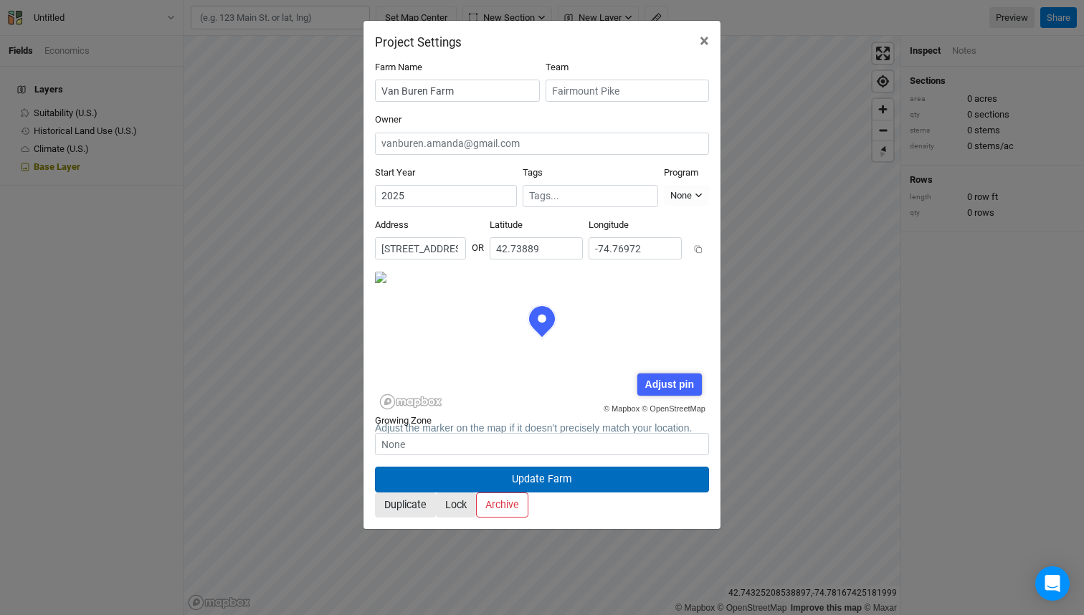
click at [509, 467] on button "Update Farm" at bounding box center [542, 479] width 334 height 25
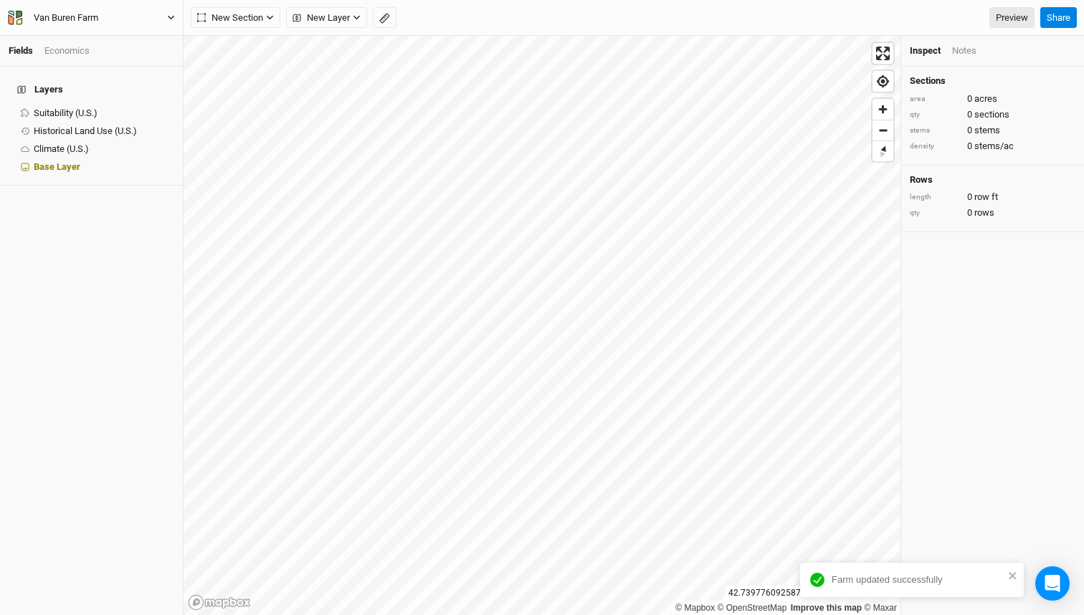
click at [161, 18] on button "Van Buren Farm" at bounding box center [91, 18] width 169 height 16
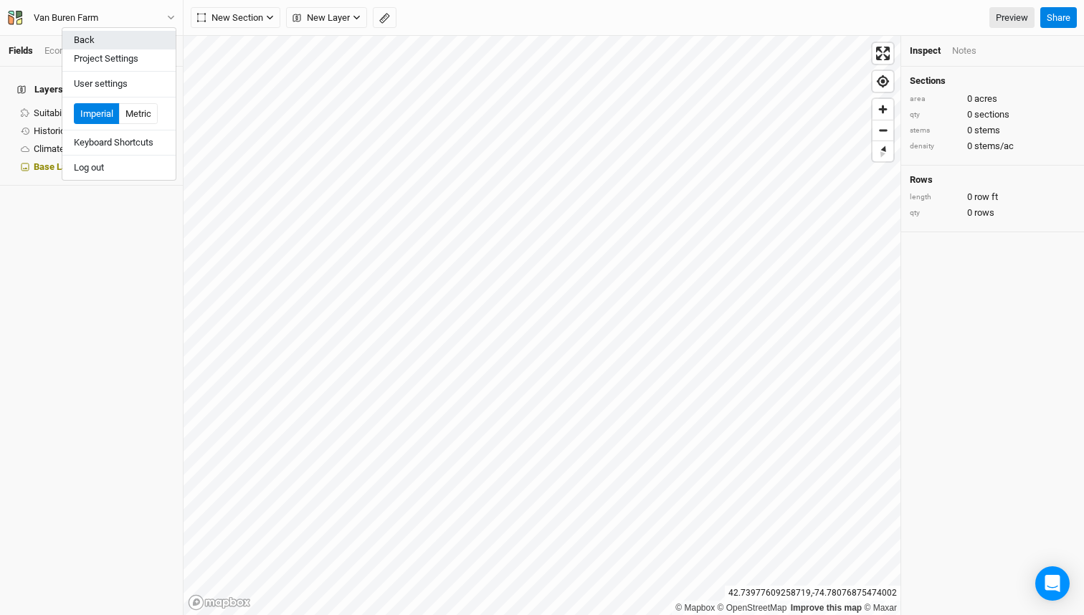
click at [151, 40] on button "Back" at bounding box center [118, 40] width 113 height 19
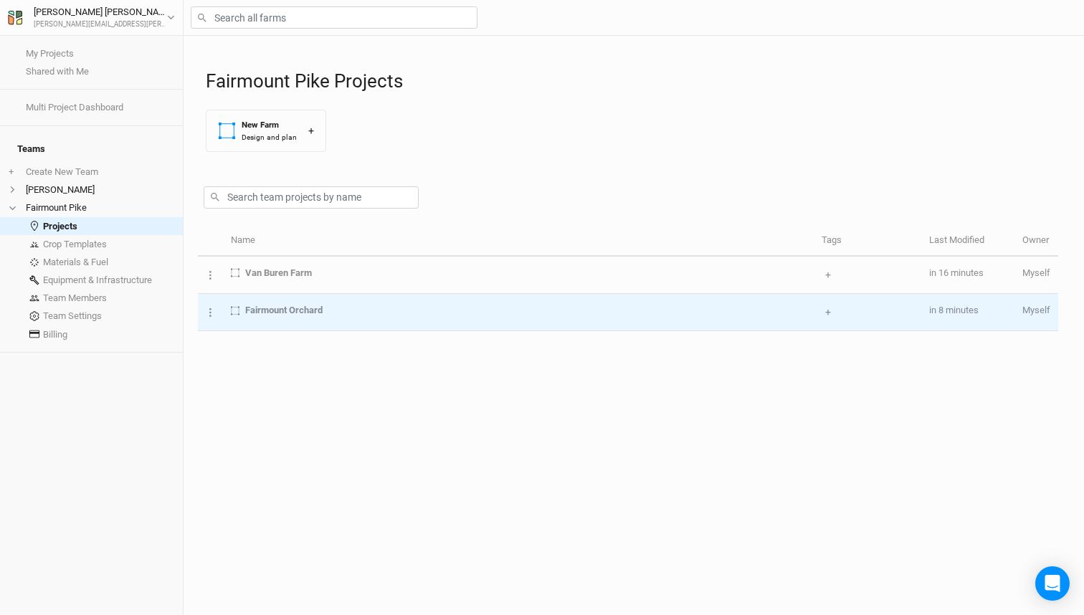
click at [369, 330] on td "Fairmount Orchard" at bounding box center [518, 312] width 591 height 37
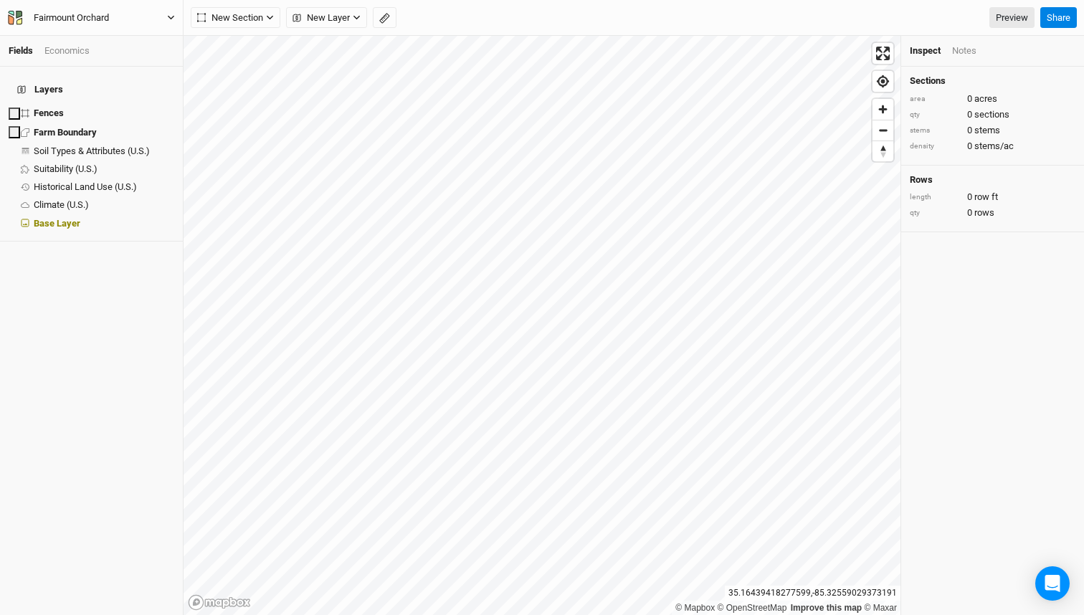
click at [166, 23] on button "Fairmount Orchard" at bounding box center [91, 18] width 169 height 16
click at [151, 44] on button "Back" at bounding box center [118, 40] width 113 height 19
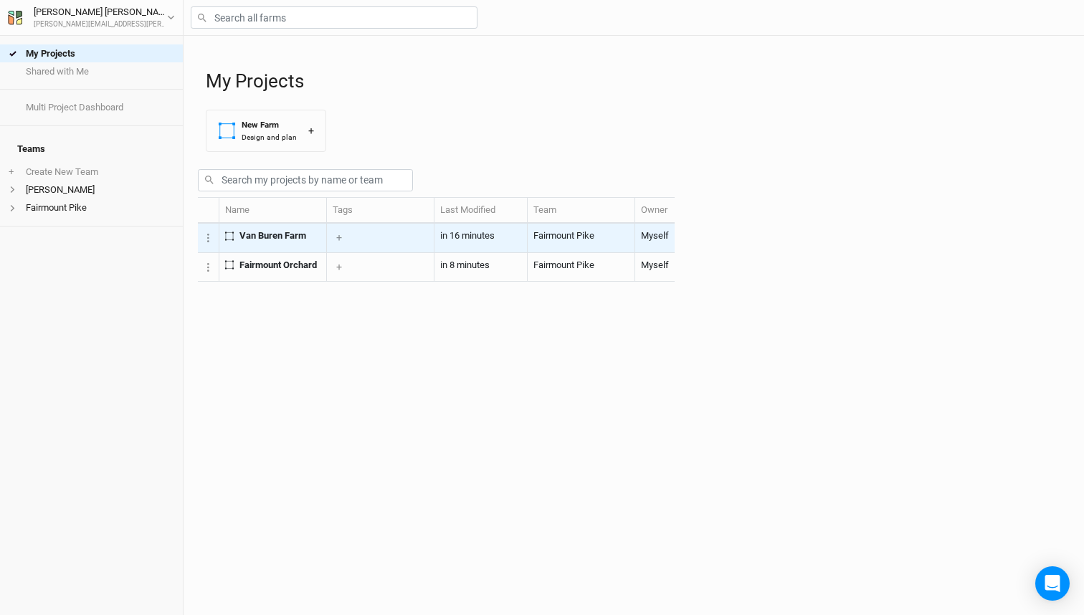
click at [268, 252] on td "Van Buren Farm" at bounding box center [273, 238] width 108 height 29
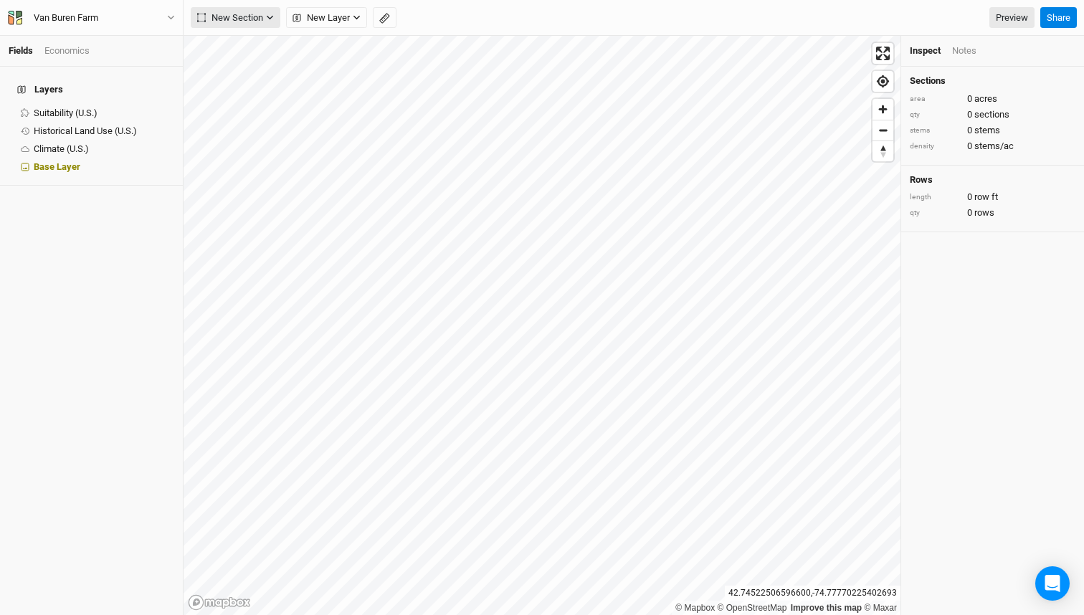
click at [272, 24] on button "New Section" at bounding box center [236, 18] width 90 height 22
click at [316, 23] on span "New Layer" at bounding box center [321, 18] width 57 height 14
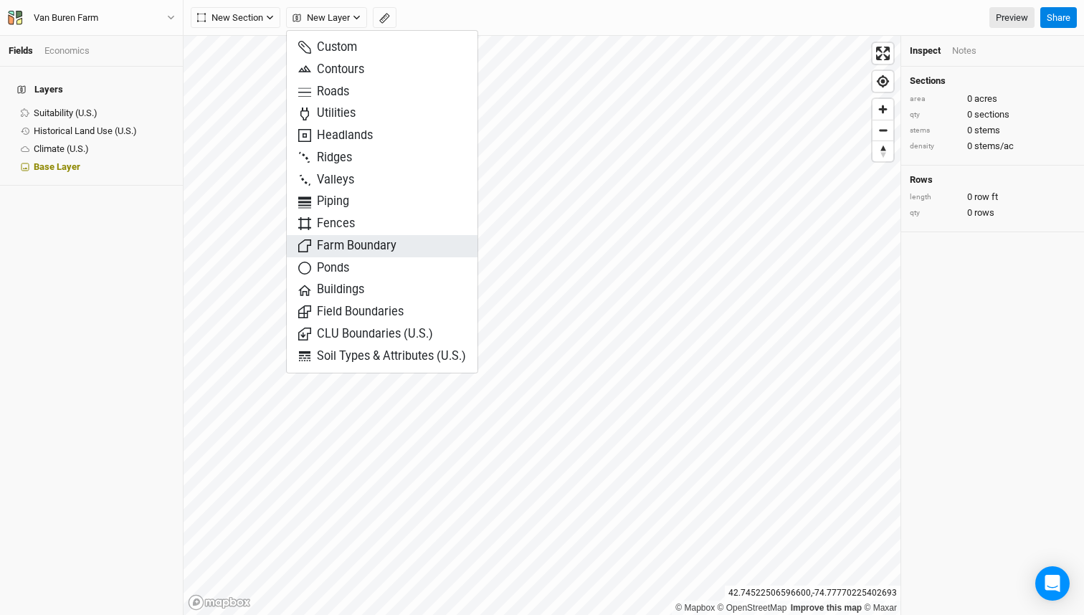
click at [389, 252] on span "Farm Boundary" at bounding box center [347, 246] width 98 height 16
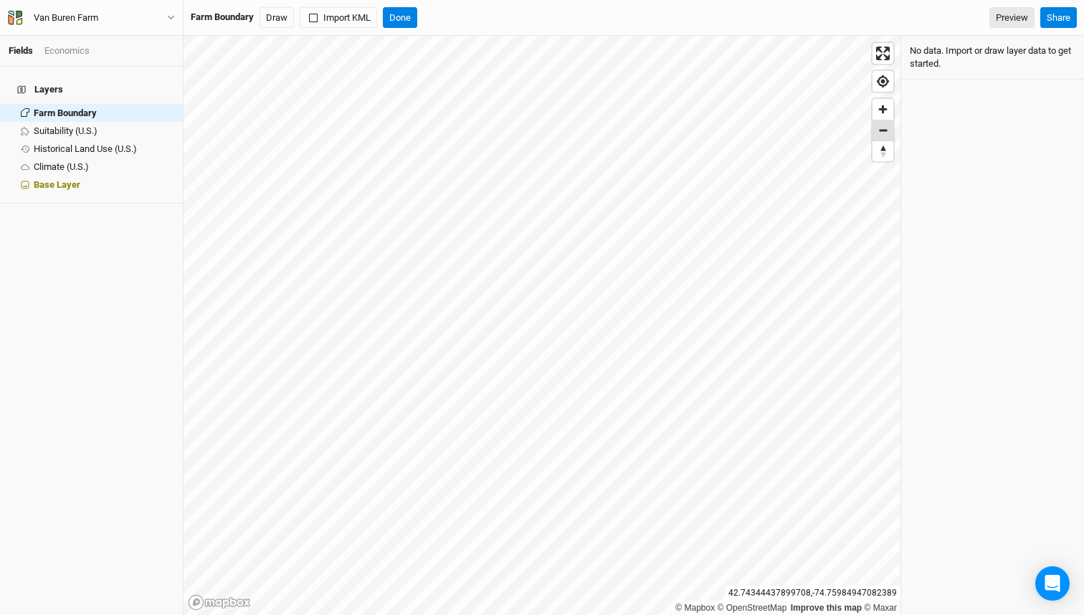
click at [880, 131] on span "Zoom out" at bounding box center [883, 130] width 21 height 20
click at [278, 16] on button "Draw" at bounding box center [277, 18] width 34 height 22
click at [405, 21] on button "Done" at bounding box center [400, 18] width 34 height 22
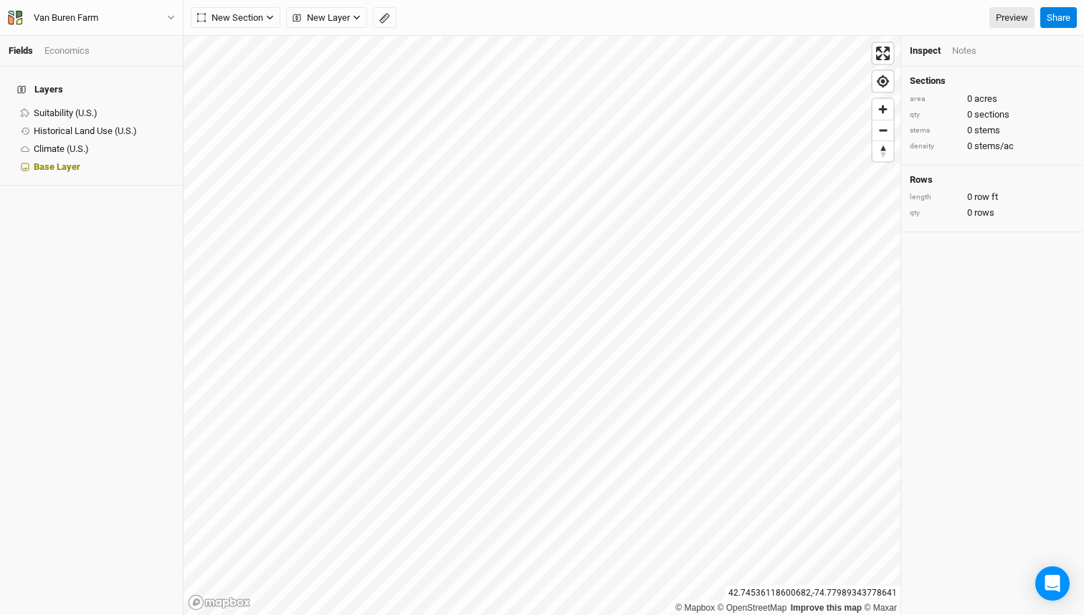
click at [166, 6] on div "Van Buren Farm Back Project Settings User settings Imperial Metric Keyboard Sho…" at bounding box center [92, 18] width 184 height 36
click at [166, 11] on button "Van Buren Farm" at bounding box center [91, 18] width 169 height 16
click at [144, 46] on button "Back" at bounding box center [118, 40] width 113 height 19
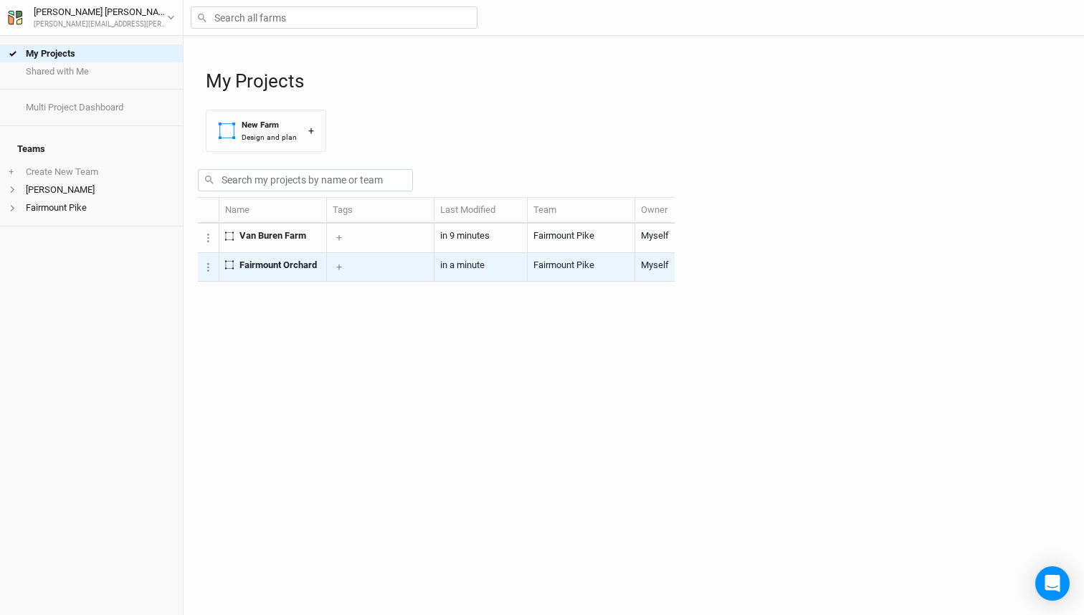
click at [279, 282] on td "Fairmount Orchard" at bounding box center [273, 267] width 108 height 29
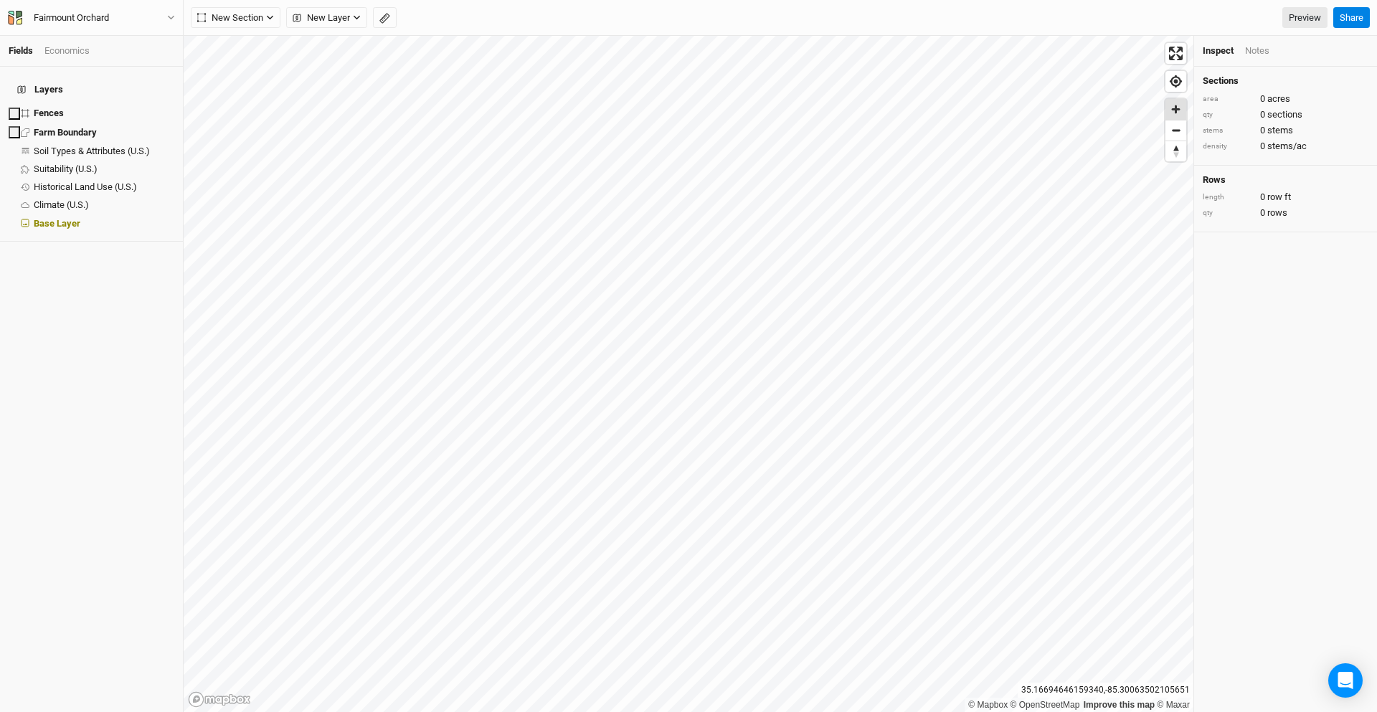
click at [1084, 110] on span "Zoom in" at bounding box center [1176, 109] width 21 height 21
click at [81, 146] on span "Soil Types & Attributes (U.S.)" at bounding box center [92, 151] width 116 height 11
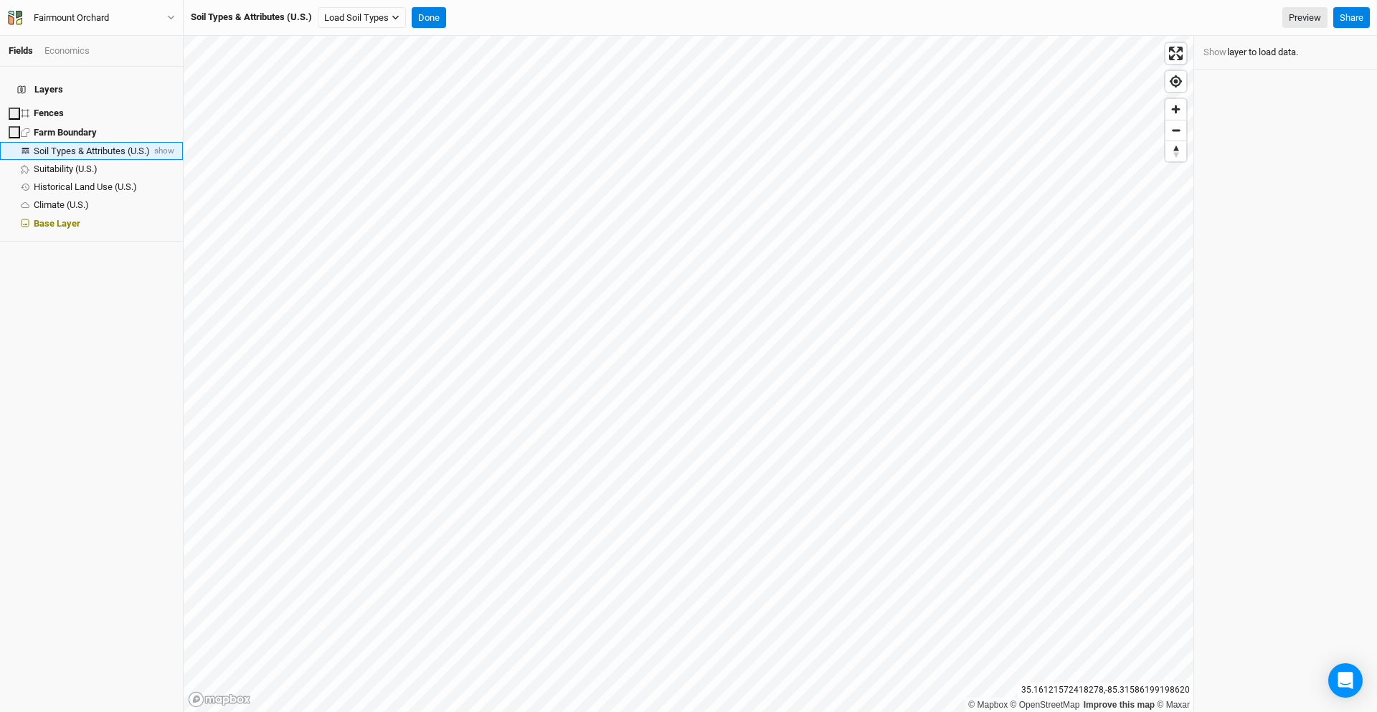
click at [81, 146] on span "Soil Types & Attributes (U.S.)" at bounding box center [92, 151] width 116 height 11
click at [33, 76] on h4 "Layers" at bounding box center [92, 89] width 166 height 29
click at [67, 218] on span "Base Layer" at bounding box center [57, 223] width 47 height 11
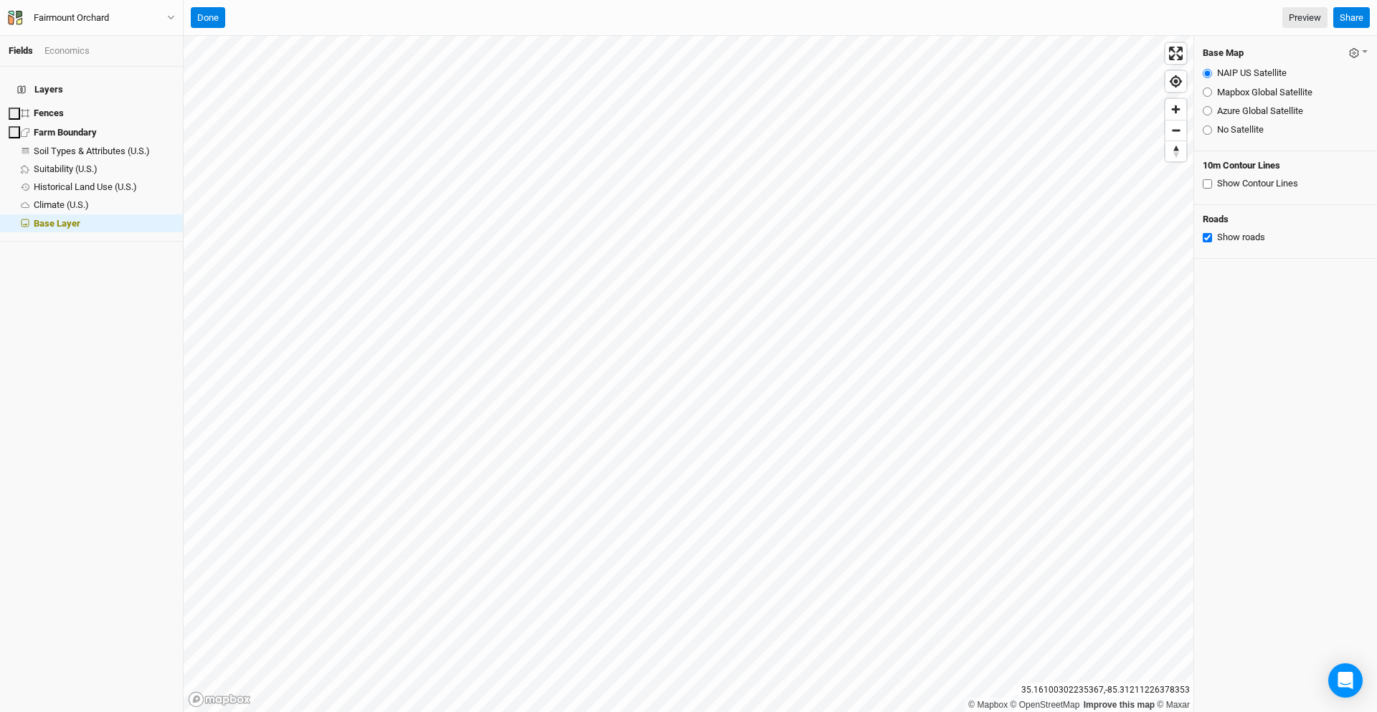
click at [1084, 184] on input "Show Contour Lines" at bounding box center [1207, 183] width 9 height 9
checkbox input "true"
click at [53, 146] on span "Soil Types & Attributes (U.S.)" at bounding box center [92, 151] width 116 height 11
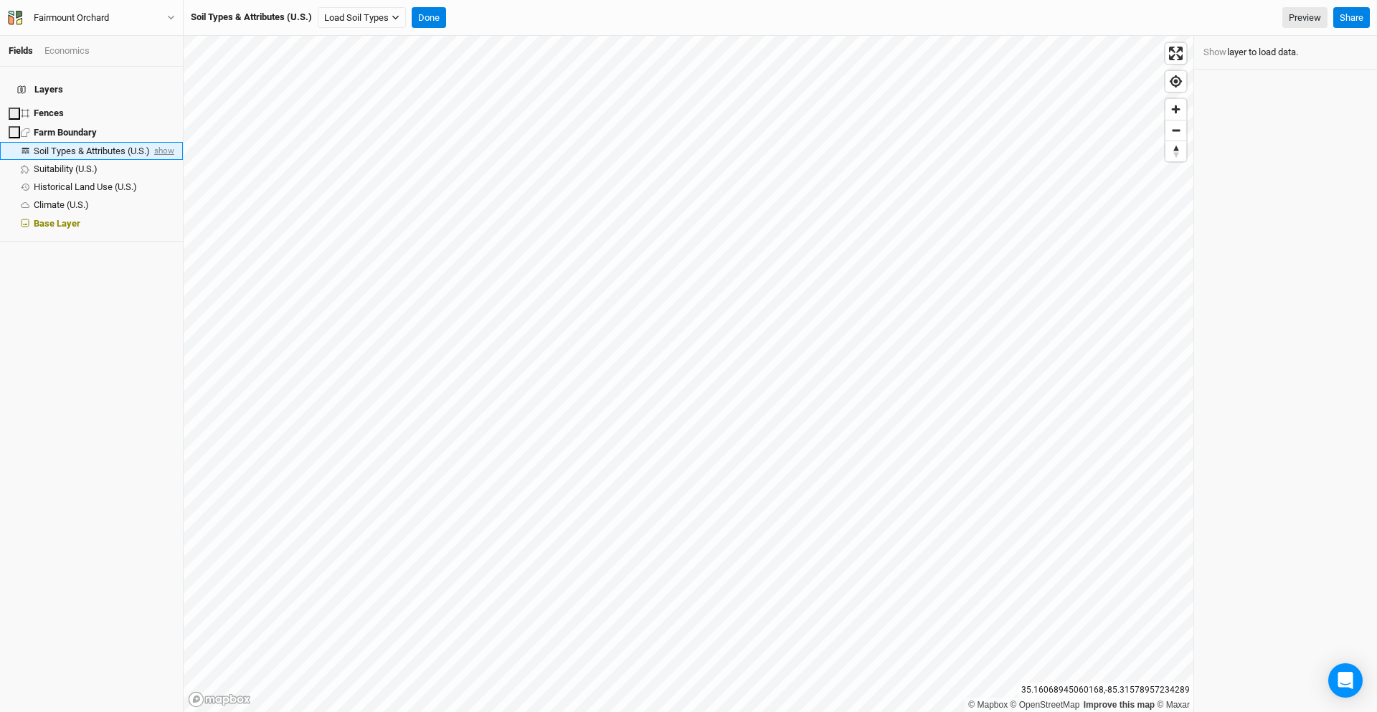
click at [156, 142] on span "show" at bounding box center [162, 151] width 23 height 18
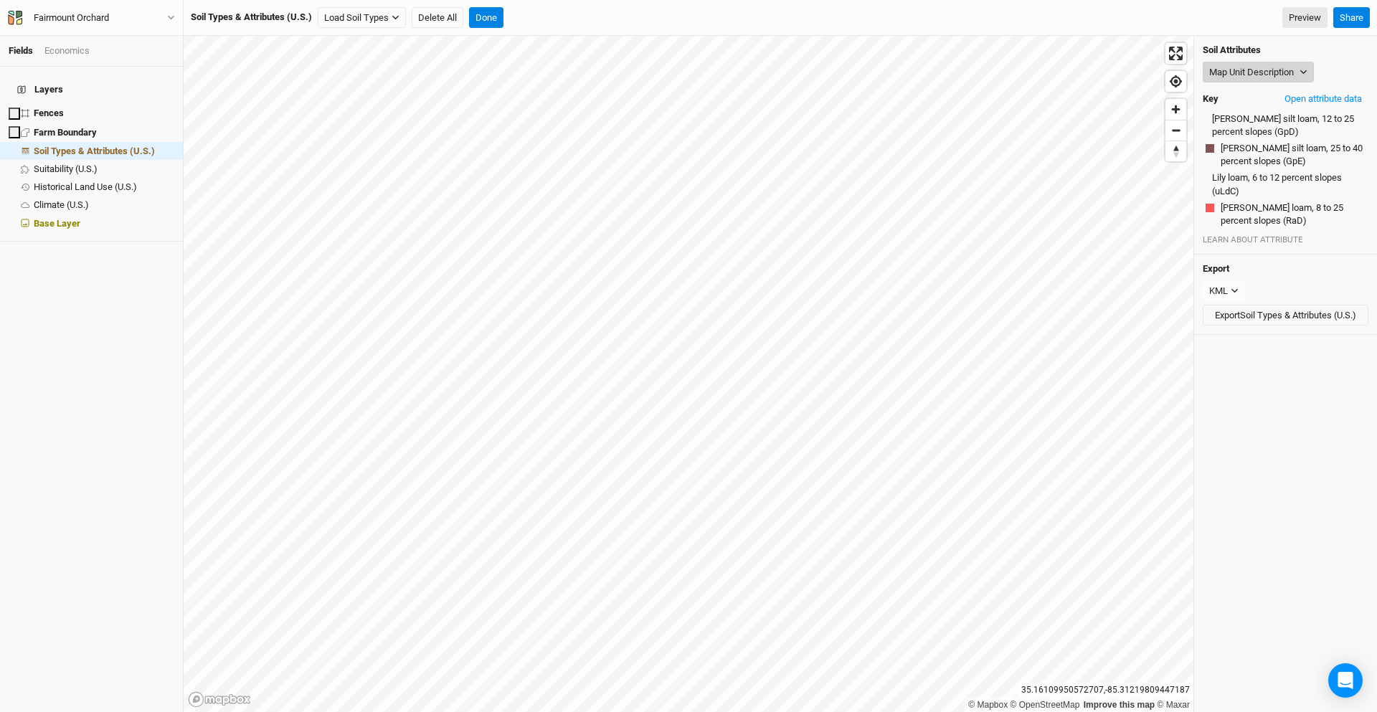
click at [1084, 71] on button "Map Unit Description" at bounding box center [1258, 73] width 111 height 22
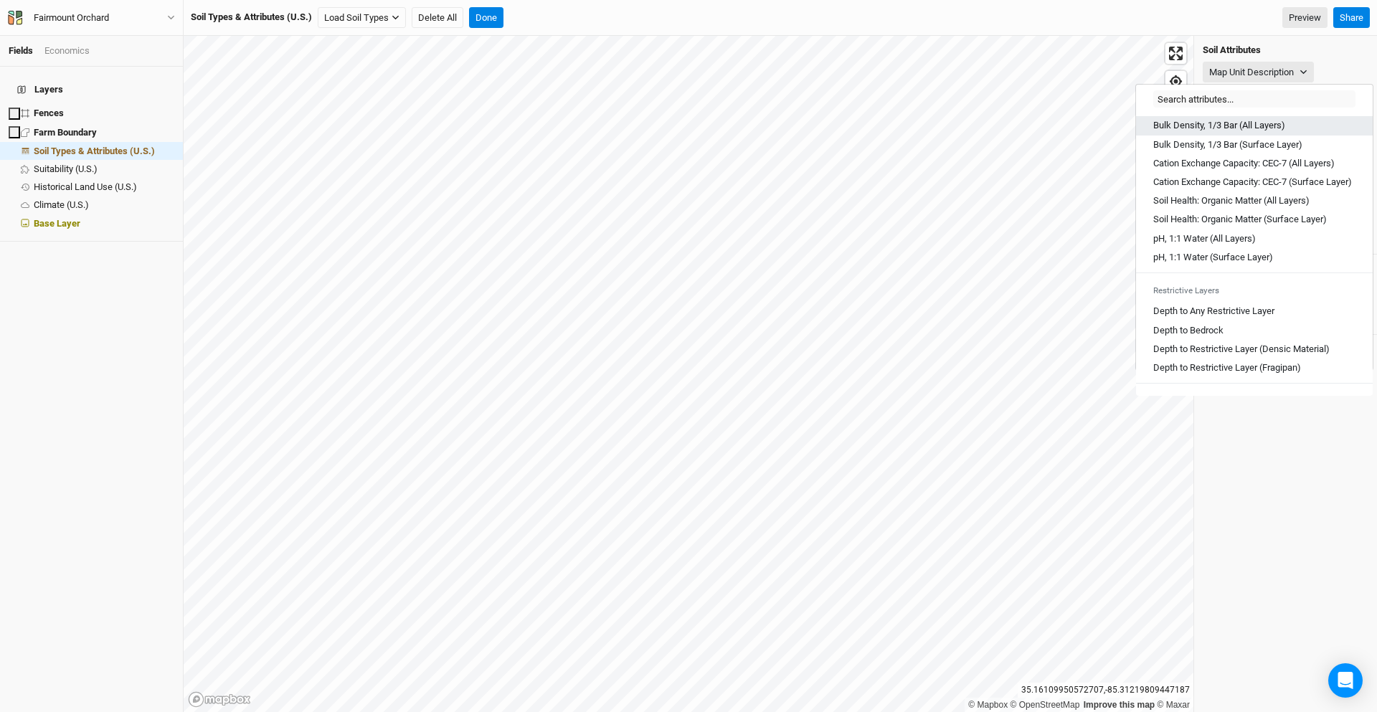
scroll to position [242, 0]
click at [1084, 313] on Layer "Depth to Any Restrictive Layer" at bounding box center [1213, 307] width 121 height 13
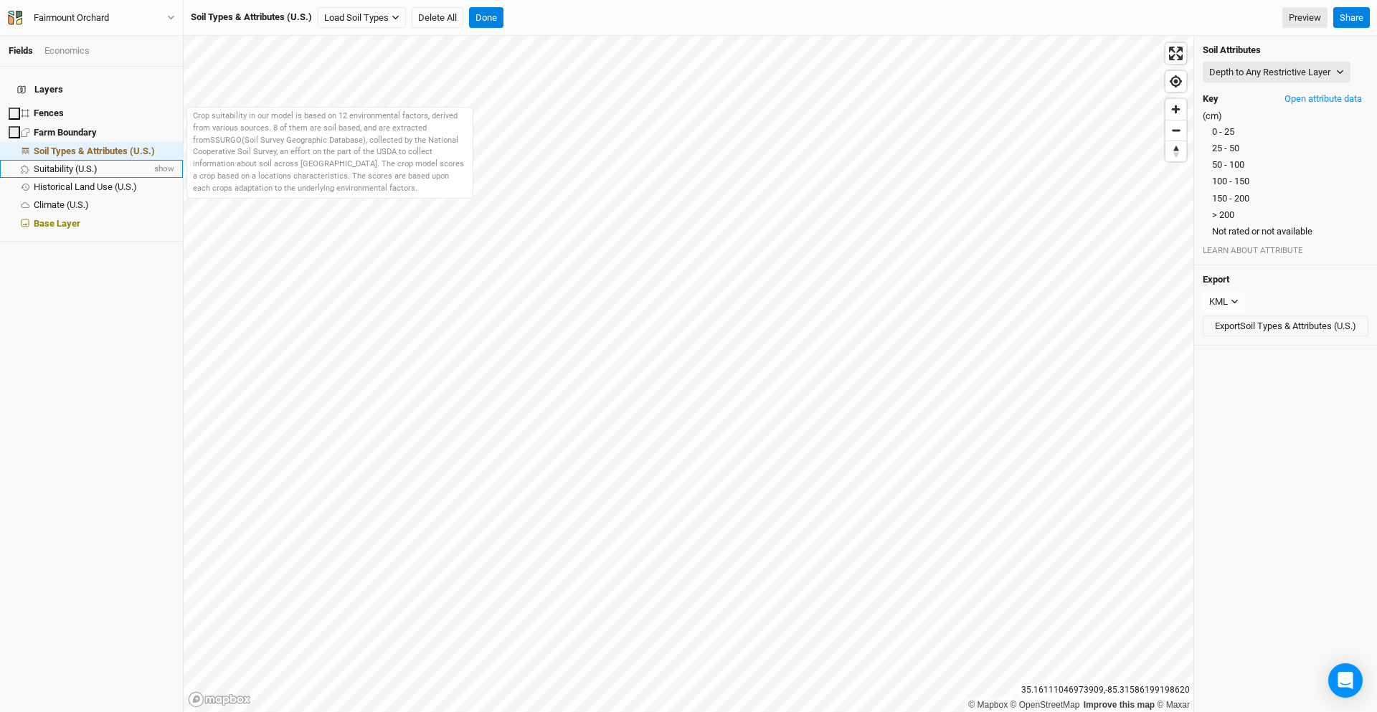
click at [91, 164] on span "Suitability (U.S.)" at bounding box center [66, 169] width 64 height 11
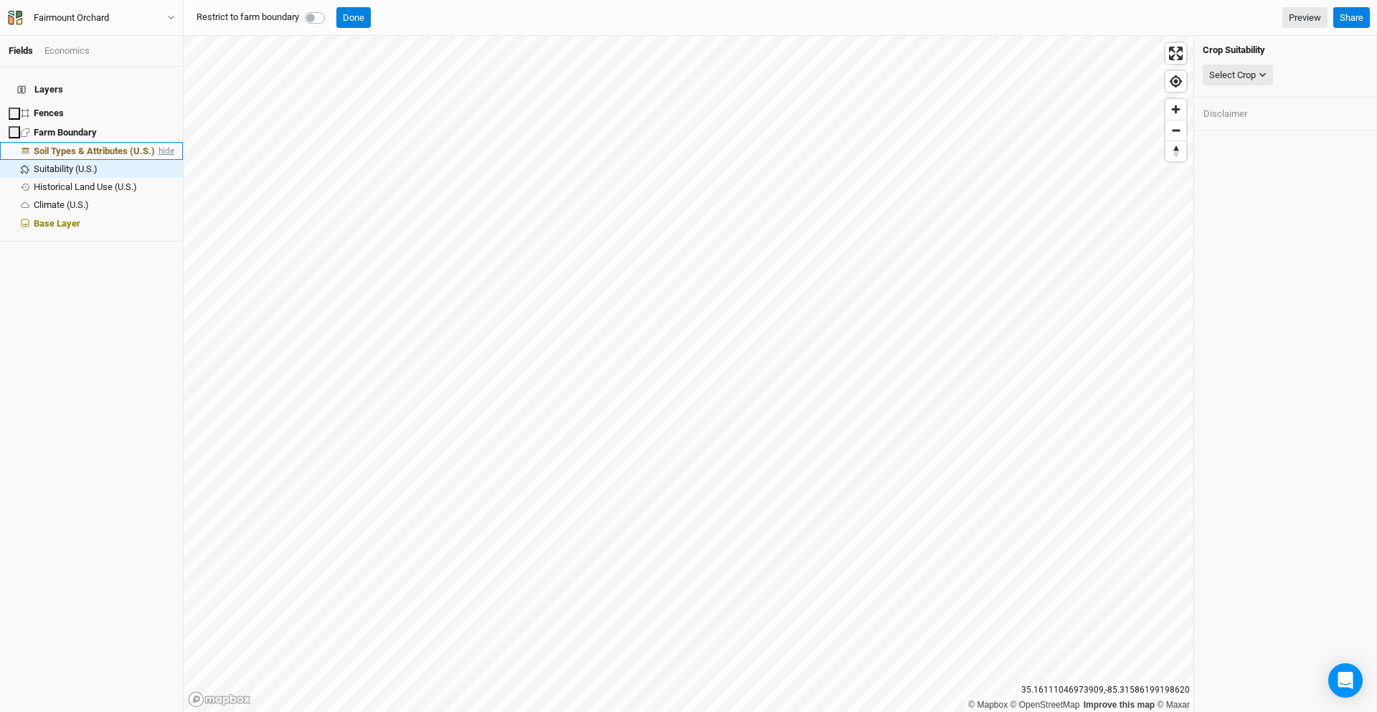
click at [160, 142] on span "hide" at bounding box center [165, 151] width 19 height 18
click at [160, 142] on span "show" at bounding box center [162, 151] width 23 height 18
click at [160, 142] on span "hide" at bounding box center [165, 151] width 19 height 18
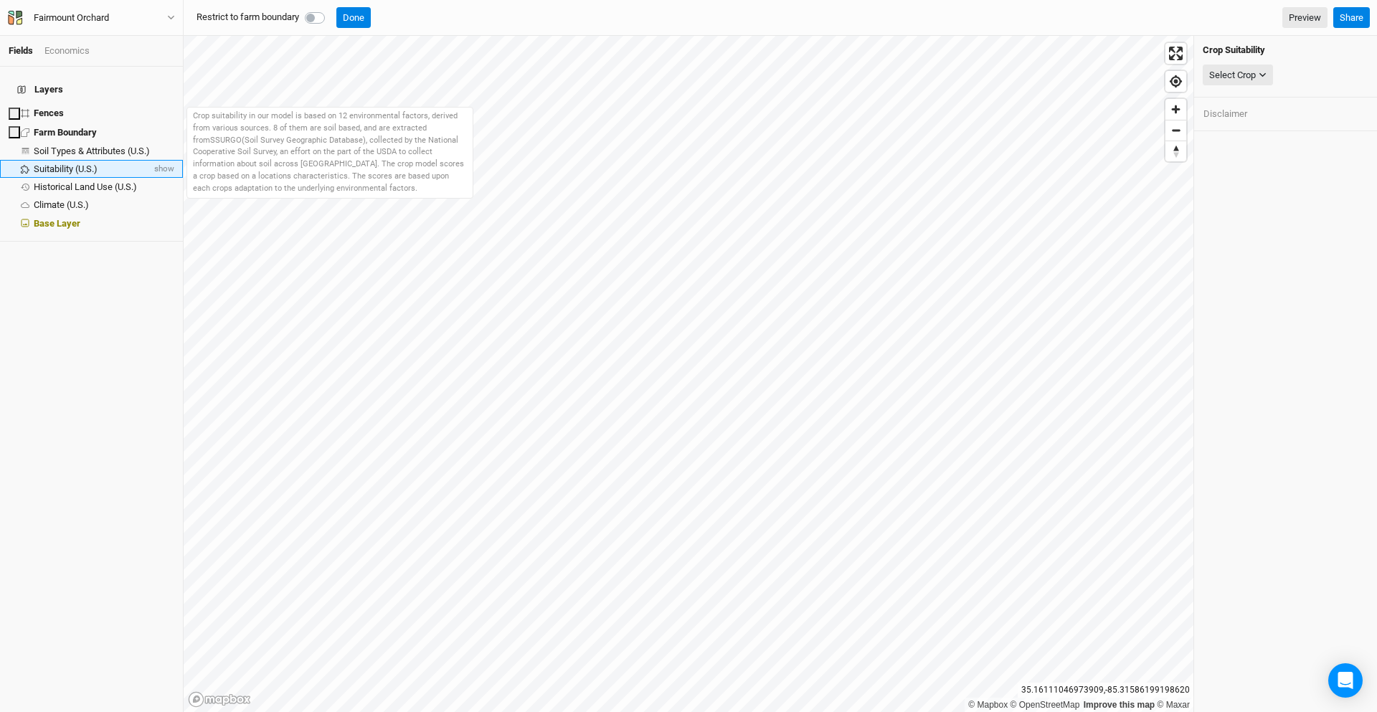
click at [93, 165] on li "Suitability (U.S.) show" at bounding box center [91, 169] width 183 height 18
click at [164, 160] on span "show" at bounding box center [162, 169] width 23 height 18
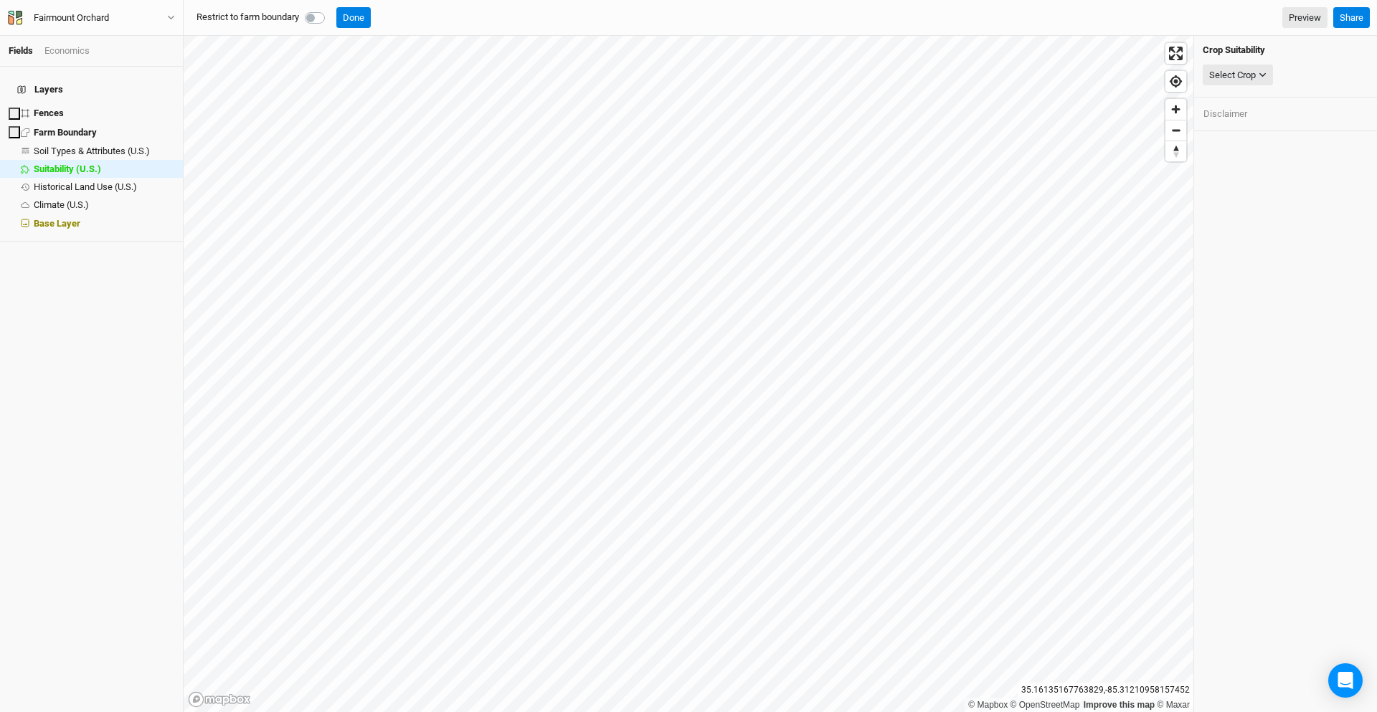
drag, startPoint x: 1219, startPoint y: 95, endPoint x: 1234, endPoint y: 88, distance: 16.7
click at [1084, 90] on div "Crop Suitability Select Crop None American Elderberry American Hazelnut Apple A…" at bounding box center [1285, 67] width 183 height 62
drag, startPoint x: 1239, startPoint y: 85, endPoint x: 1239, endPoint y: 121, distance: 36.6
click at [1084, 96] on div "Crop Suitability Select Crop None American Elderberry American Hazelnut Apple A…" at bounding box center [1285, 67] width 183 height 62
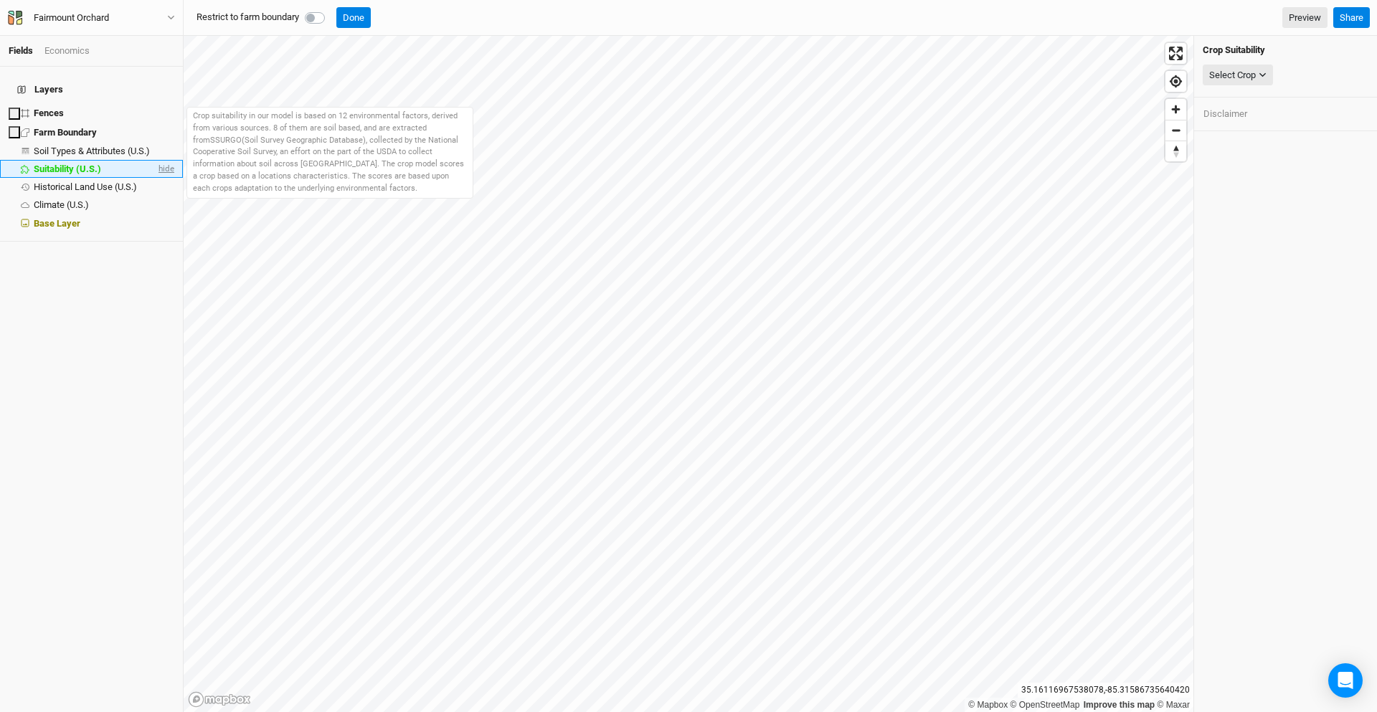
click at [165, 161] on span "hide" at bounding box center [165, 169] width 19 height 18
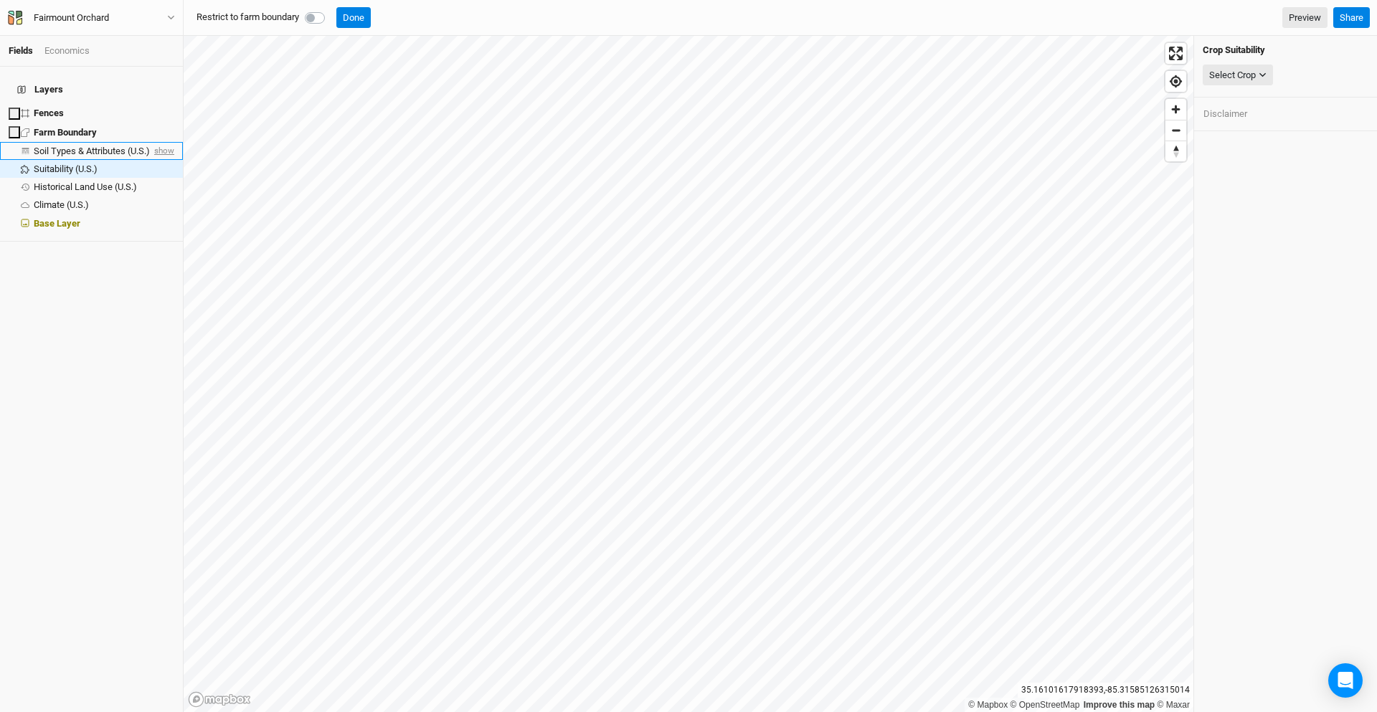
click at [162, 142] on span "show" at bounding box center [162, 151] width 23 height 18
click at [108, 146] on span "Soil Types & Attributes (U.S.)" at bounding box center [94, 151] width 121 height 11
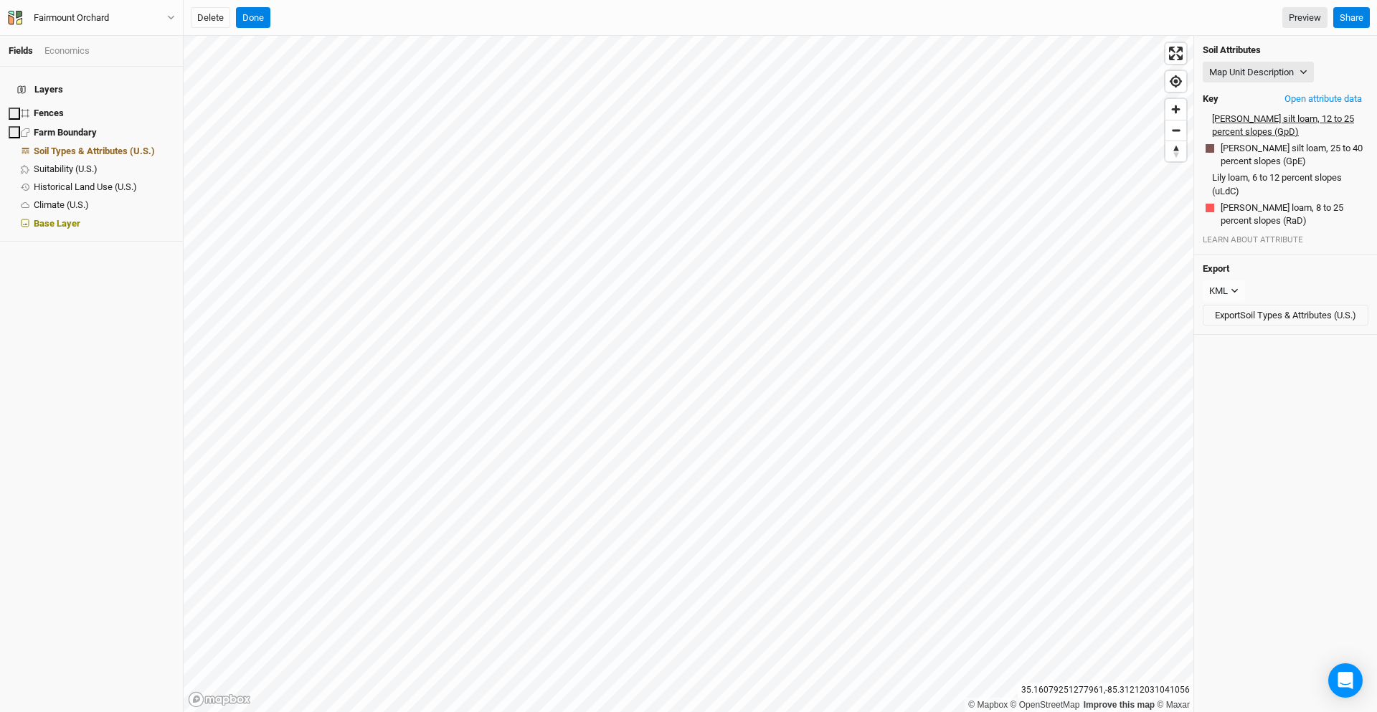
click at [1084, 128] on button "[PERSON_NAME] silt loam, 12 to 25 percent slopes (GpD)" at bounding box center [1288, 125] width 154 height 27
click at [1084, 125] on button "[PERSON_NAME] silt loam, 12 to 25 percent slopes (GpD)" at bounding box center [1288, 125] width 154 height 27
click at [1084, 93] on button "Open attribute data" at bounding box center [1323, 99] width 90 height 22
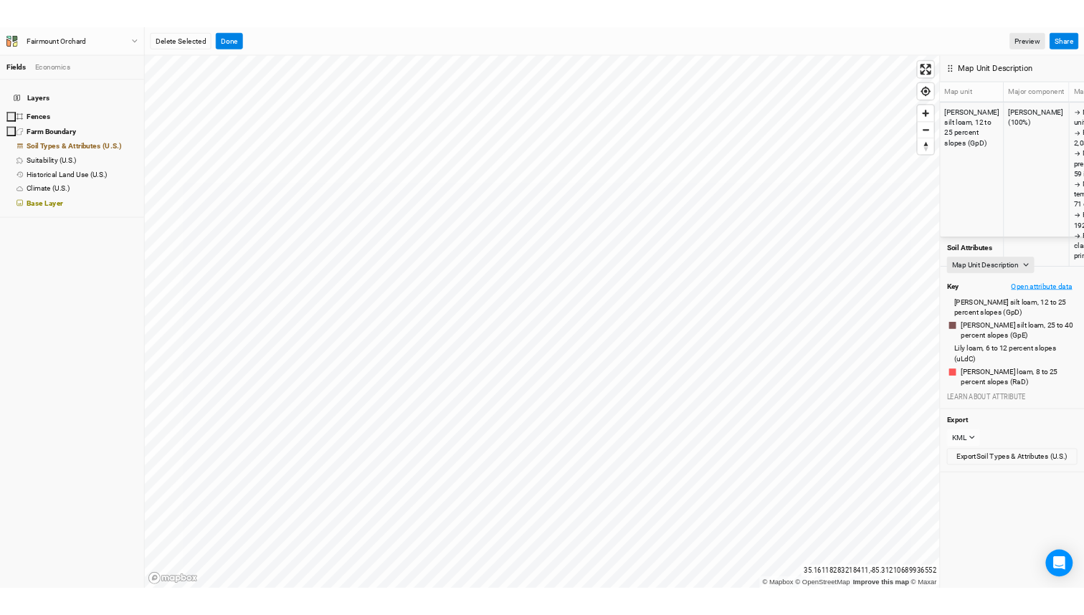
scroll to position [0, 0]
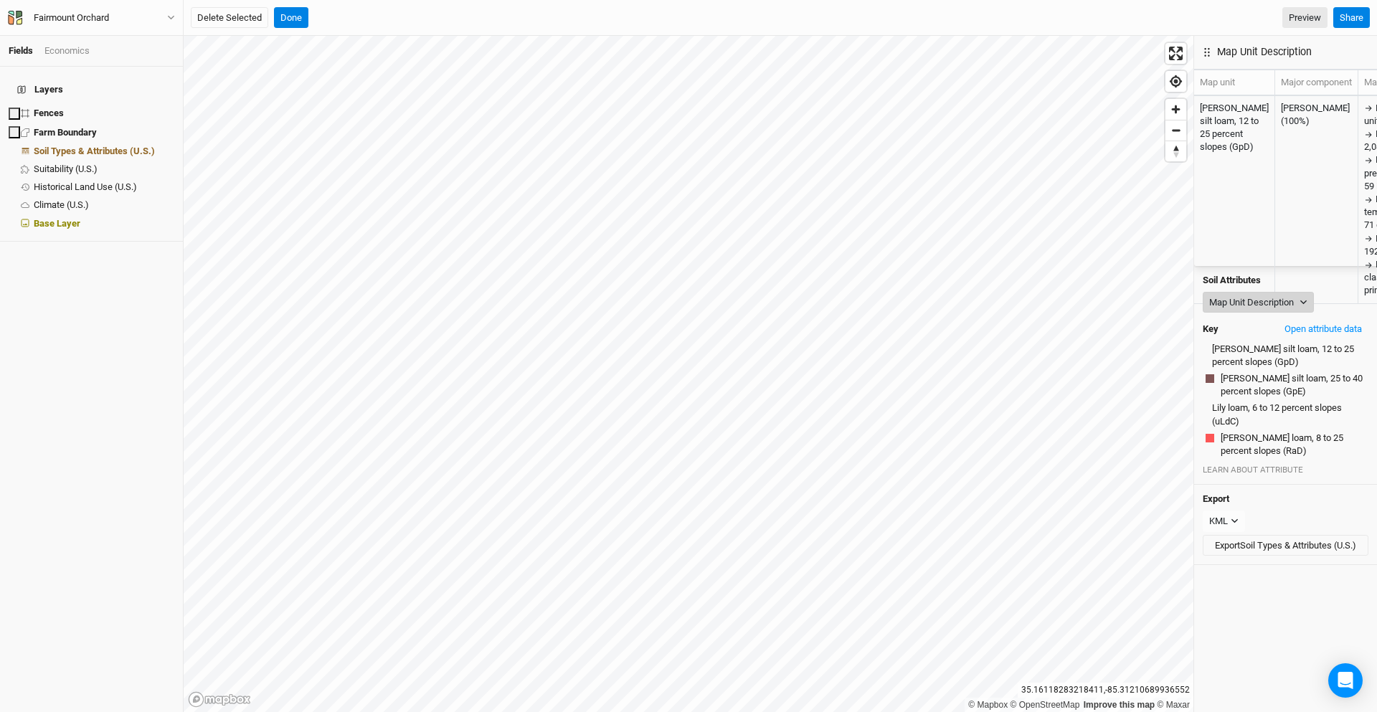
click at [1084, 292] on button "Map Unit Description" at bounding box center [1258, 303] width 111 height 22
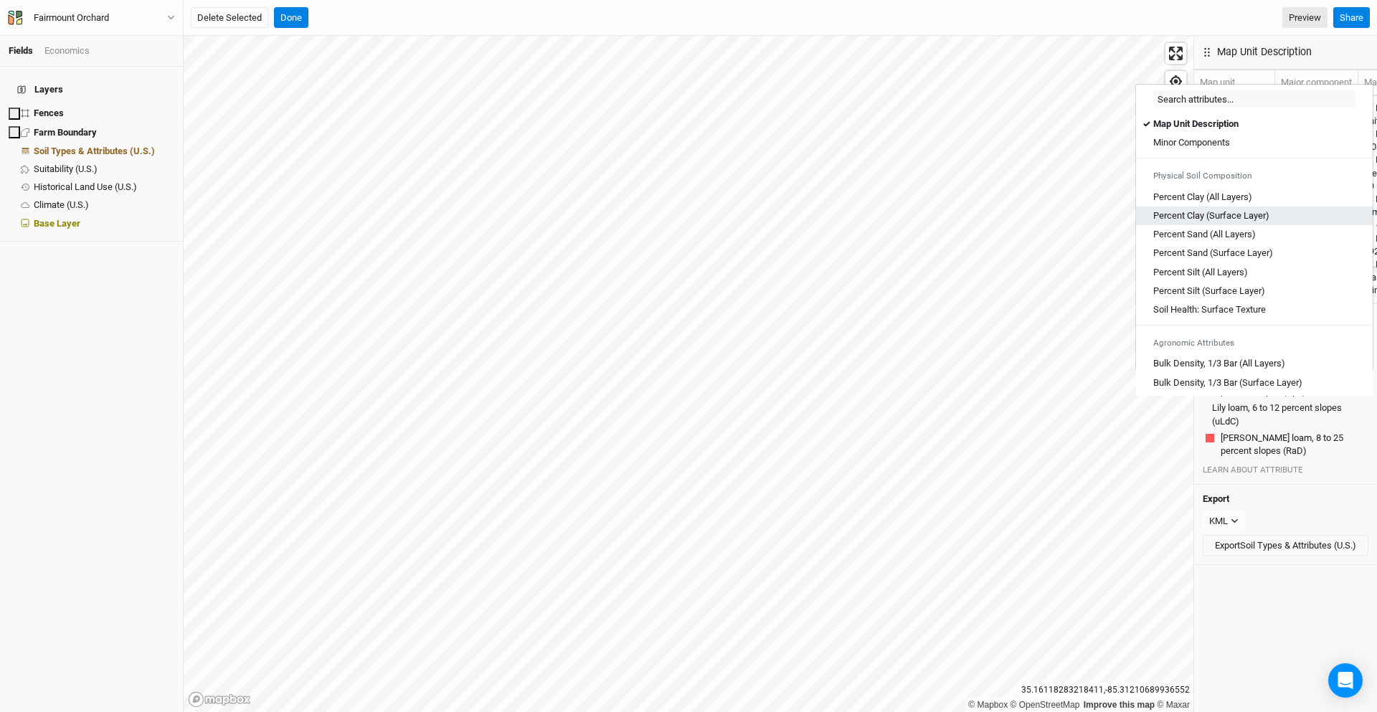
click at [1084, 212] on Layer\) "Percent Clay (Surface Layer)" at bounding box center [1211, 215] width 116 height 13
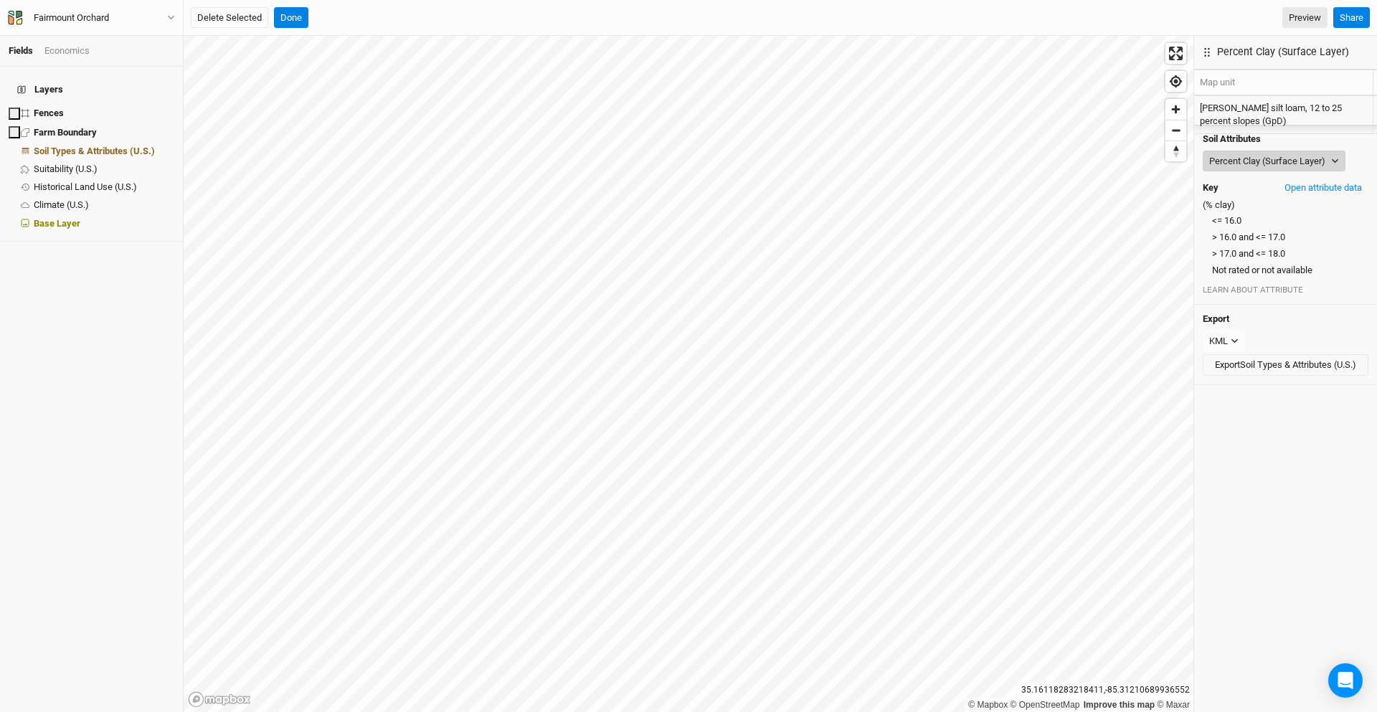
click at [1084, 151] on button "Percent Clay (Surface Layer)" at bounding box center [1274, 162] width 143 height 22
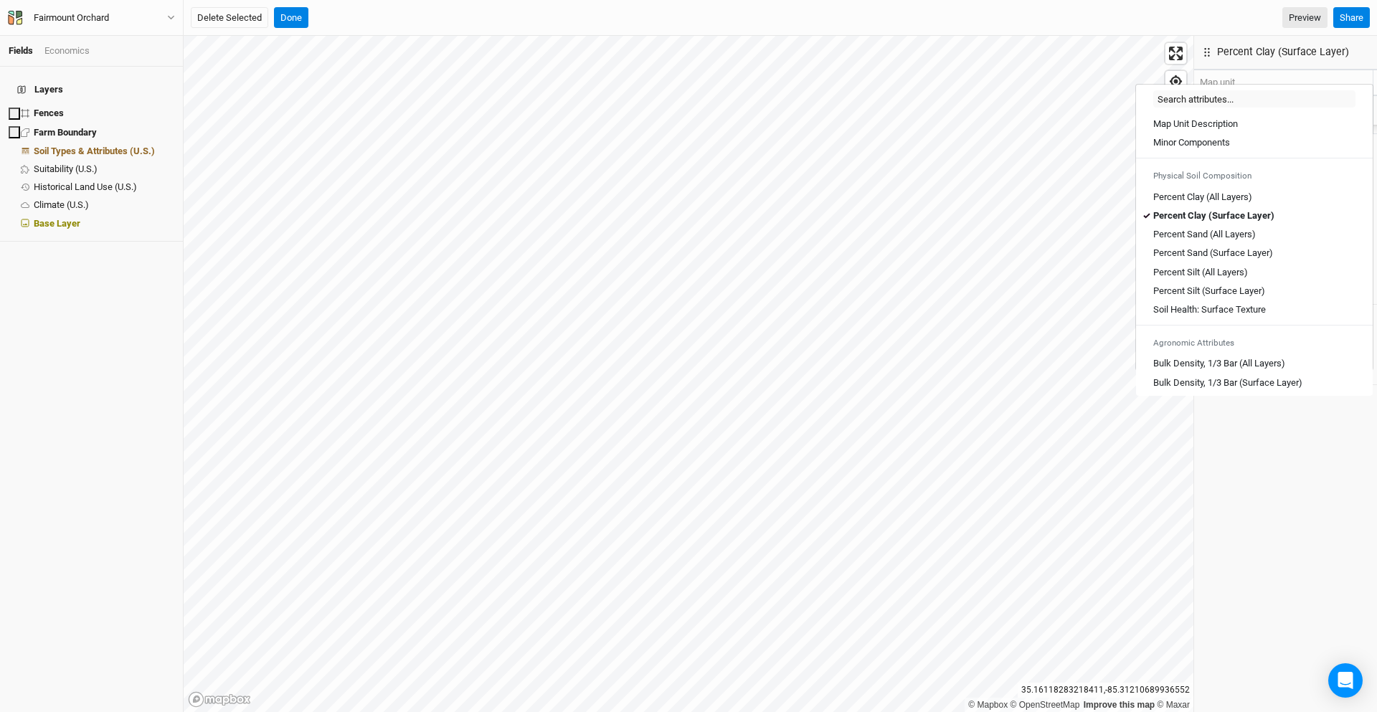
click at [1084, 151] on button "Percent Clay (Surface Layer)" at bounding box center [1274, 162] width 143 height 22
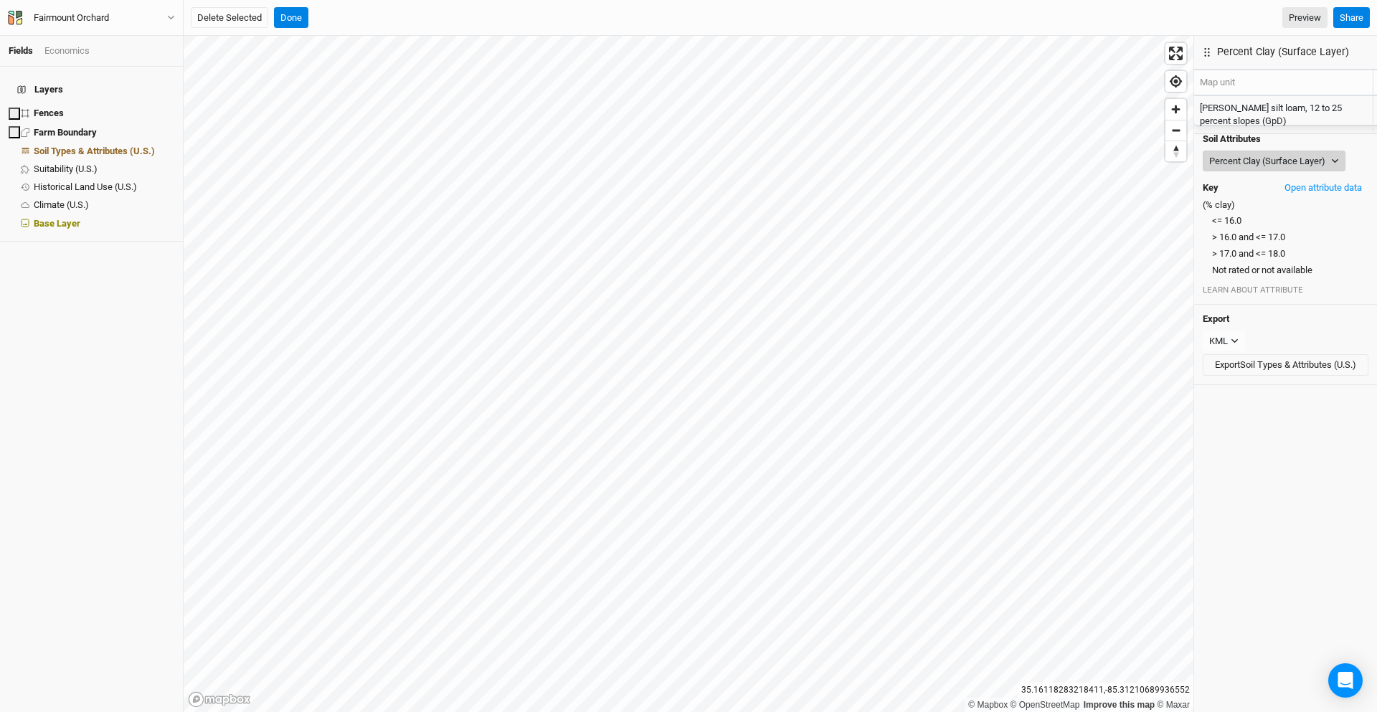
click at [1084, 151] on button "Percent Clay (Surface Layer)" at bounding box center [1274, 162] width 143 height 22
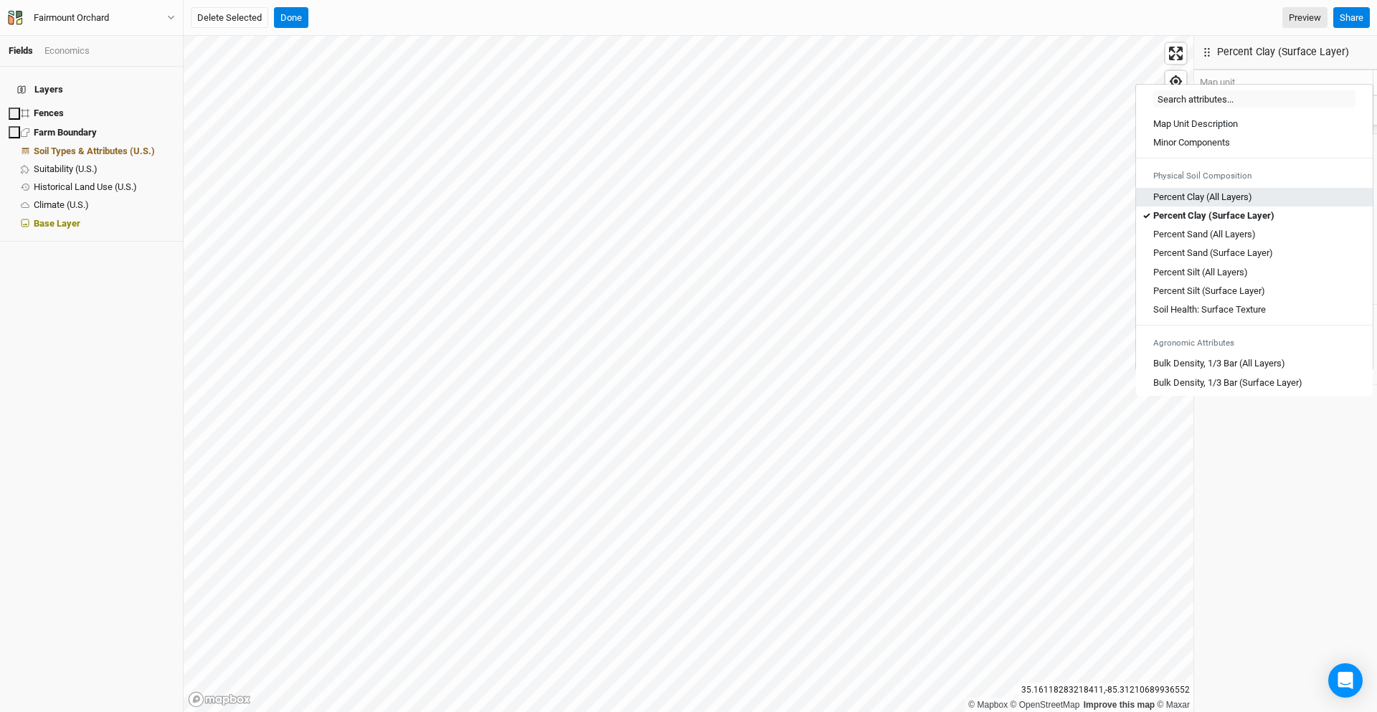
click at [1084, 193] on Layers\) "Percent Clay (All Layers)" at bounding box center [1202, 197] width 99 height 13
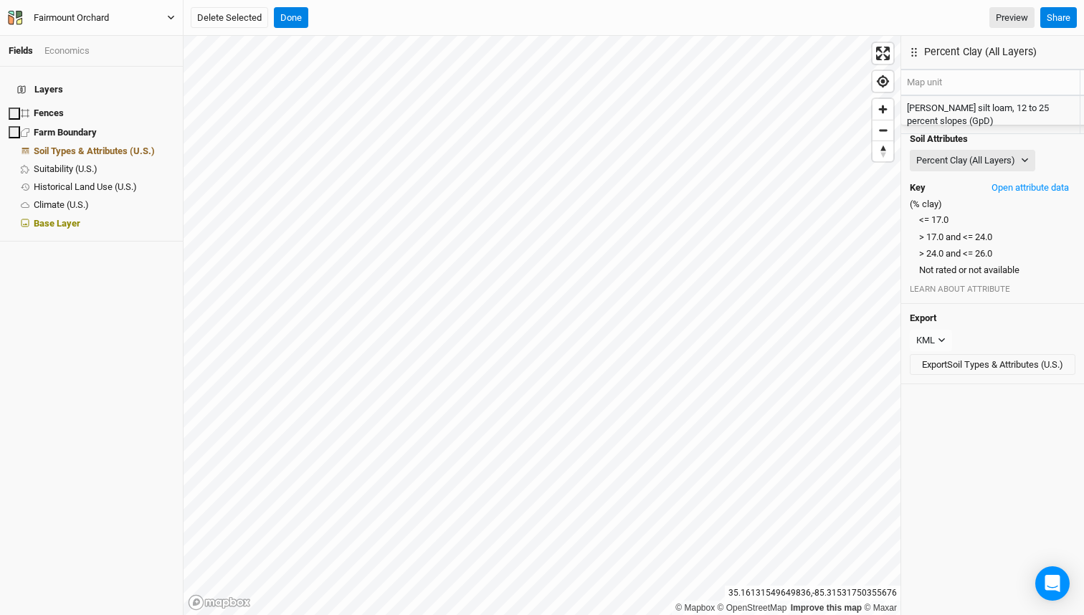
click at [79, 21] on div "Fairmount Orchard" at bounding box center [71, 18] width 75 height 14
click at [86, 36] on button "Back" at bounding box center [118, 40] width 113 height 19
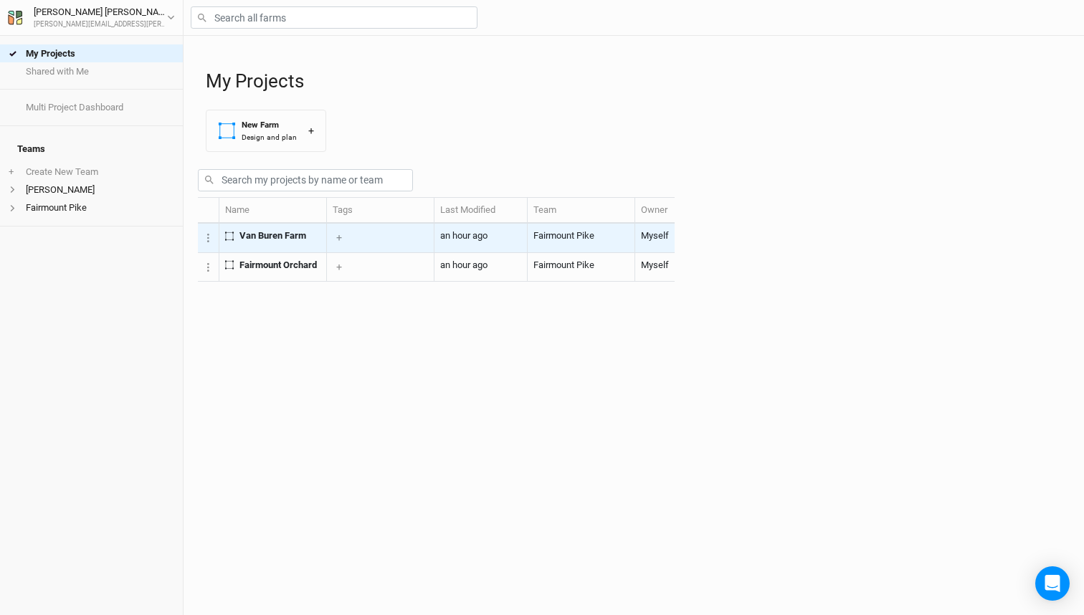
click at [283, 252] on td "Van Buren Farm" at bounding box center [273, 238] width 108 height 29
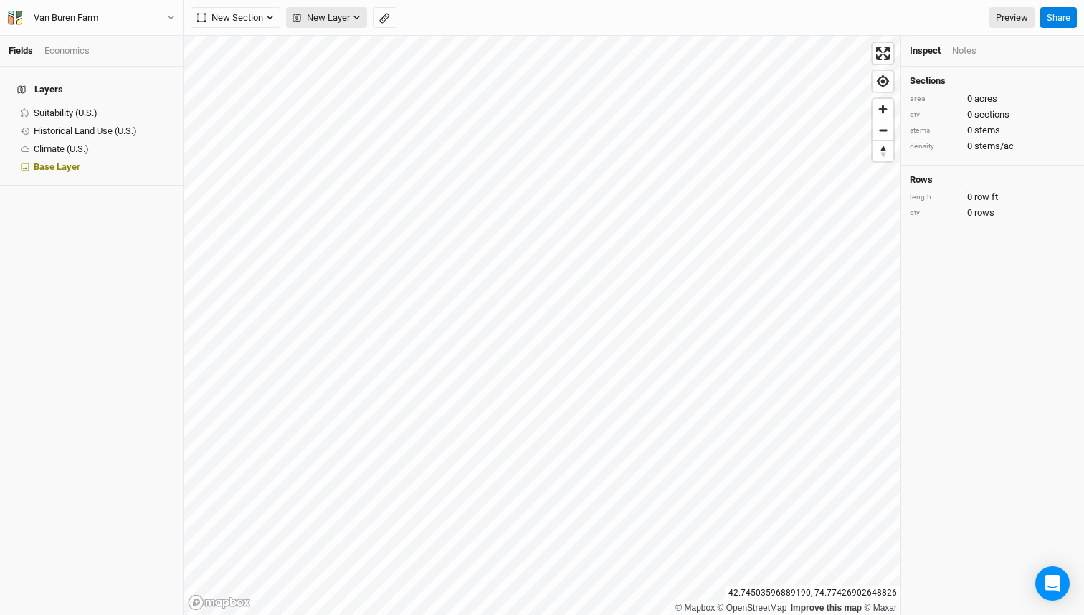
click at [331, 16] on span "New Layer" at bounding box center [321, 18] width 57 height 14
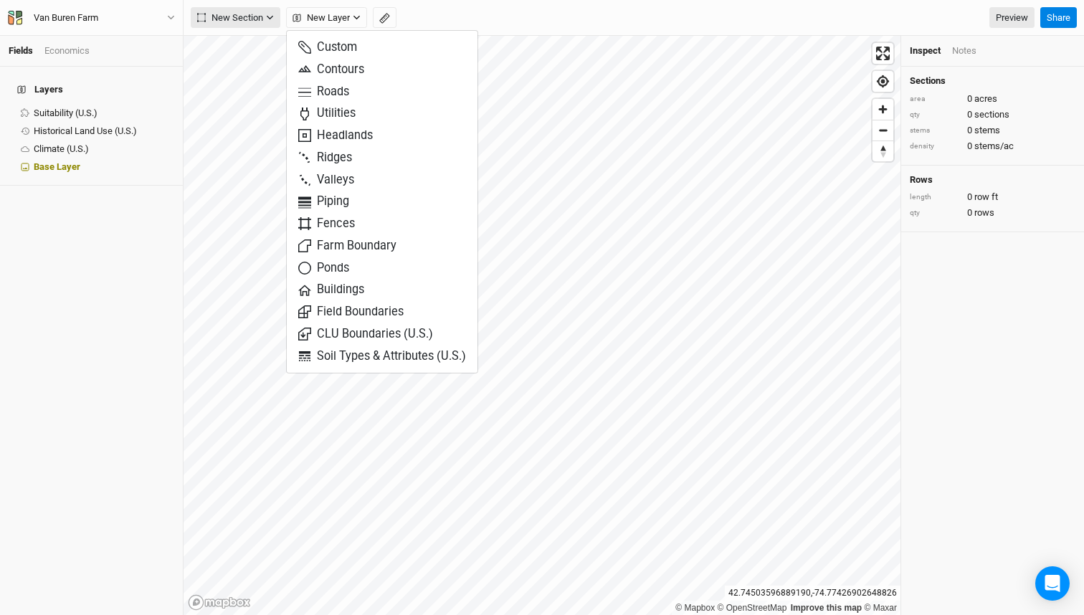
click at [250, 22] on span "New Section" at bounding box center [230, 18] width 66 height 14
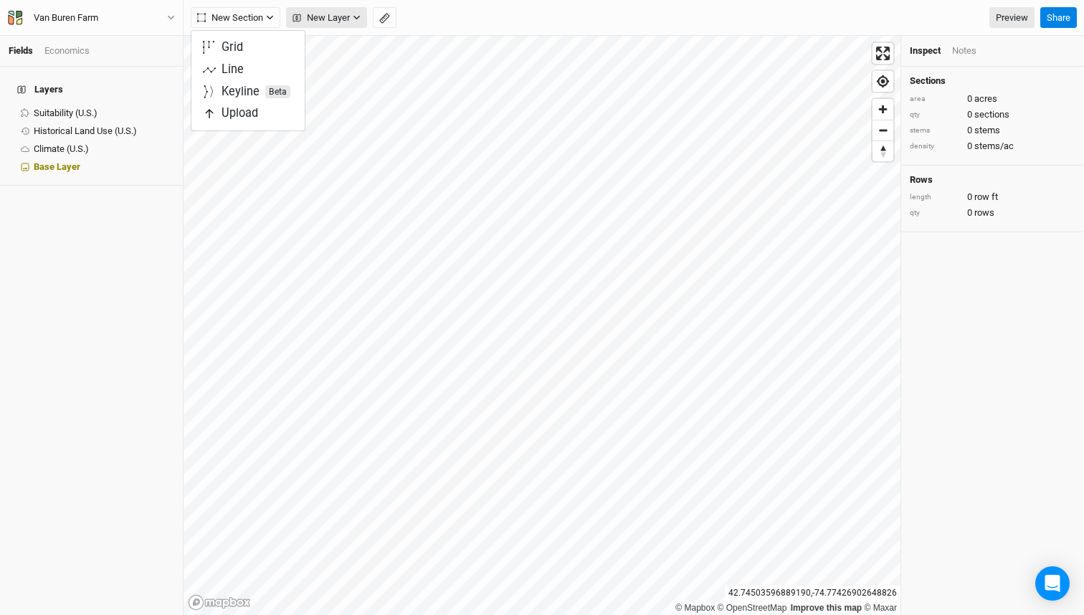
click at [331, 20] on span "New Layer" at bounding box center [321, 18] width 57 height 14
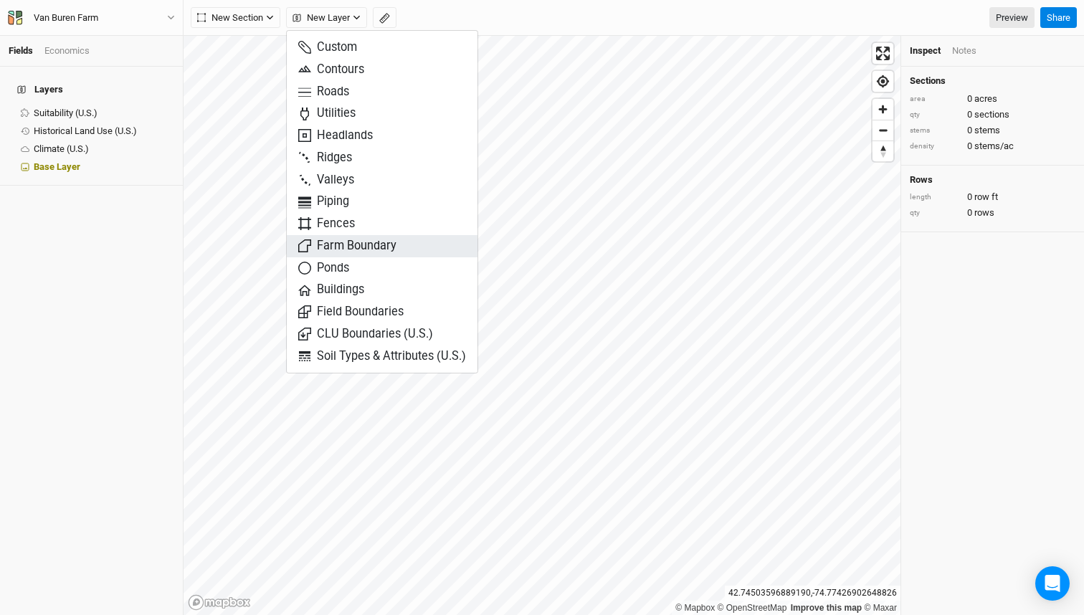
click at [332, 242] on span "Farm Boundary" at bounding box center [347, 246] width 98 height 16
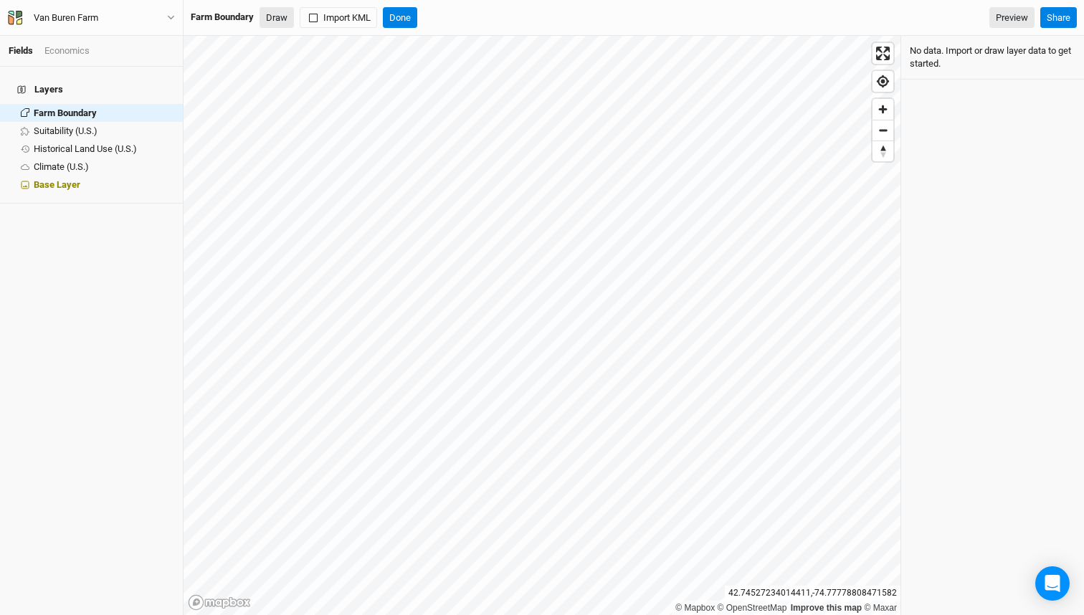
click at [273, 19] on button "Draw" at bounding box center [277, 18] width 34 height 22
click at [884, 133] on span "Zoom out" at bounding box center [883, 130] width 21 height 20
click at [400, 16] on button "Done" at bounding box center [400, 18] width 34 height 22
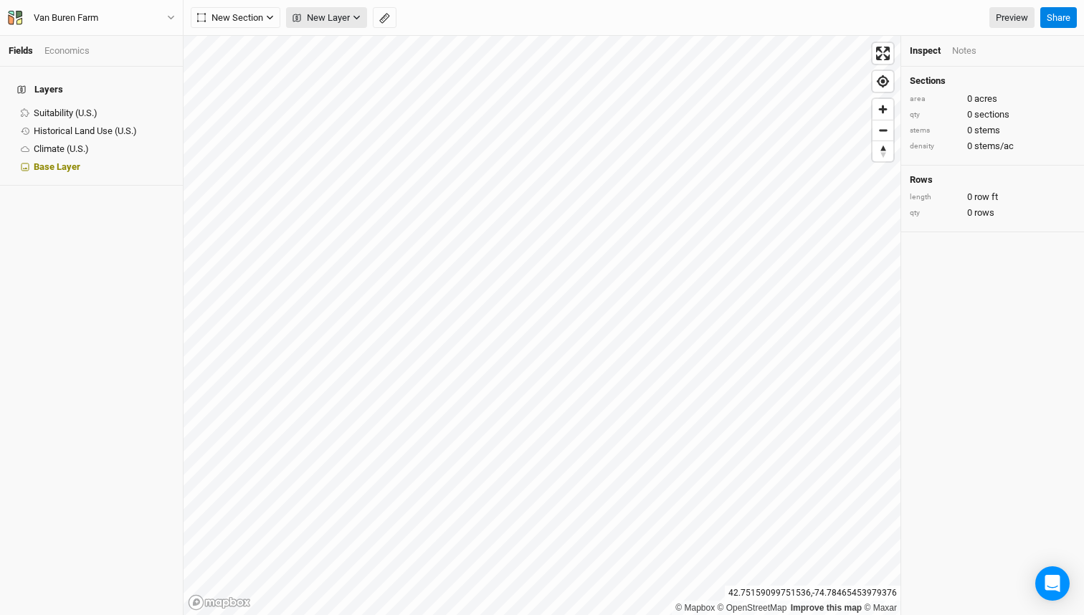
click at [328, 20] on span "New Layer" at bounding box center [321, 18] width 57 height 14
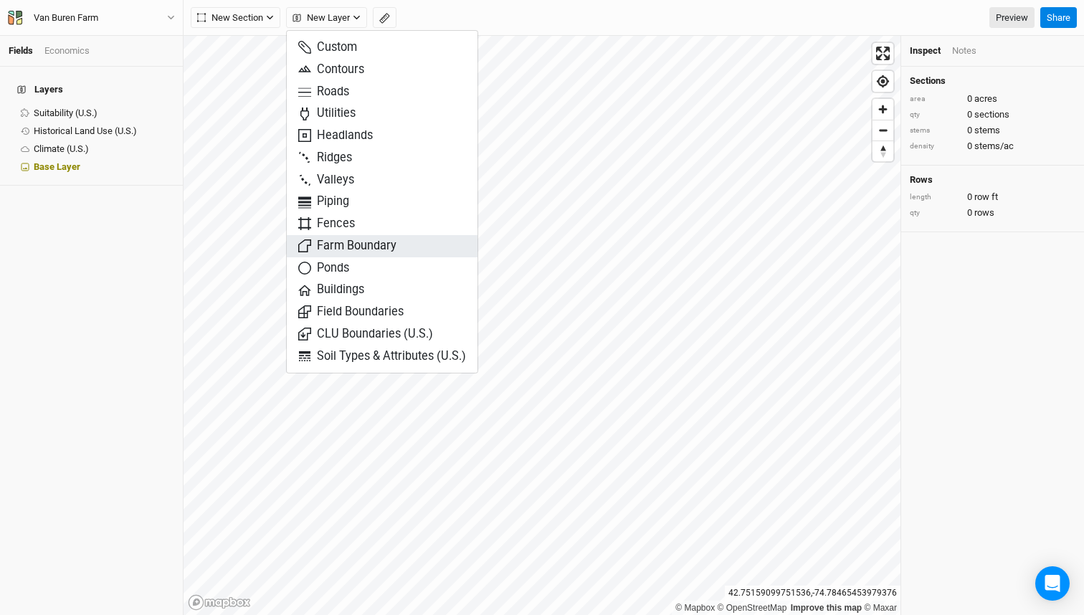
click at [336, 250] on span "Farm Boundary" at bounding box center [347, 246] width 98 height 16
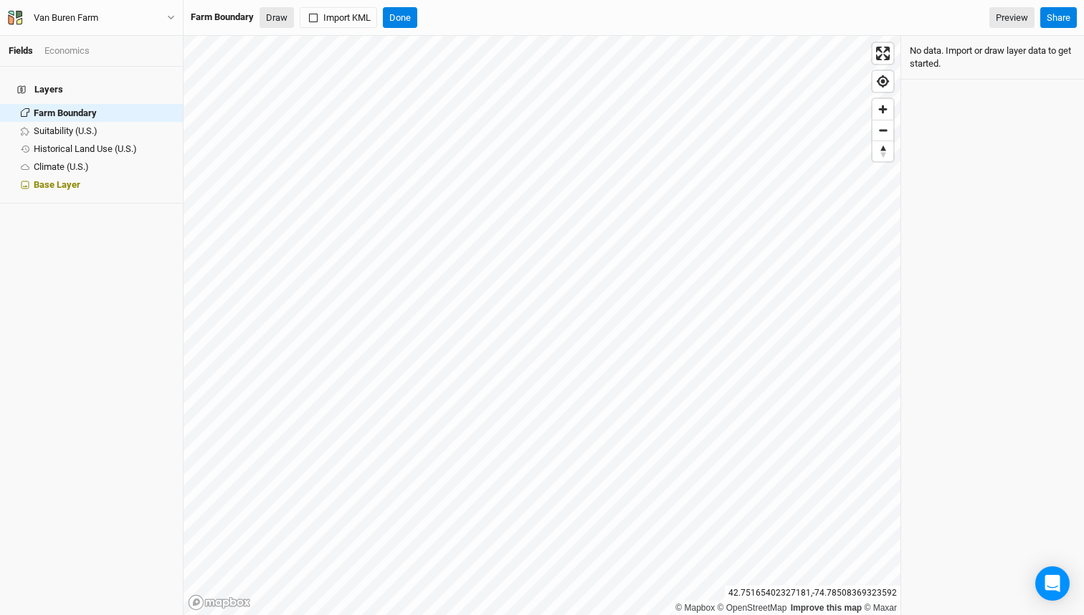
click at [275, 19] on button "Draw" at bounding box center [277, 18] width 34 height 22
click at [883, 176] on button at bounding box center [883, 179] width 21 height 21
click at [260, 11] on button "Draw" at bounding box center [277, 18] width 34 height 22
click at [281, 16] on button "Draw" at bounding box center [277, 18] width 34 height 22
click at [285, 27] on button "Draw" at bounding box center [277, 18] width 34 height 22
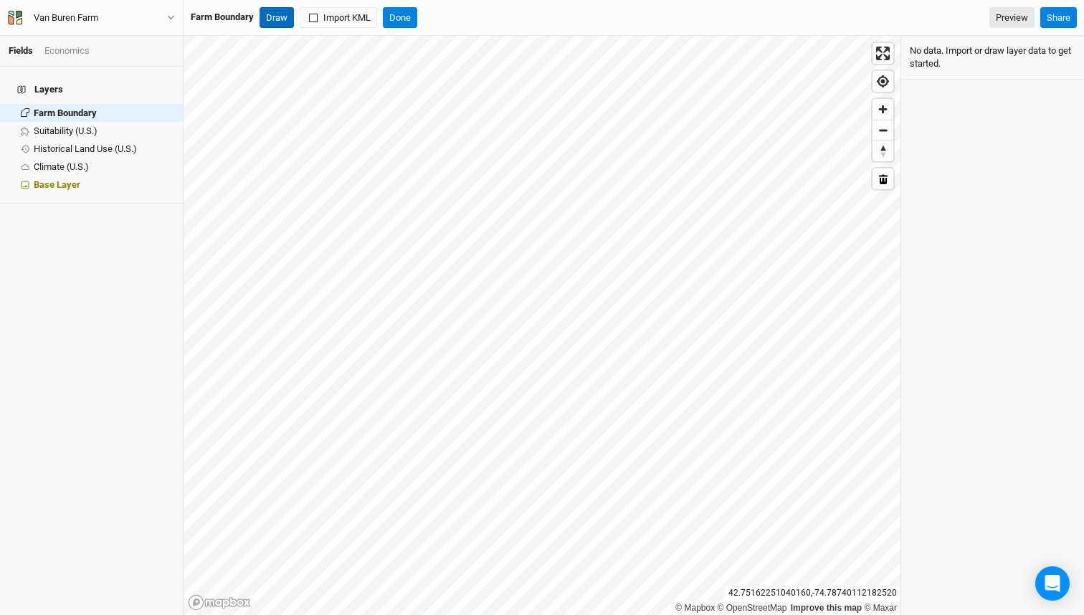
click at [280, 18] on button "Draw" at bounding box center [277, 18] width 34 height 22
click at [412, 19] on button "Done" at bounding box center [400, 18] width 34 height 22
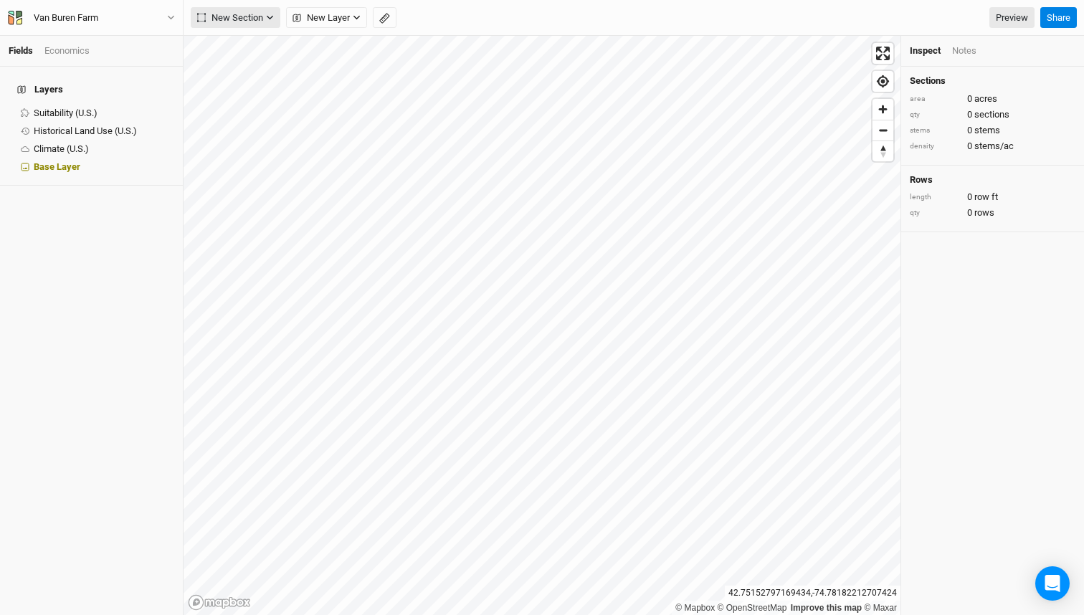
click at [255, 25] on button "New Section" at bounding box center [236, 18] width 90 height 22
click at [311, 17] on span "New Layer" at bounding box center [321, 18] width 57 height 14
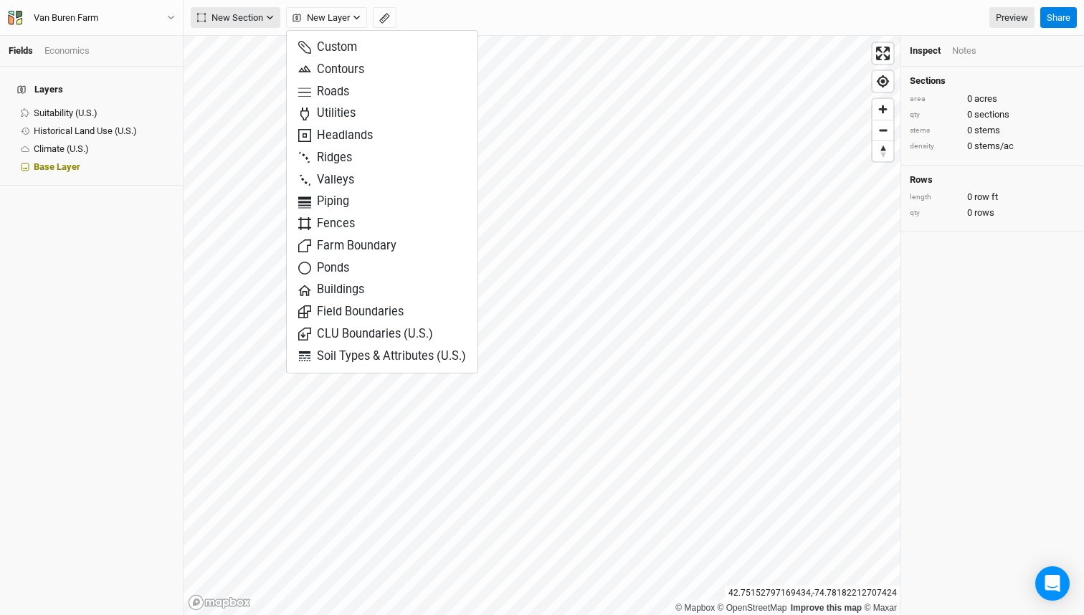
click at [248, 22] on span "New Section" at bounding box center [230, 18] width 66 height 14
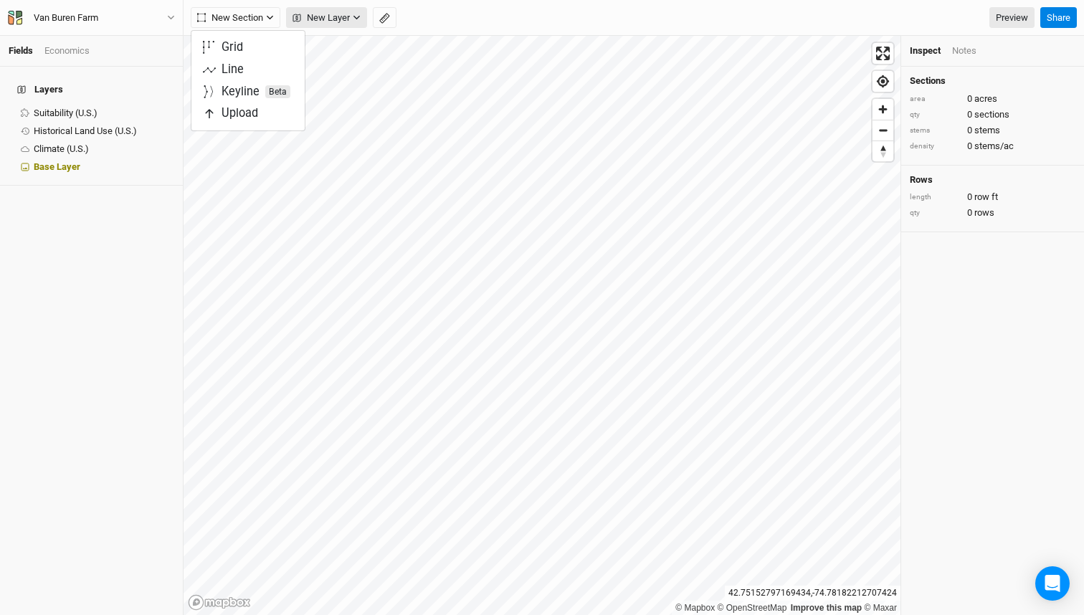
click at [313, 22] on span "New Layer" at bounding box center [321, 18] width 57 height 14
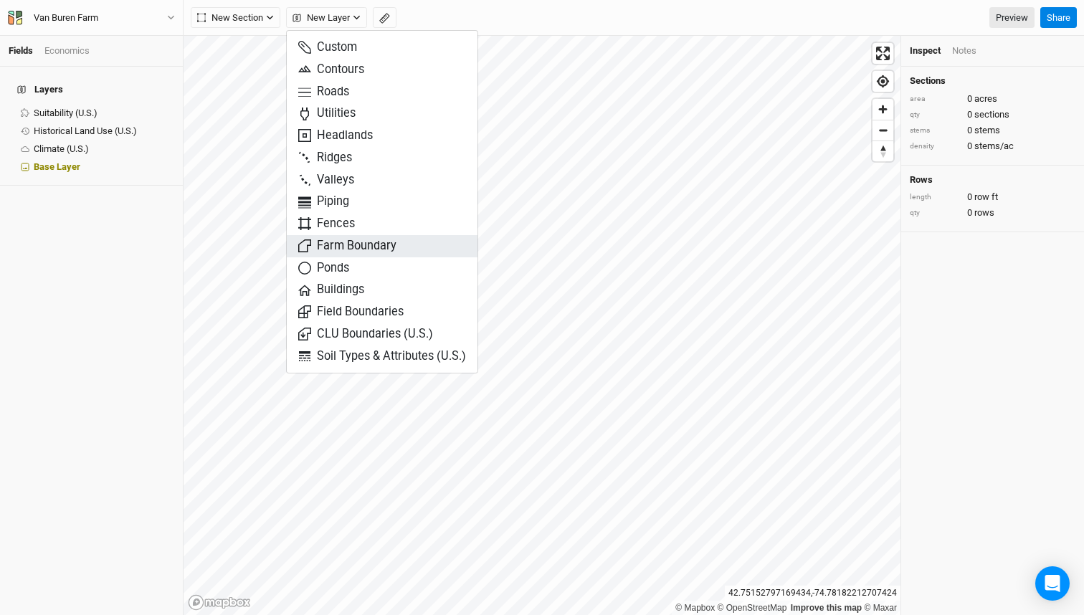
click at [339, 252] on span "Farm Boundary" at bounding box center [347, 246] width 98 height 16
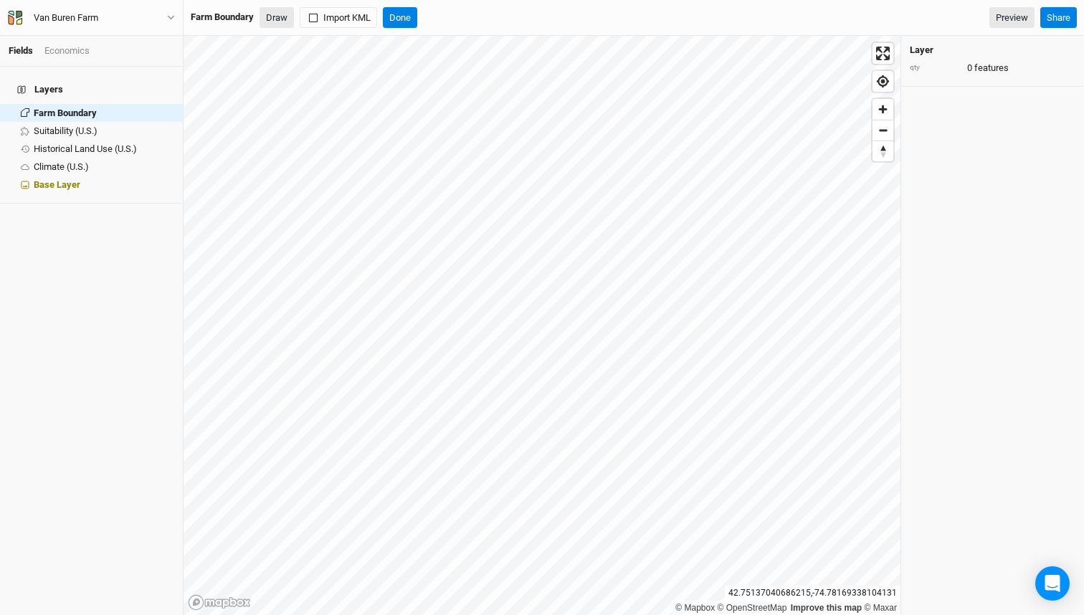
click at [280, 19] on button "Draw" at bounding box center [277, 18] width 34 height 22
click at [275, 11] on button "Draw" at bounding box center [277, 18] width 34 height 22
click at [417, 15] on div "Farm Boundary Draw Import KML Done" at bounding box center [304, 18] width 227 height 22
click at [417, 15] on button "Done" at bounding box center [400, 18] width 34 height 22
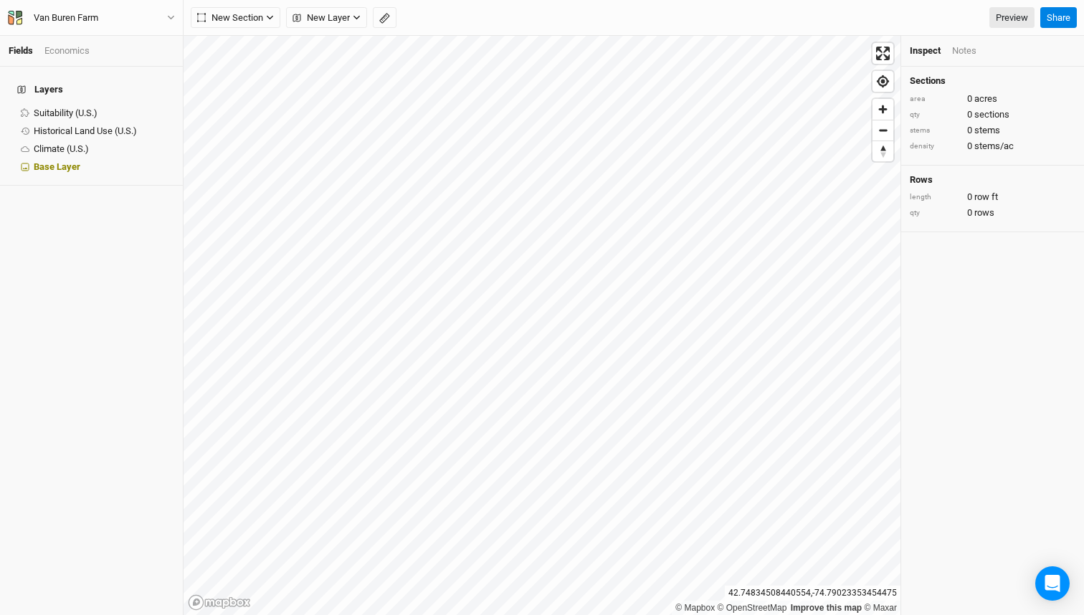
click at [42, 82] on h4 "Layers" at bounding box center [92, 89] width 166 height 29
click at [340, 11] on span "New Layer" at bounding box center [321, 18] width 57 height 14
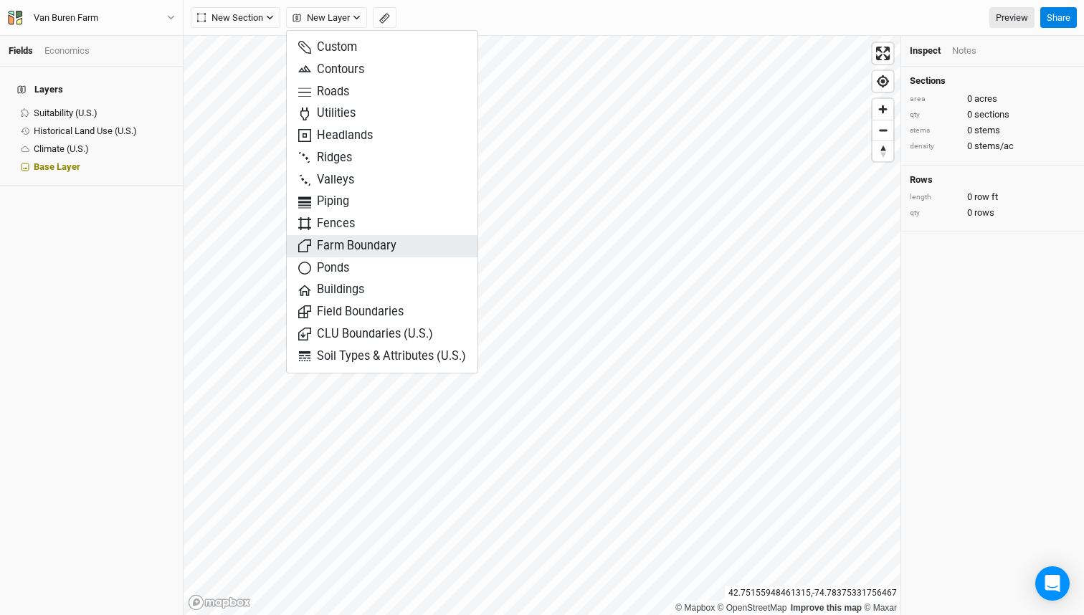
click at [342, 246] on span "Farm Boundary" at bounding box center [347, 246] width 98 height 16
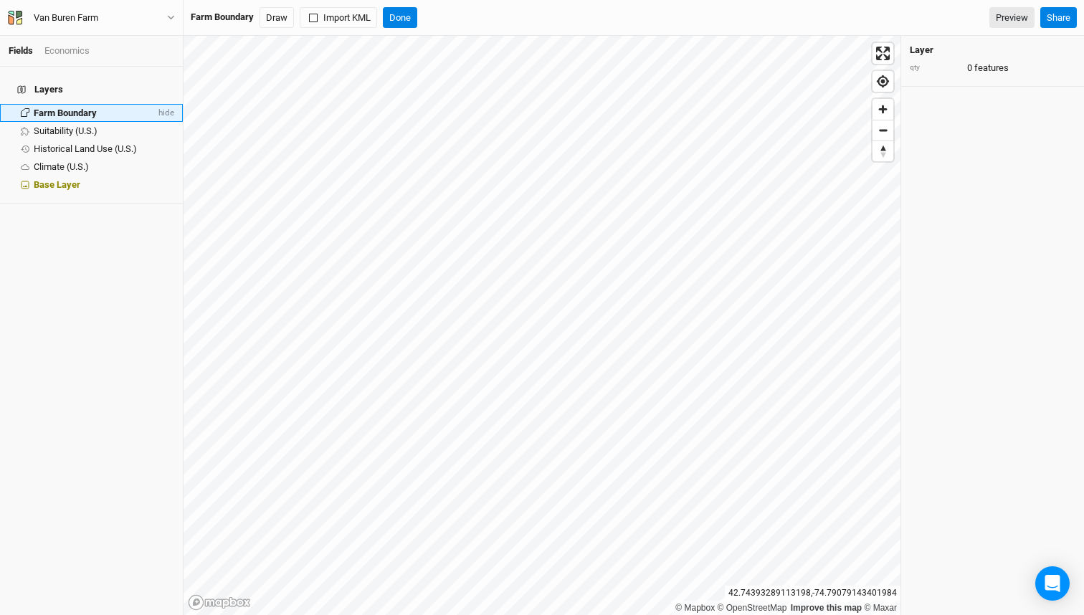
click at [58, 108] on span "Farm Boundary" at bounding box center [65, 113] width 63 height 11
click at [274, 22] on button "Draw" at bounding box center [277, 18] width 34 height 22
click at [164, 104] on span "hide" at bounding box center [165, 113] width 19 height 18
click at [164, 104] on span "show" at bounding box center [162, 113] width 23 height 18
click at [283, 15] on button "Draw" at bounding box center [277, 18] width 34 height 22
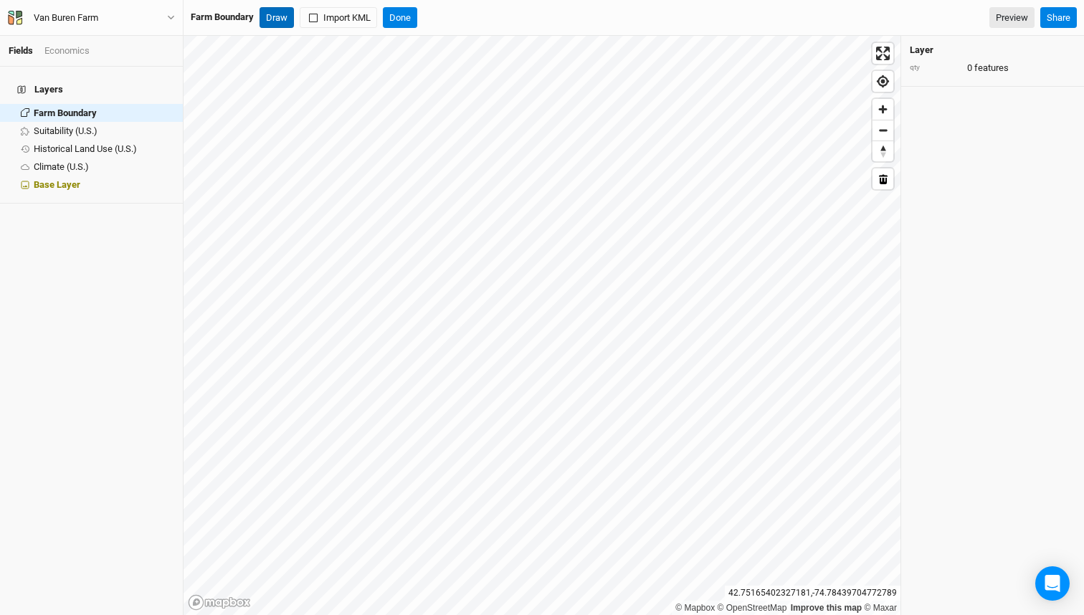
click at [282, 14] on button "Draw" at bounding box center [277, 18] width 34 height 22
click at [893, 186] on button at bounding box center [883, 179] width 21 height 21
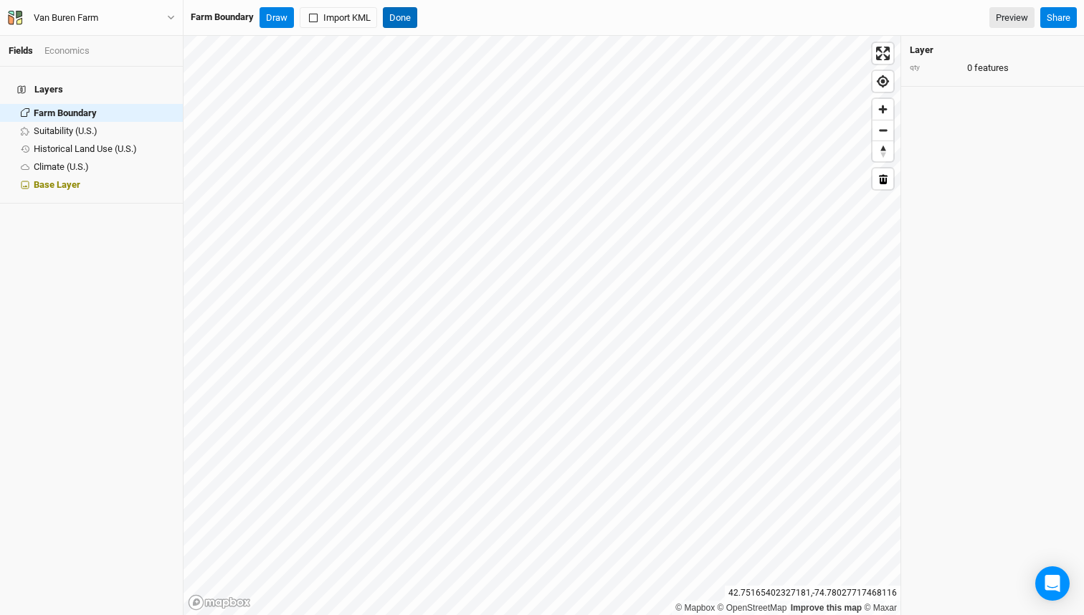
click at [402, 23] on button "Done" at bounding box center [400, 18] width 34 height 22
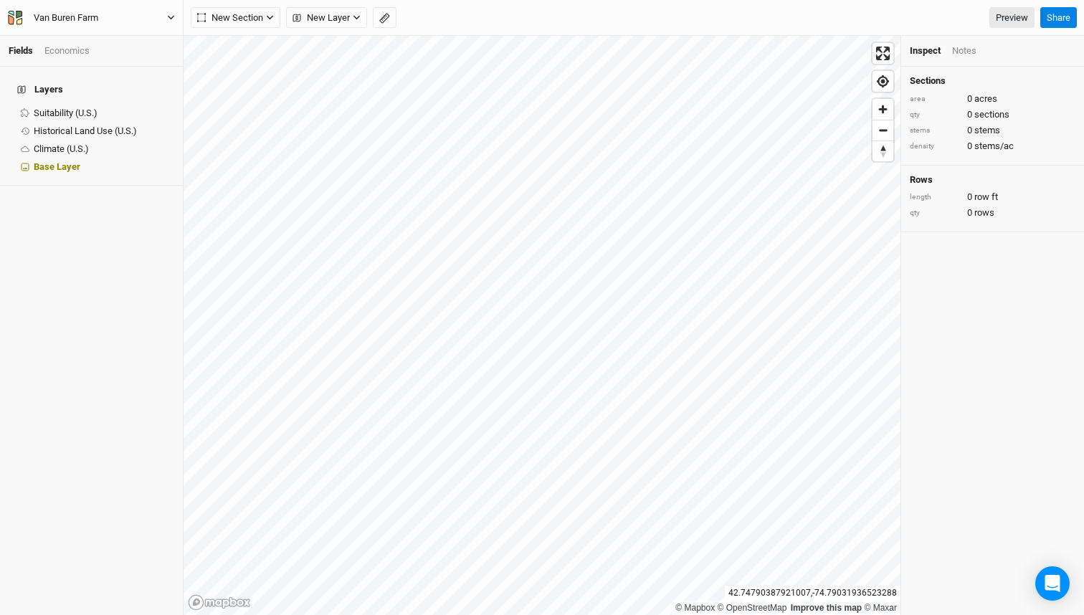
click at [153, 19] on button "Van Buren Farm" at bounding box center [91, 18] width 169 height 16
click at [71, 181] on div "Layers Suitability (U.S.) show Historical Land Use (U.S.) show Climate (U.S.) s…" at bounding box center [91, 341] width 183 height 549
click at [278, 14] on button "New Section" at bounding box center [236, 18] width 90 height 22
click at [235, 71] on div "Line" at bounding box center [233, 70] width 22 height 16
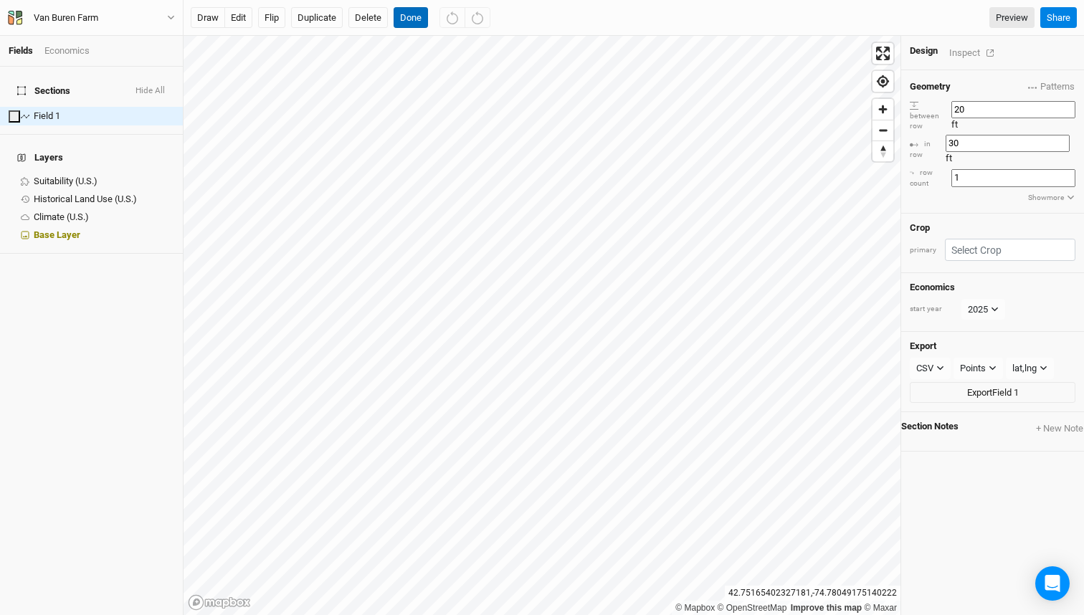
click at [410, 19] on button "Done" at bounding box center [411, 18] width 34 height 22
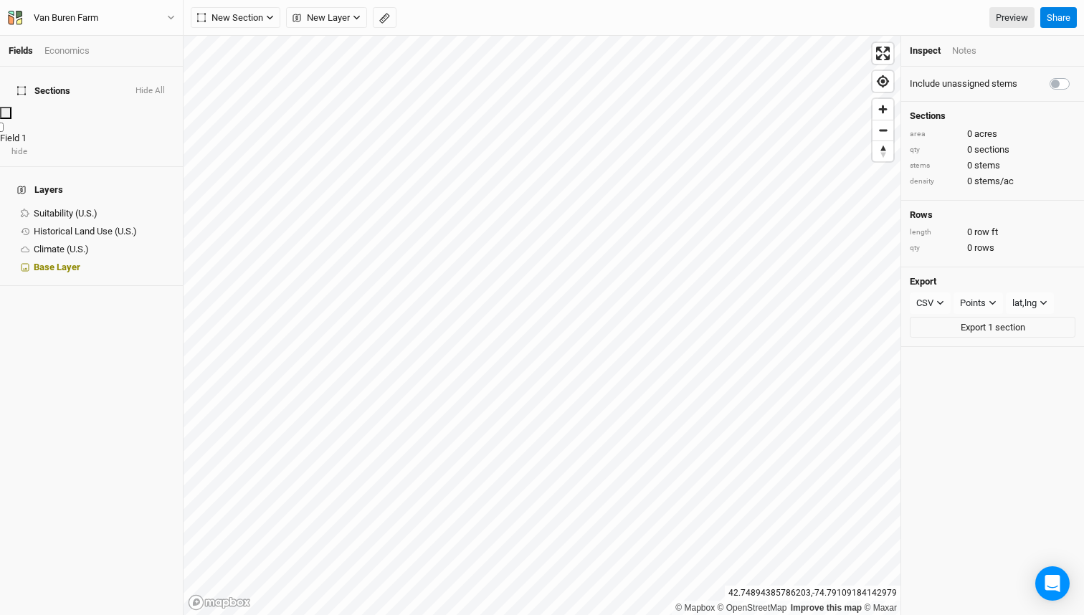
click at [9, 123] on label at bounding box center [9, 123] width 0 height 0
checkbox input "true"
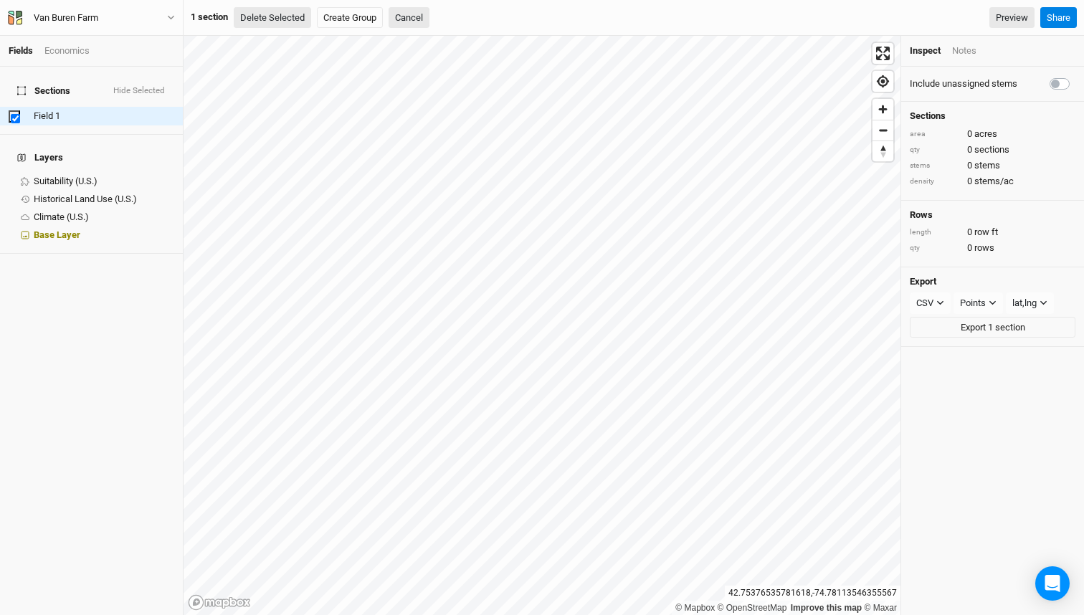
click at [280, 20] on button "Delete Selected" at bounding box center [272, 18] width 77 height 22
click at [453, 16] on button "Confirm" at bounding box center [433, 18] width 44 height 22
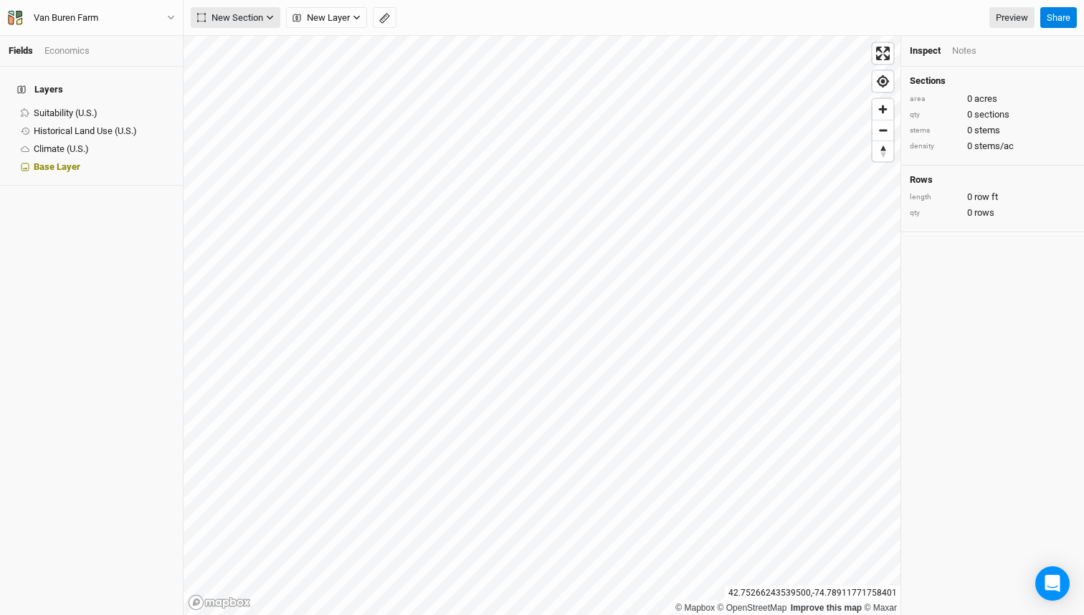
click at [224, 16] on span "New Section" at bounding box center [230, 18] width 66 height 14
click at [230, 74] on div "Line" at bounding box center [233, 70] width 22 height 16
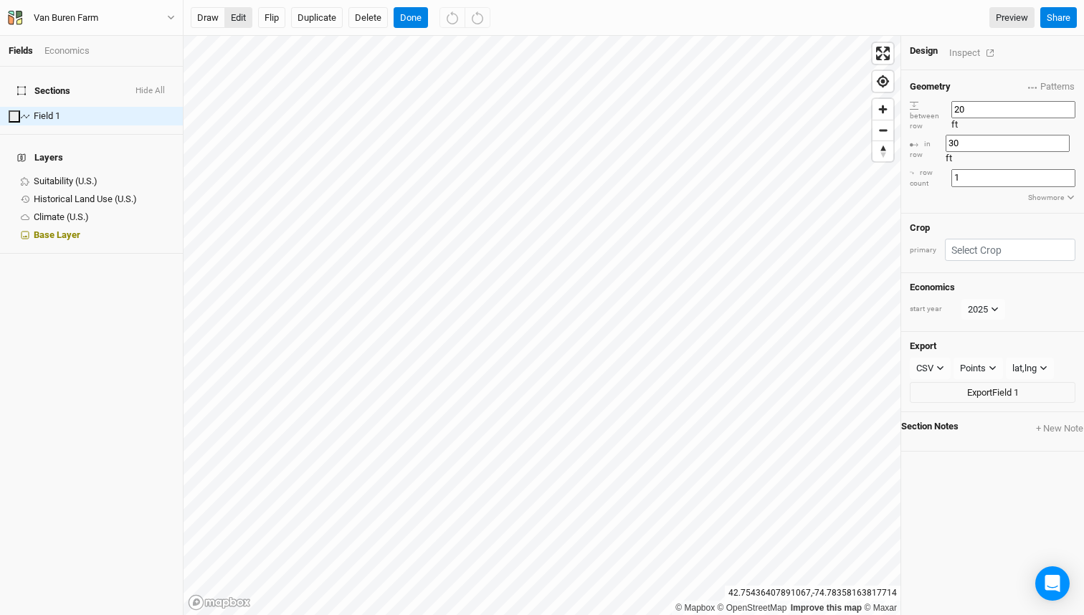
click at [236, 18] on button "edit" at bounding box center [238, 18] width 28 height 22
click at [377, 22] on button "Delete" at bounding box center [368, 18] width 39 height 22
click at [435, 10] on button "Confirm" at bounding box center [422, 18] width 44 height 22
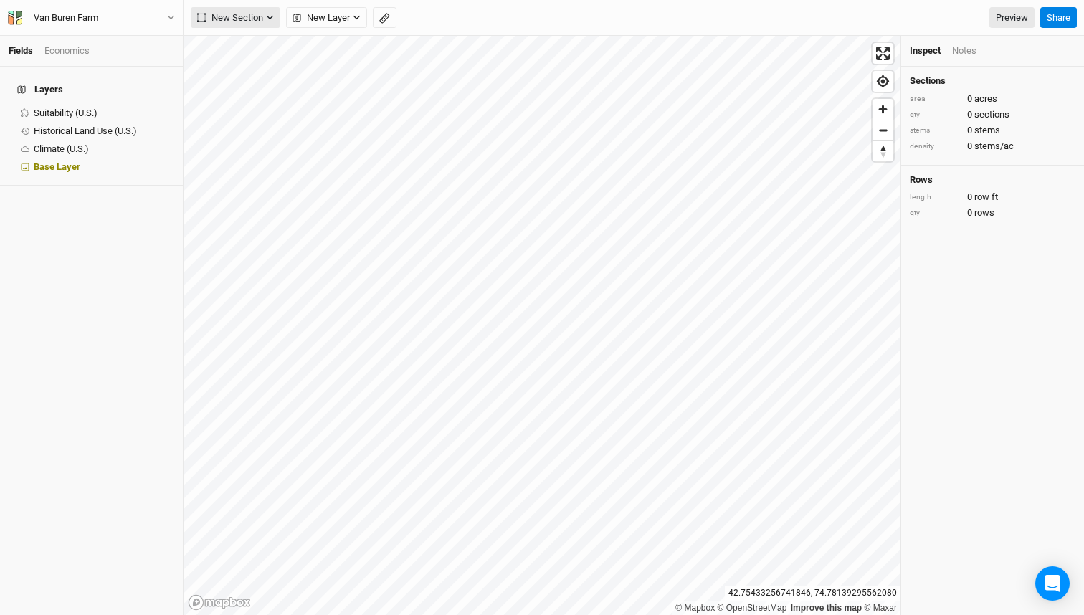
drag, startPoint x: 339, startPoint y: 17, endPoint x: 274, endPoint y: 14, distance: 65.3
click at [274, 14] on div "New Section Grid Line Keyline Beta Upload New Layer Custom Contours Roads Utili…" at bounding box center [294, 18] width 206 height 22
click at [260, 13] on span "New Section" at bounding box center [230, 18] width 66 height 14
click at [235, 70] on div "Line" at bounding box center [233, 70] width 22 height 16
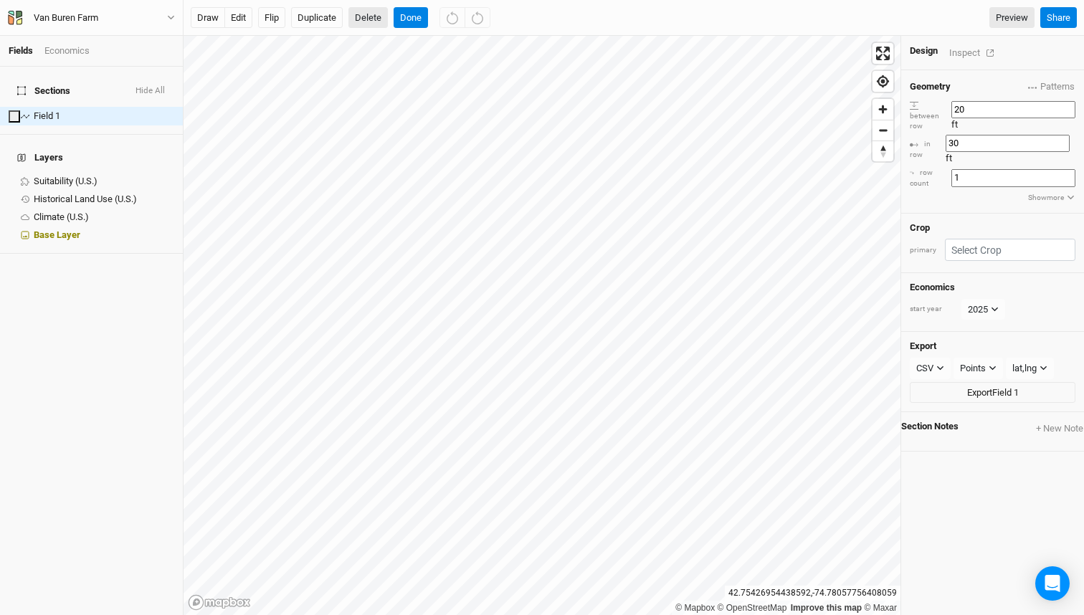
click at [351, 20] on button "Delete" at bounding box center [368, 18] width 39 height 22
click at [440, 16] on button "Confirm" at bounding box center [422, 18] width 44 height 22
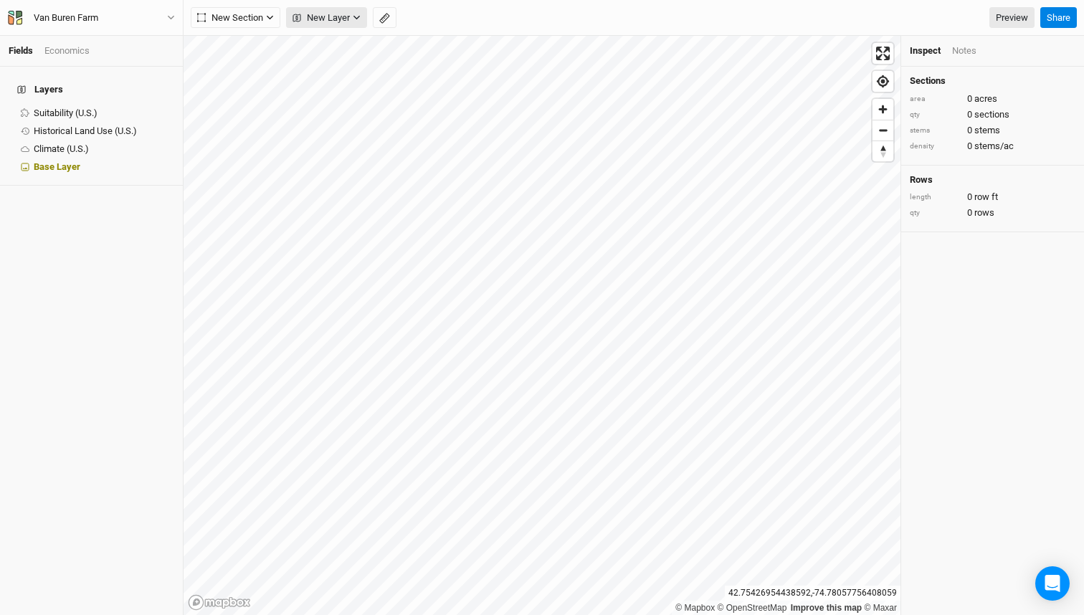
click at [350, 19] on span "New Layer" at bounding box center [321, 18] width 57 height 14
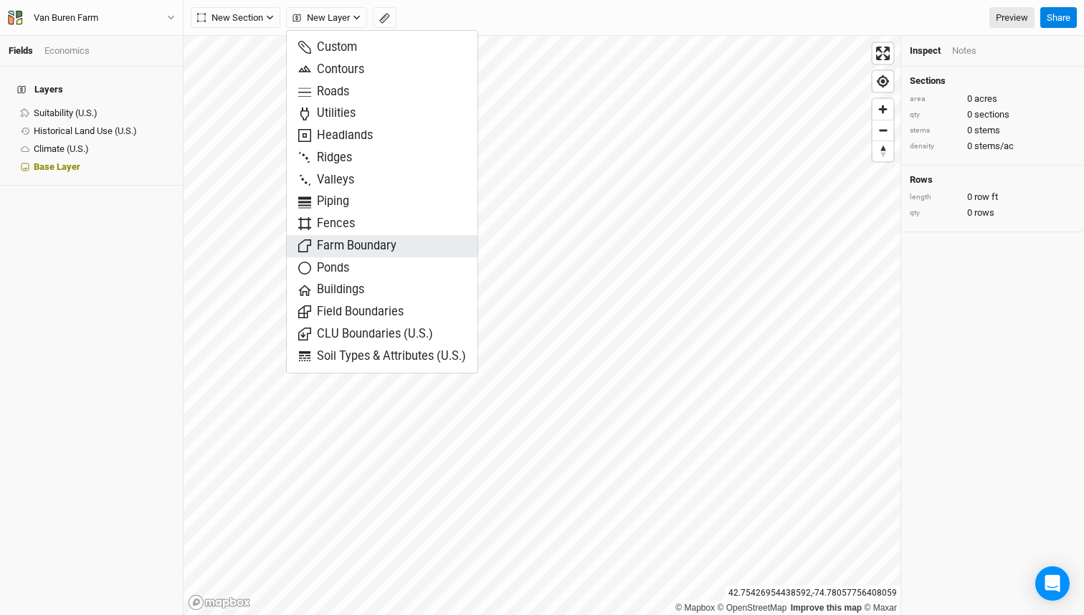
click at [351, 248] on span "Farm Boundary" at bounding box center [347, 246] width 98 height 16
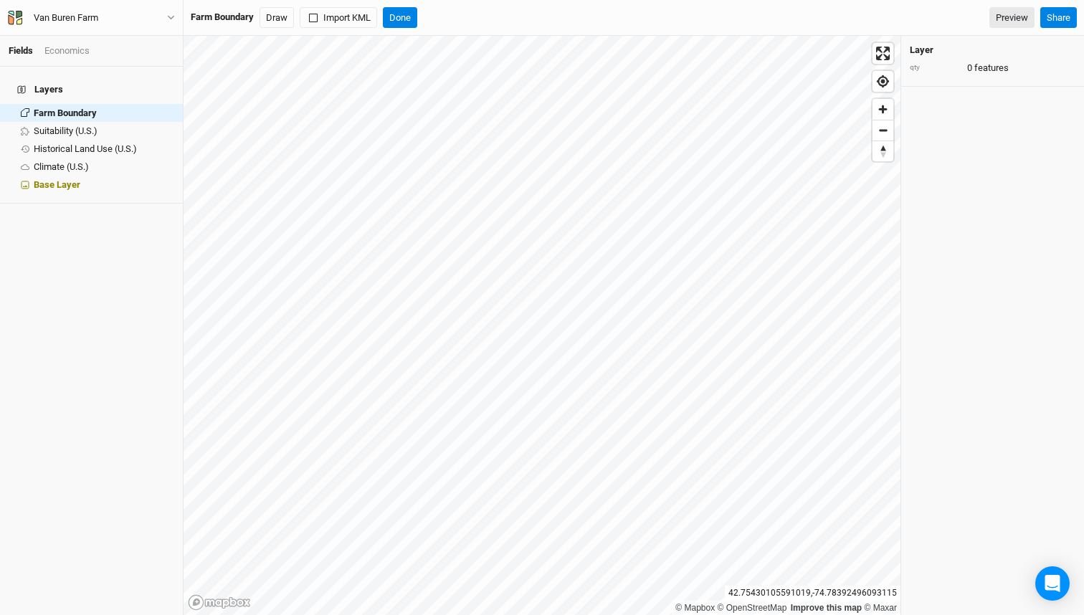
click at [247, 14] on div "Farm Boundary" at bounding box center [222, 17] width 63 height 13
click at [254, 15] on div "Farm Boundary" at bounding box center [222, 17] width 63 height 13
click at [274, 15] on button "Draw" at bounding box center [277, 18] width 34 height 22
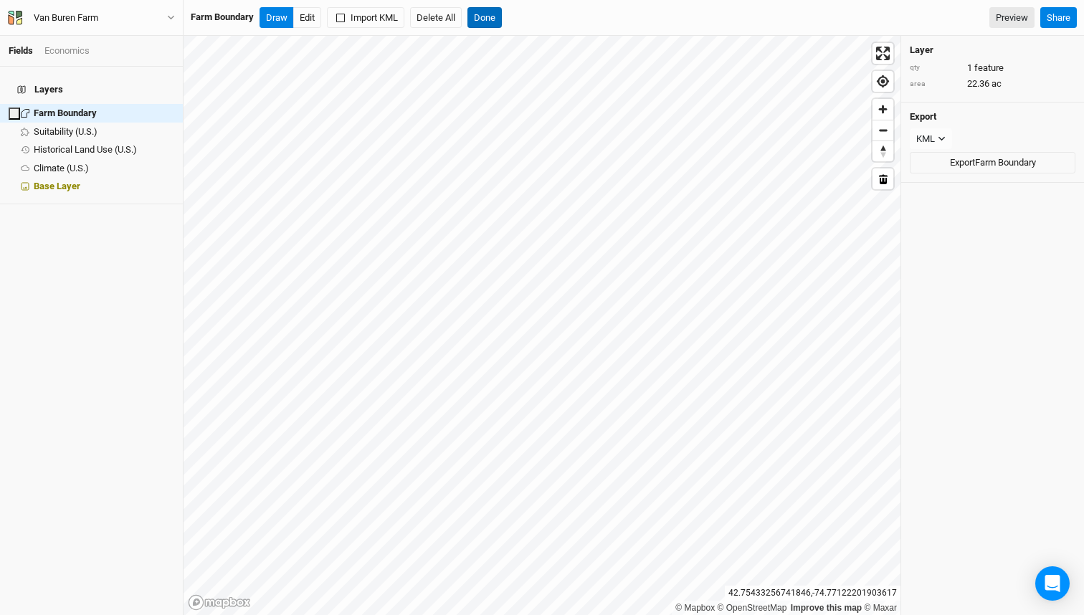
click at [486, 19] on button "Done" at bounding box center [485, 18] width 34 height 22
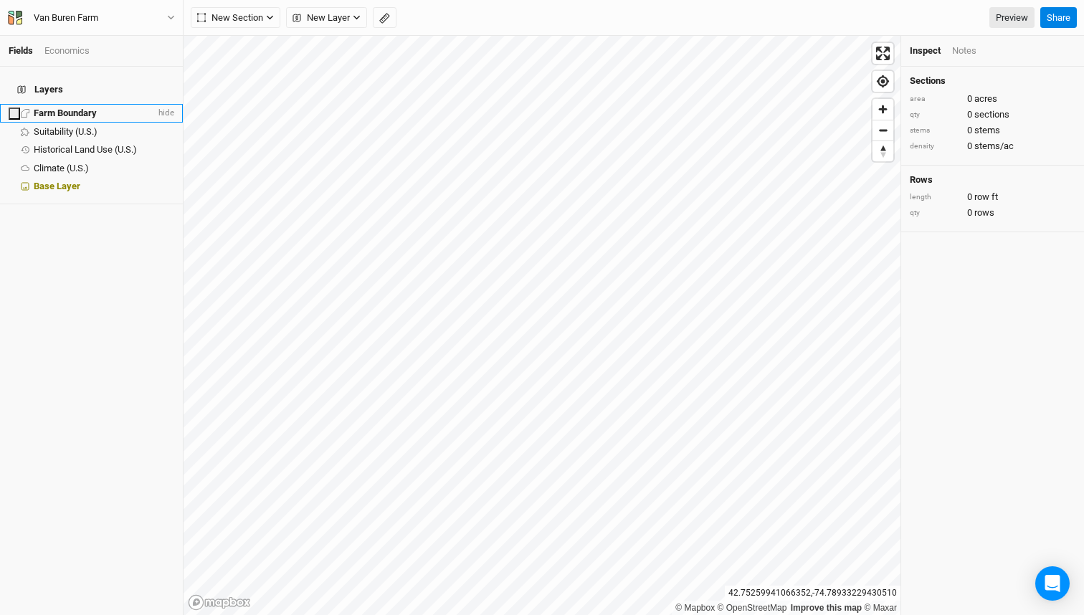
click at [64, 108] on span "Farm Boundary" at bounding box center [65, 113] width 63 height 11
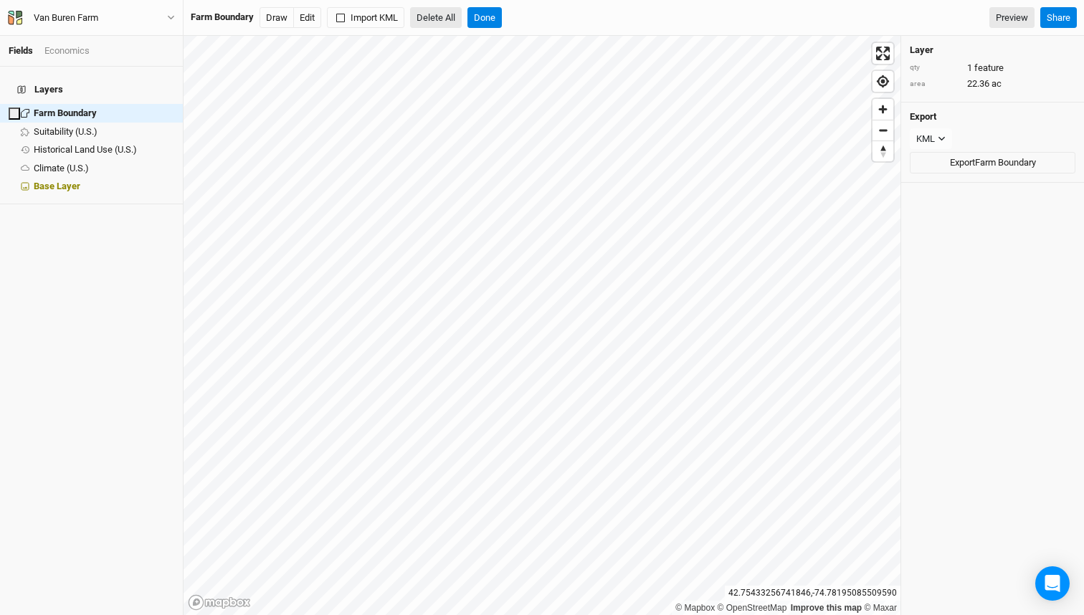
click at [446, 17] on button "Delete All" at bounding box center [436, 18] width 52 height 22
click at [533, 22] on button "Confirm" at bounding box center [518, 18] width 44 height 22
click at [879, 115] on span "Zoom in" at bounding box center [883, 109] width 21 height 21
click at [282, 22] on button "Draw" at bounding box center [277, 18] width 34 height 22
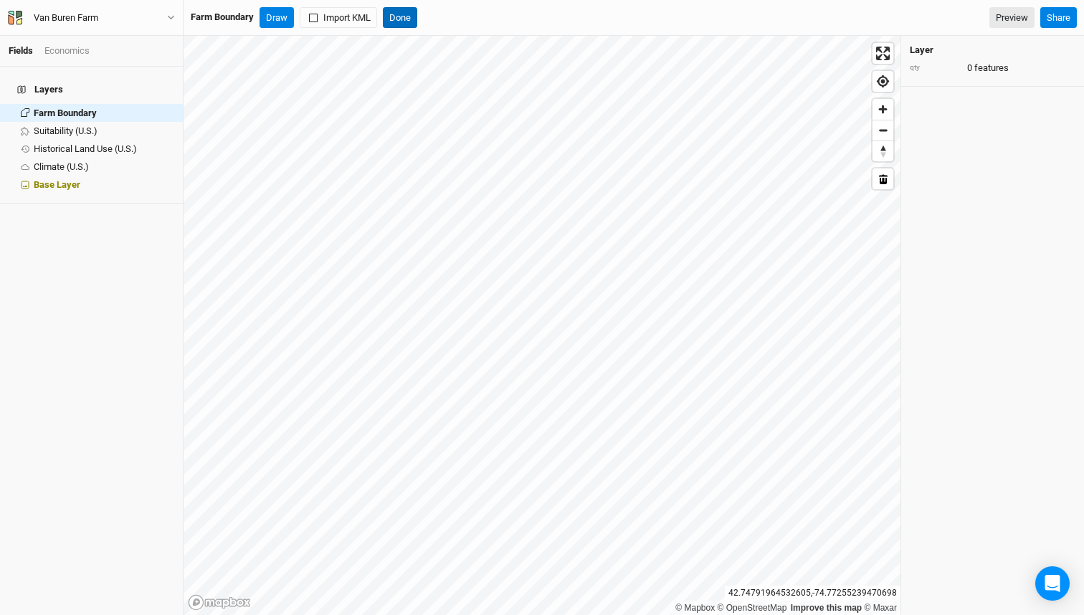
click at [398, 23] on button "Done" at bounding box center [400, 18] width 34 height 22
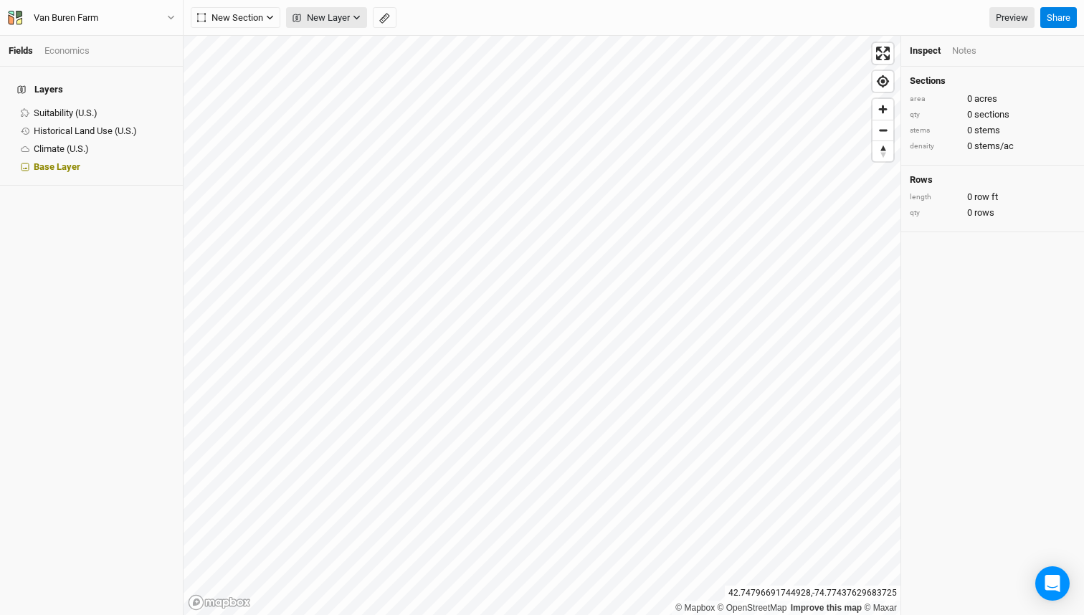
click at [346, 26] on button "New Layer" at bounding box center [326, 18] width 81 height 22
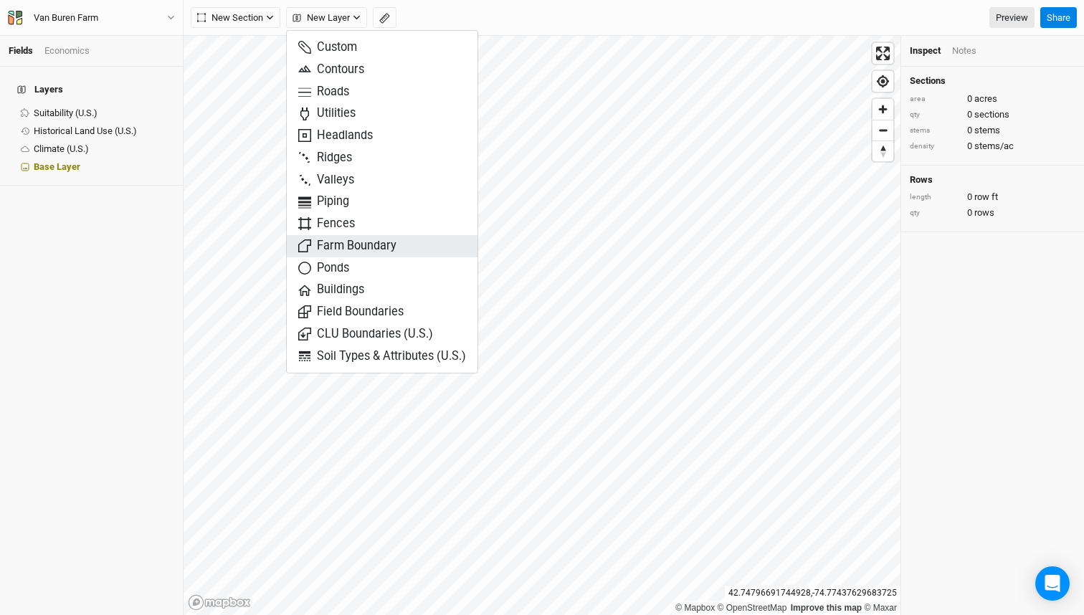
click at [372, 243] on span "Farm Boundary" at bounding box center [347, 246] width 98 height 16
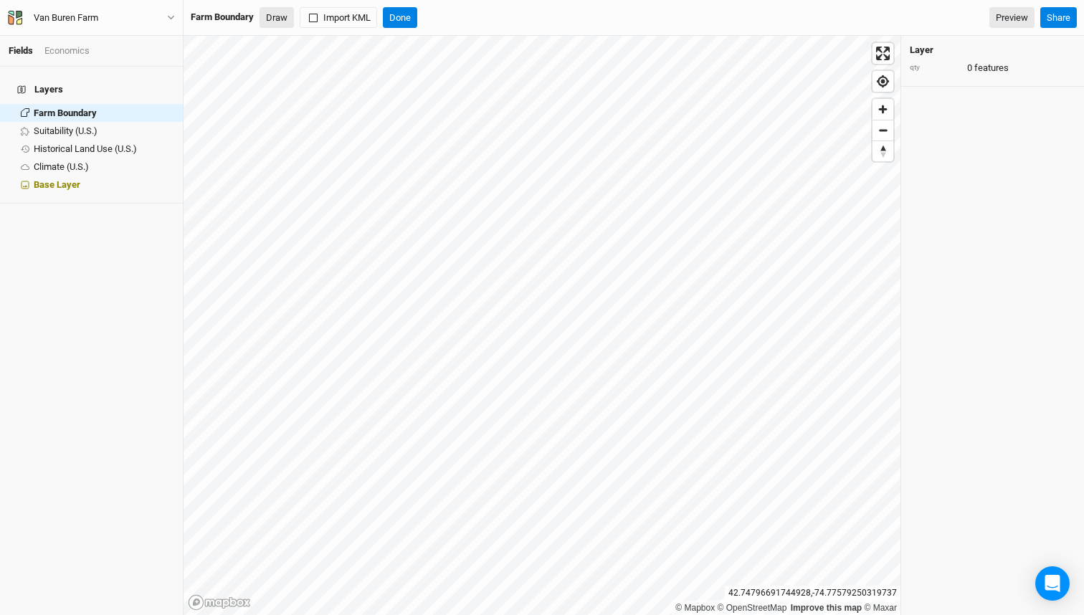
click at [289, 25] on button "Draw" at bounding box center [277, 18] width 34 height 22
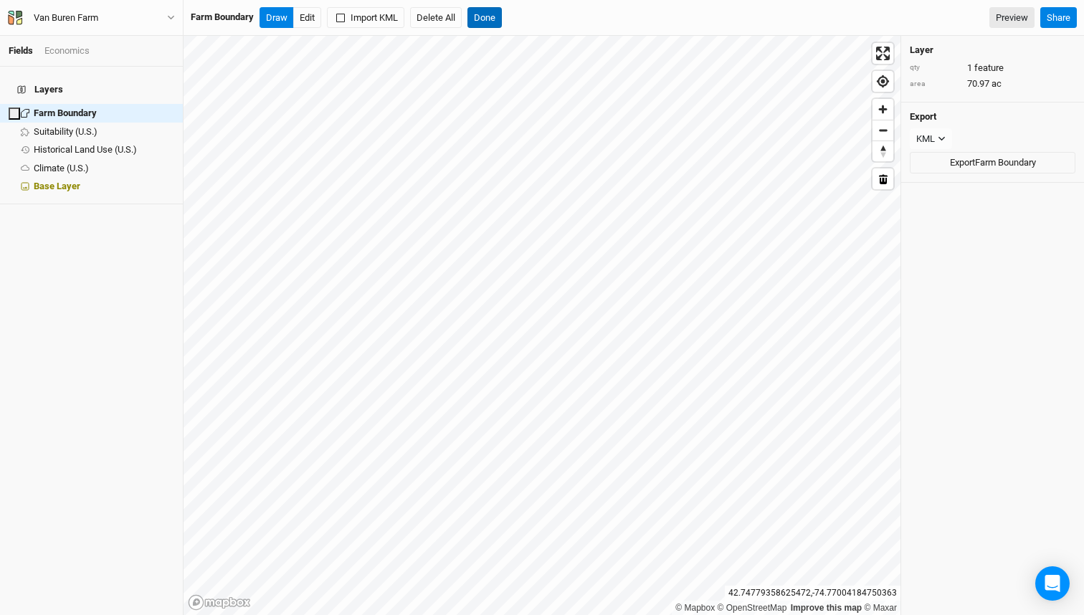
click at [494, 20] on button "Done" at bounding box center [485, 18] width 34 height 22
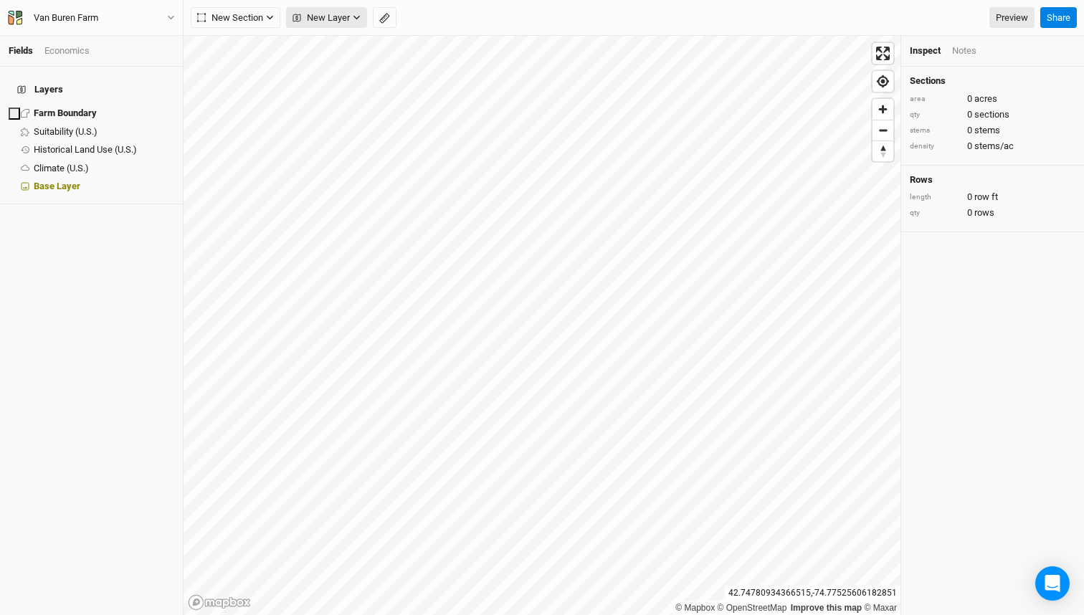
click at [320, 27] on button "New Layer" at bounding box center [326, 18] width 81 height 22
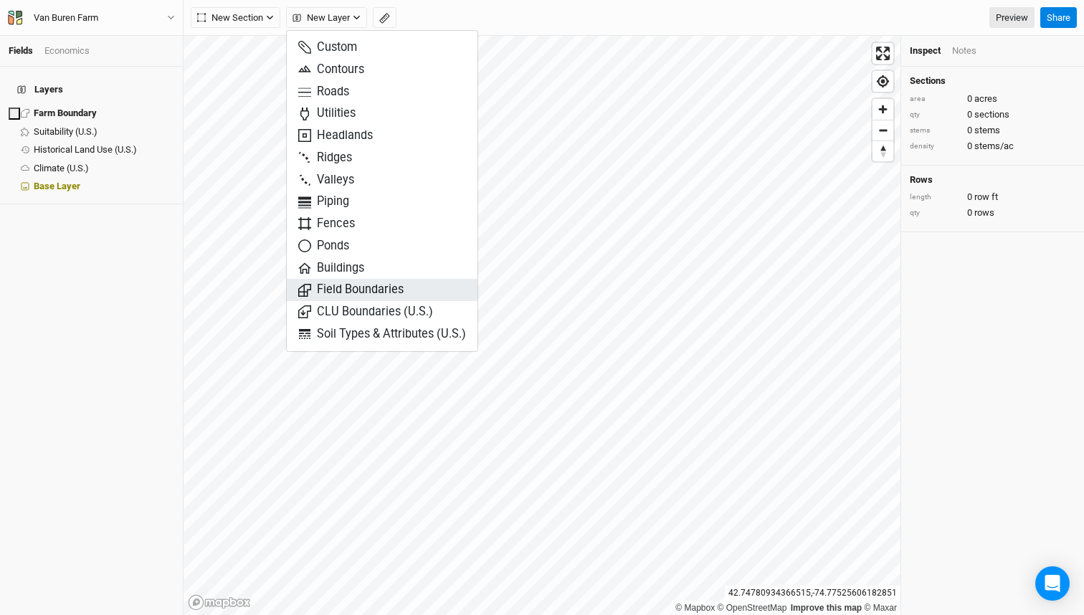
click at [364, 282] on span "Field Boundaries" at bounding box center [350, 290] width 105 height 16
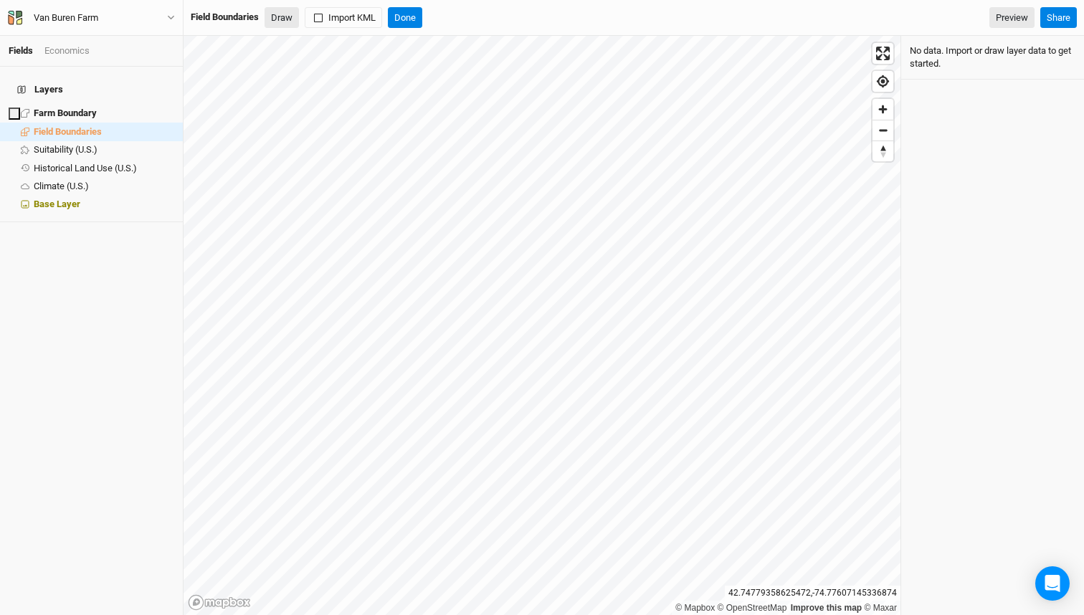
click at [285, 27] on button "Draw" at bounding box center [282, 18] width 34 height 22
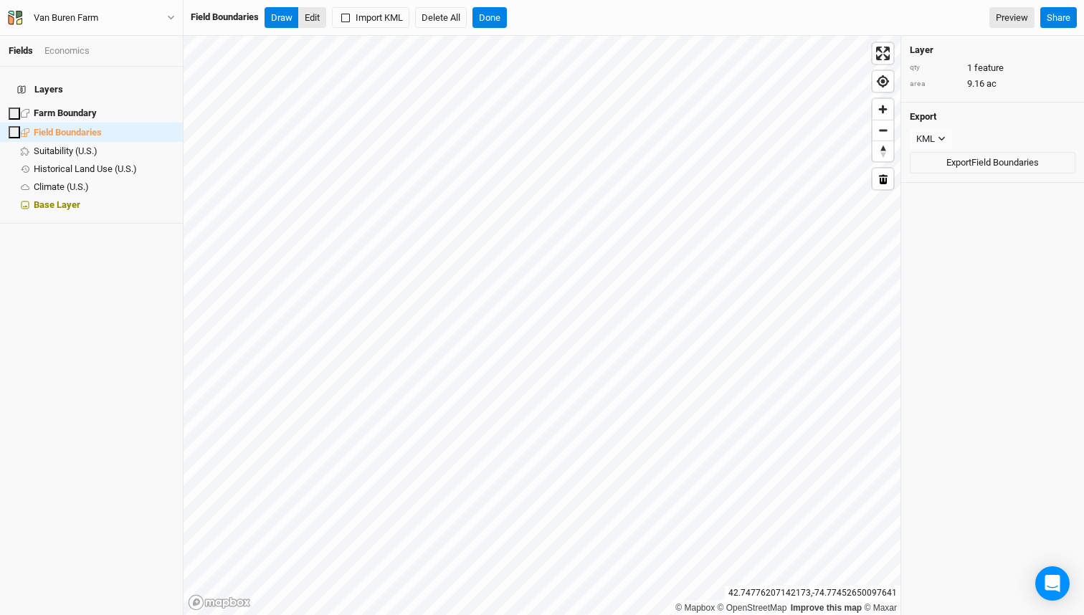
click at [313, 16] on button "Edit" at bounding box center [312, 18] width 28 height 22
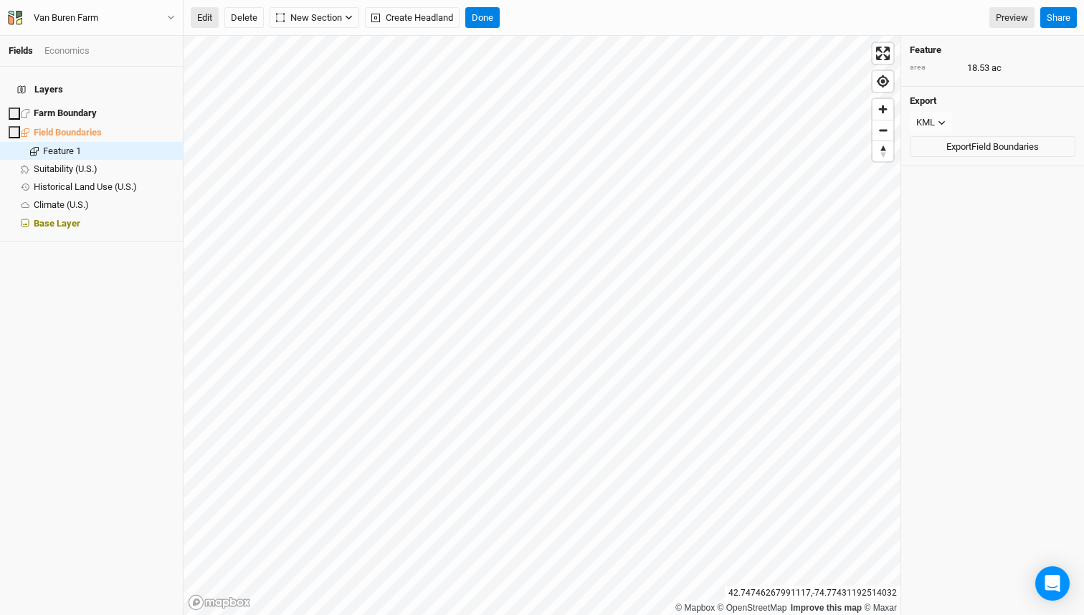
click at [211, 16] on button "Edit" at bounding box center [205, 18] width 28 height 22
click at [491, 23] on button "Done" at bounding box center [482, 18] width 34 height 22
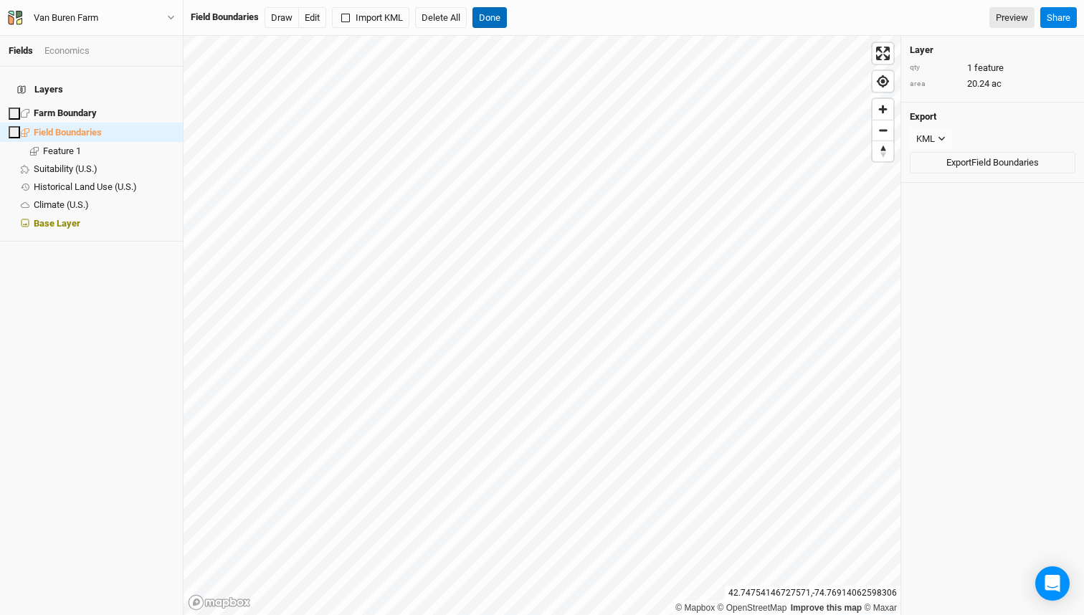
click at [507, 21] on button "Done" at bounding box center [490, 18] width 34 height 22
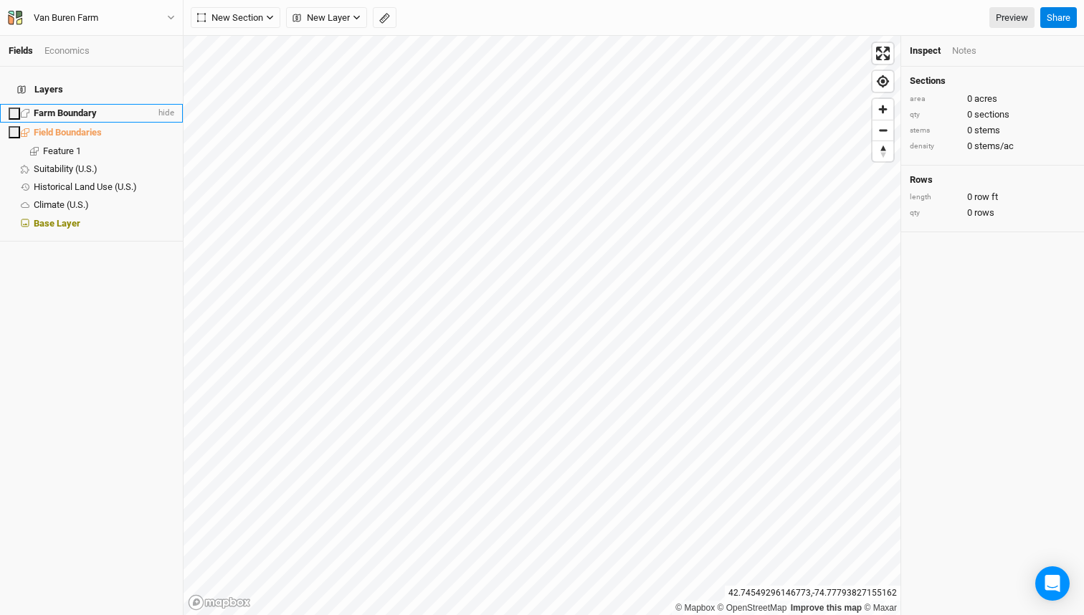
click at [103, 110] on li "Farm Boundary hide" at bounding box center [91, 113] width 183 height 19
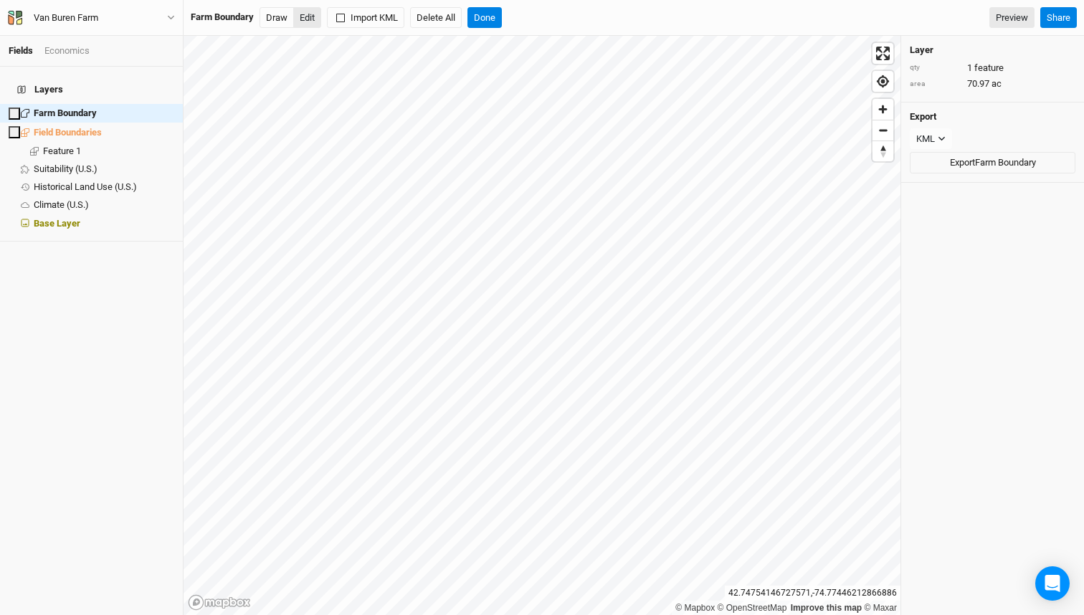
click at [316, 25] on button "Edit" at bounding box center [307, 18] width 28 height 22
click at [310, 29] on div "Farm Boundary Draw Edit Import KML Delete All Done Preview Share" at bounding box center [634, 18] width 901 height 36
click at [308, 22] on button "Edit" at bounding box center [307, 18] width 28 height 22
click at [306, 27] on button "Edit" at bounding box center [307, 18] width 28 height 22
click at [307, 23] on button "Edit" at bounding box center [307, 18] width 28 height 22
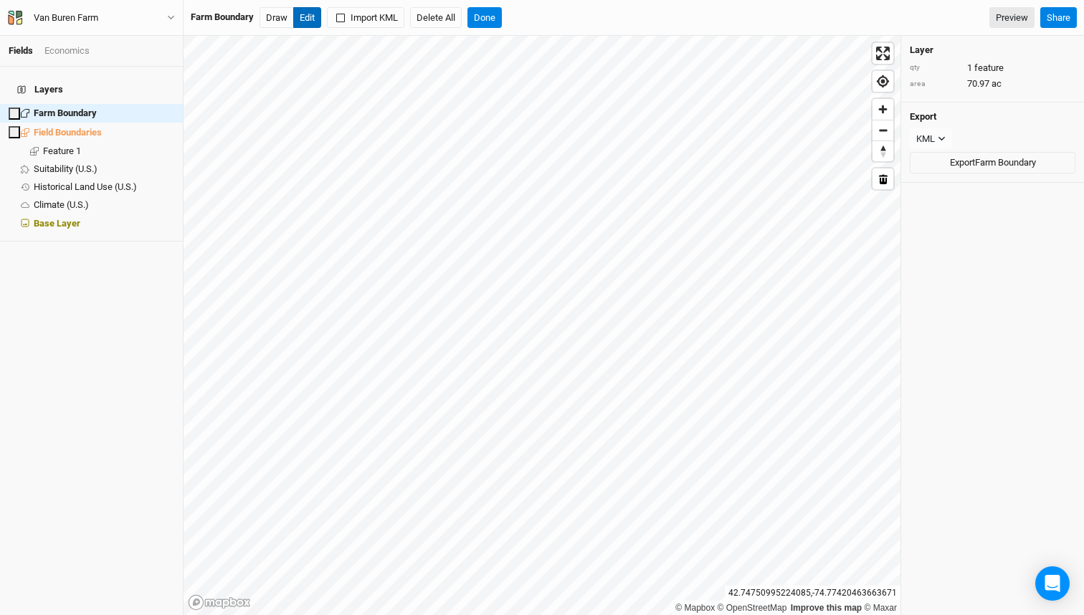
click at [303, 21] on button "Edit" at bounding box center [307, 18] width 28 height 22
click at [494, 23] on button "Done" at bounding box center [485, 18] width 34 height 22
